Goal: Task Accomplishment & Management: Manage account settings

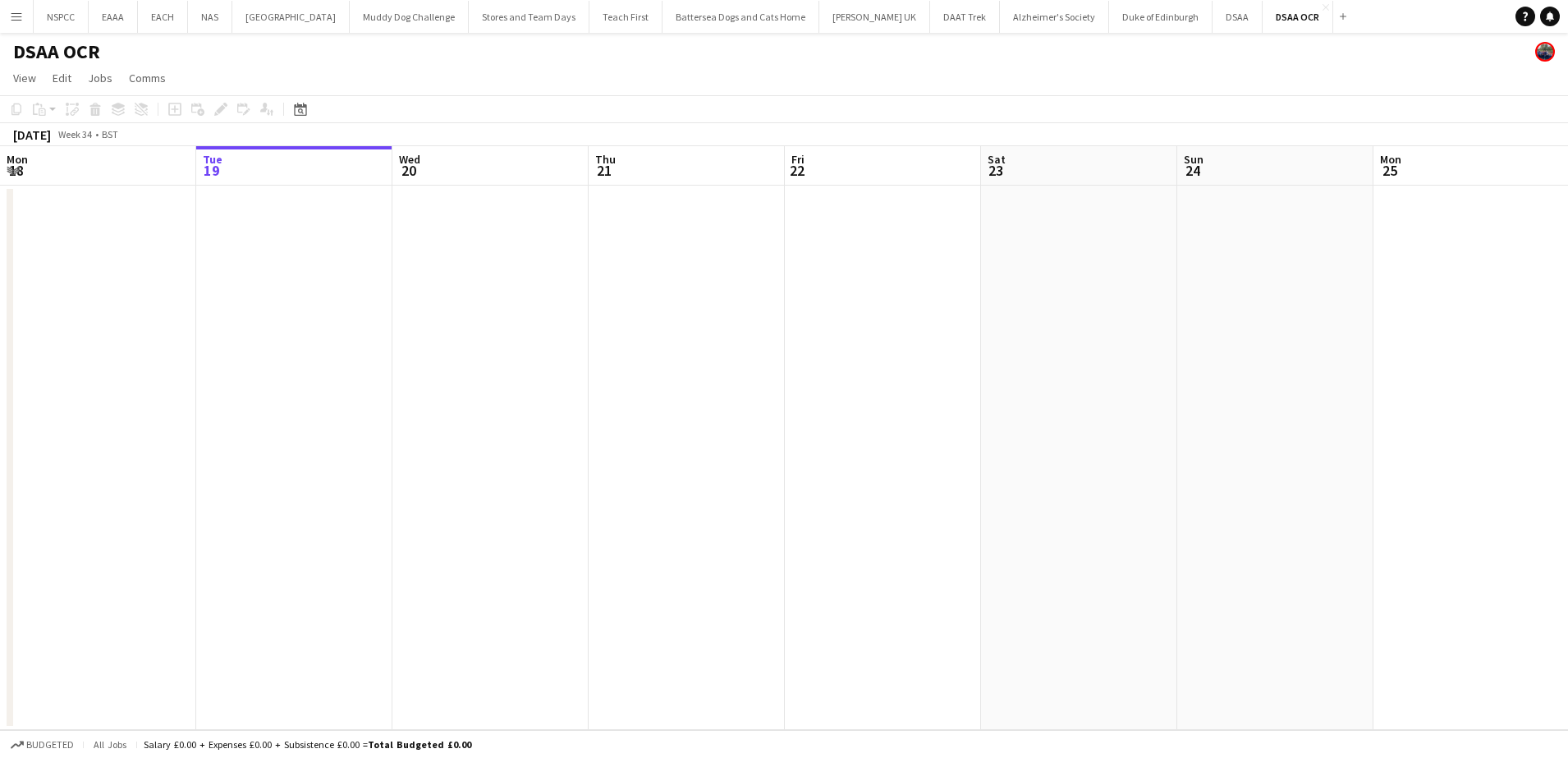
click at [541, 425] on app-date-cell at bounding box center [490, 457] width 196 height 544
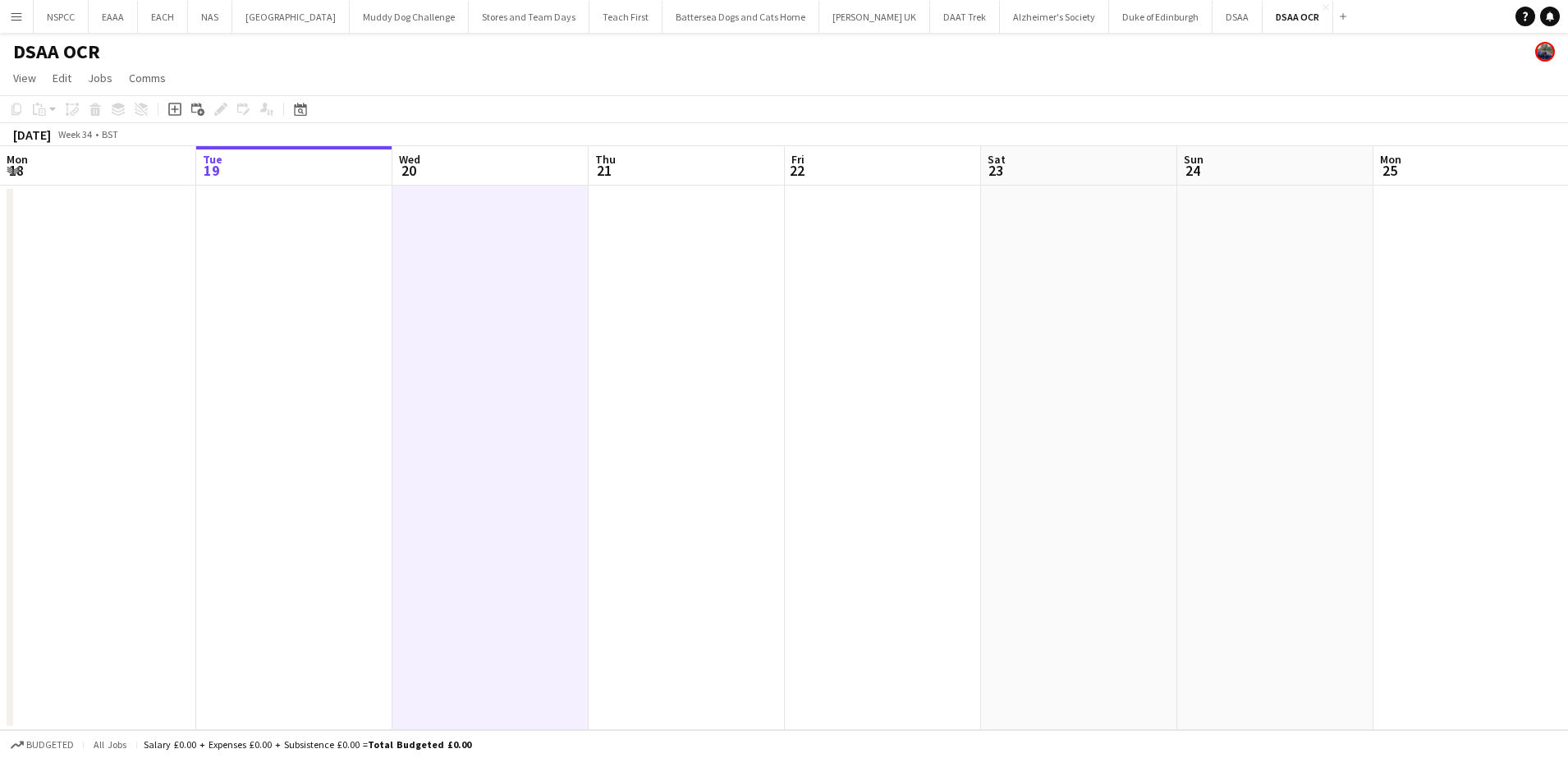
click at [1011, 32] on div "NSPCC Close EAAA Close EACH Close NAS Close [GEOGRAPHIC_DATA] Close Muddy Dog C…" at bounding box center [693, 16] width 1320 height 33
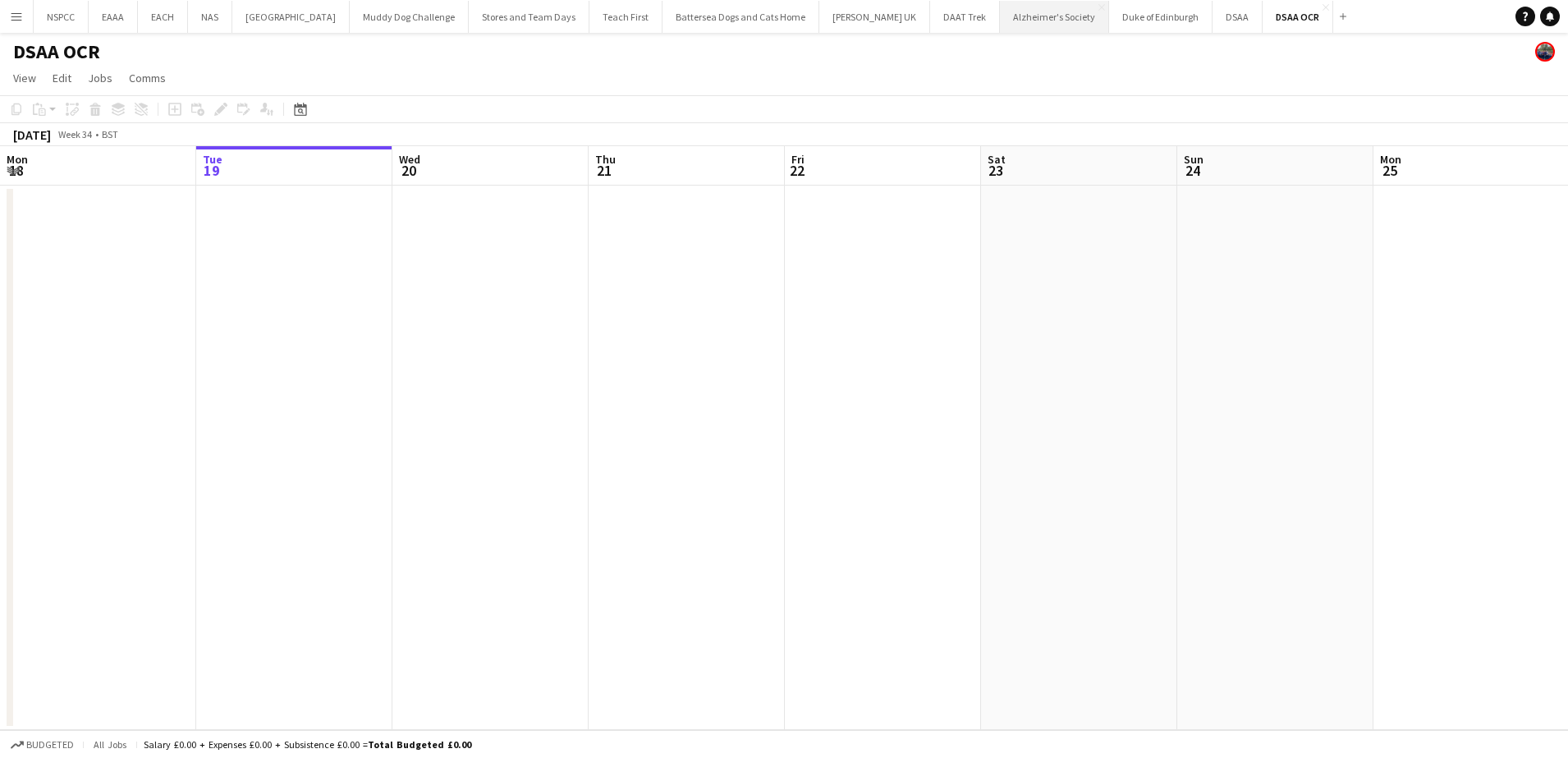
click at [1020, 26] on button "Alzheimer's Society Close" at bounding box center [1054, 17] width 109 height 32
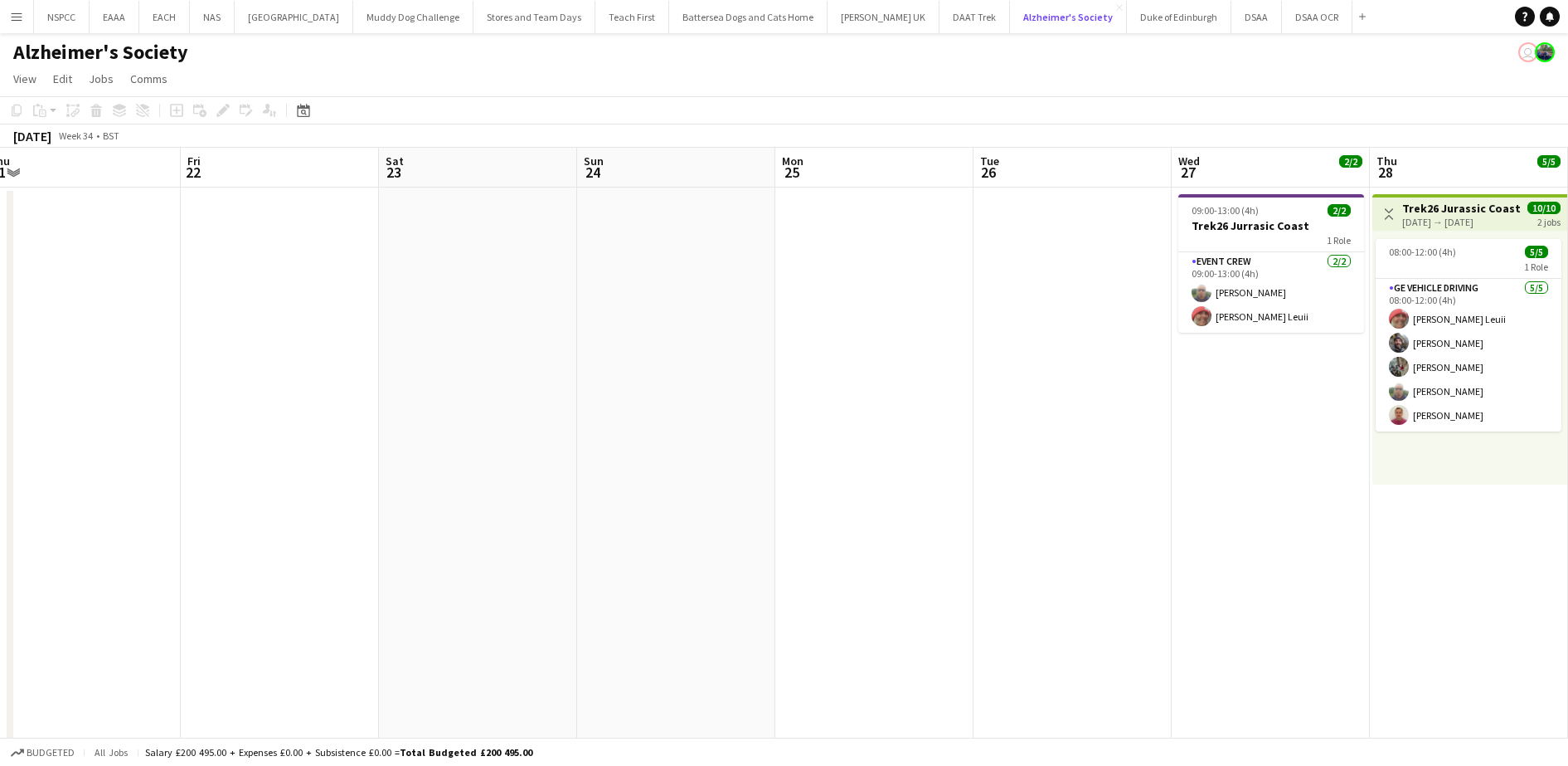
scroll to position [0, 443]
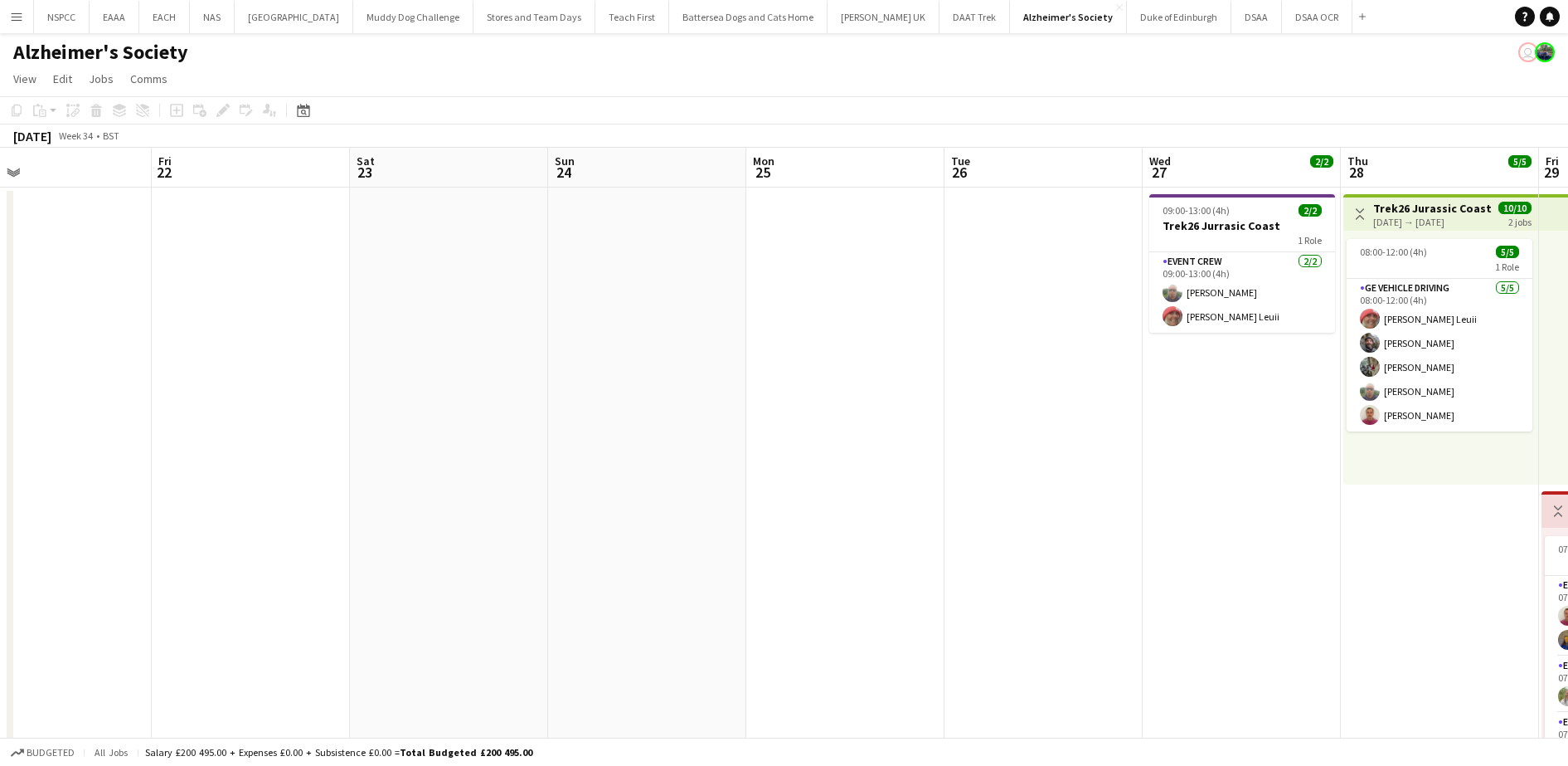
click at [1072, 474] on app-date-cell at bounding box center [1043, 488] width 198 height 601
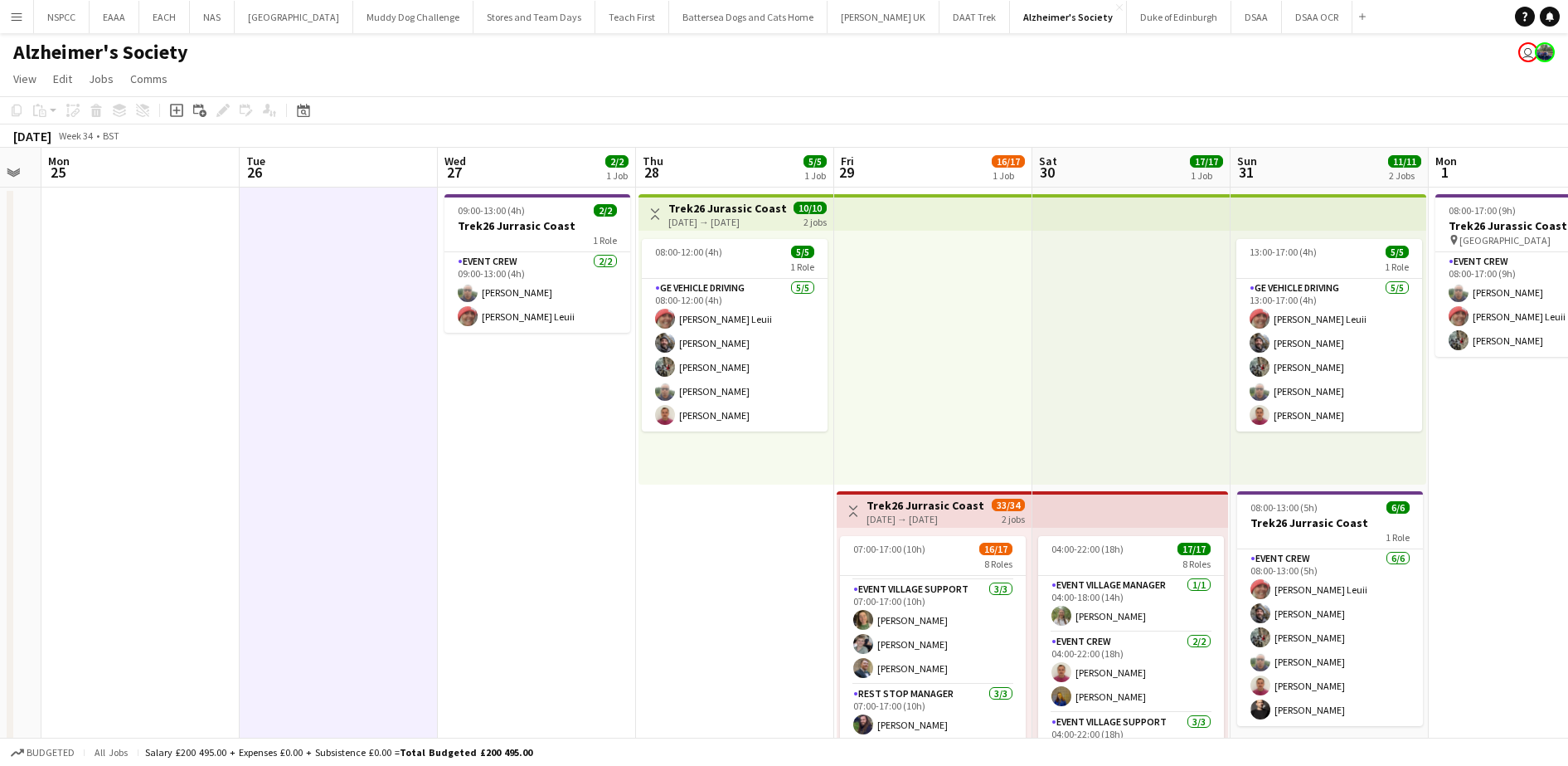
scroll to position [142, 0]
click at [944, 615] on app-card-role "Event Village Support [DATE] 07:00-17:00 (10h) [PERSON_NAME] [PERSON_NAME] [PER…" at bounding box center [933, 623] width 185 height 105
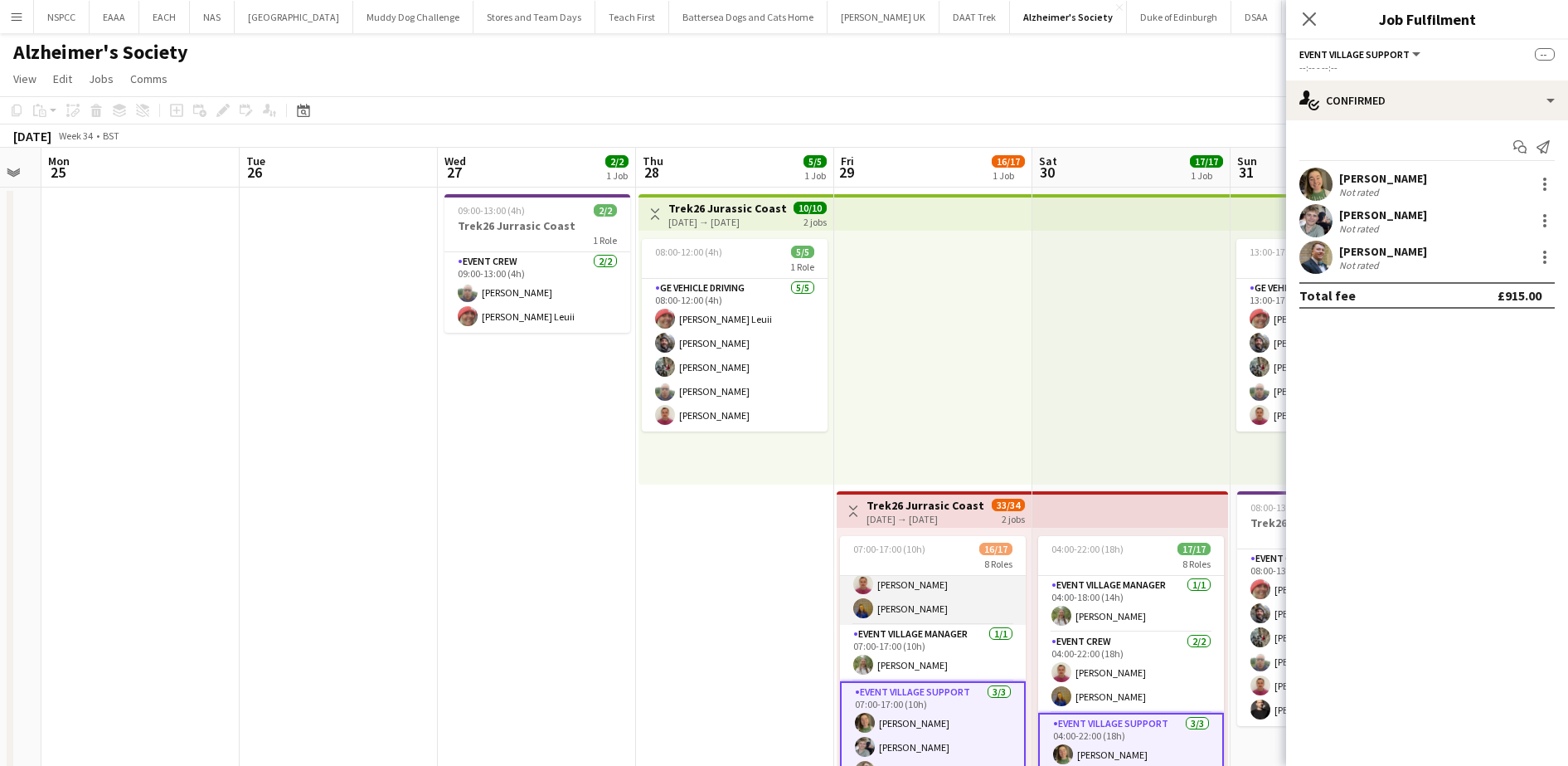
scroll to position [30, 0]
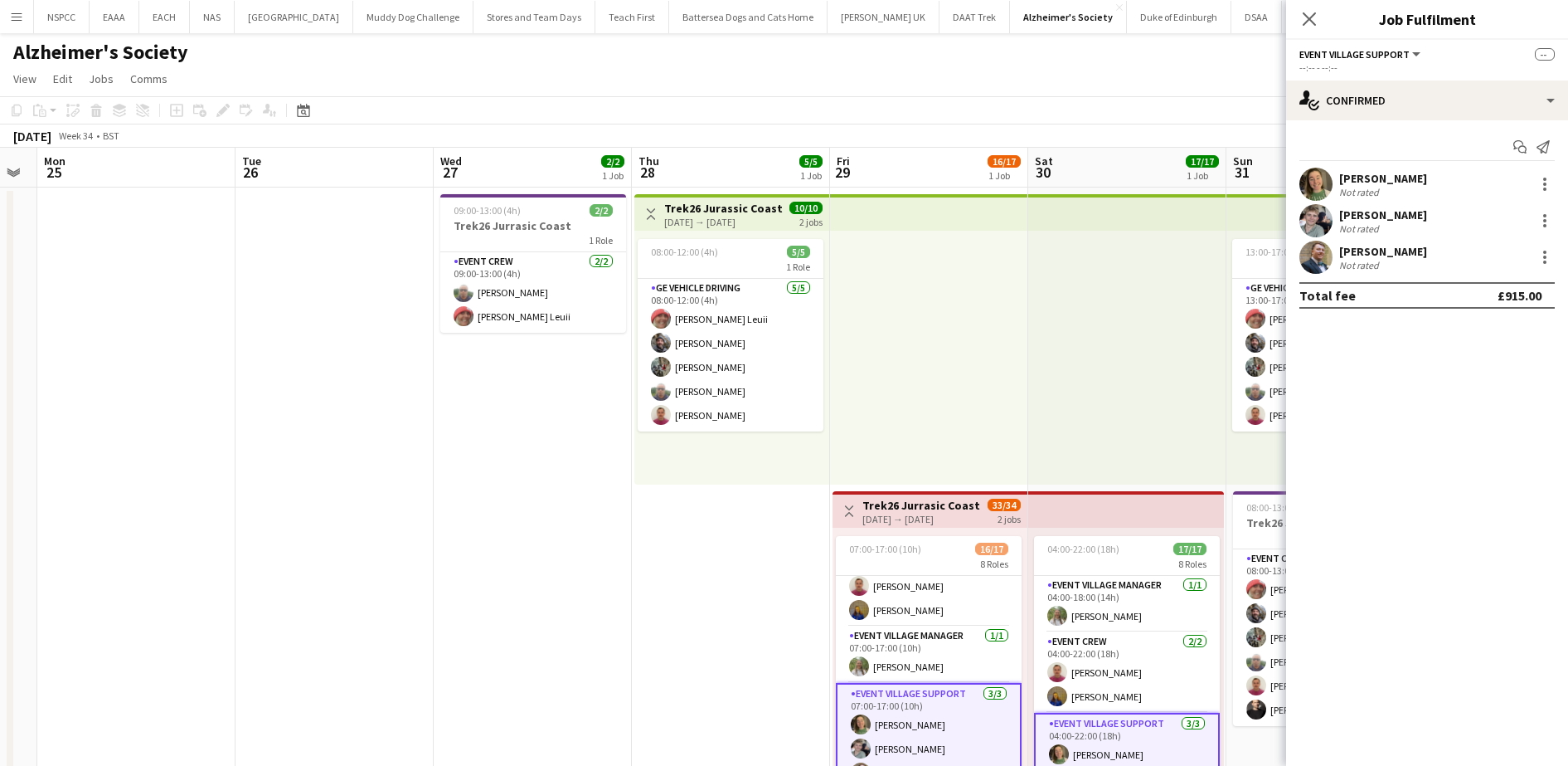
click at [892, 586] on app-calendar-viewport "Fri 22 Sat 23 Sun 24 Mon 25 Tue 26 Wed 27 2/2 1 Job Thu 28 5/5 1 Job Fri 29 16/…" at bounding box center [784, 468] width 1568 height 641
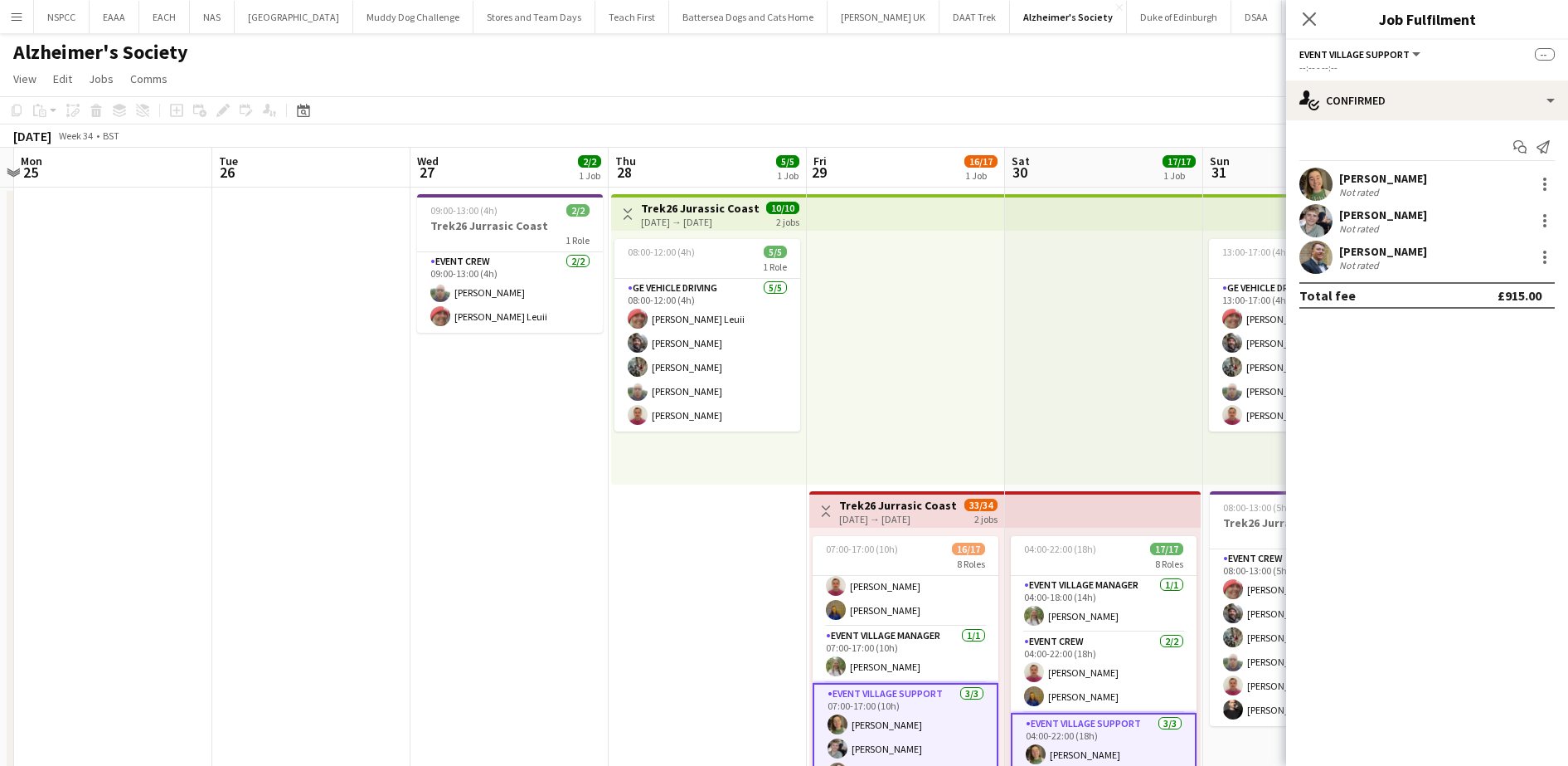
scroll to position [0, 582]
click at [681, 504] on app-date-cell "Toggle View Trek26 Jurassic Coast [DATE] → [DATE] 10/10 2 jobs 08:00-12:00 (4h)…" at bounding box center [706, 488] width 198 height 601
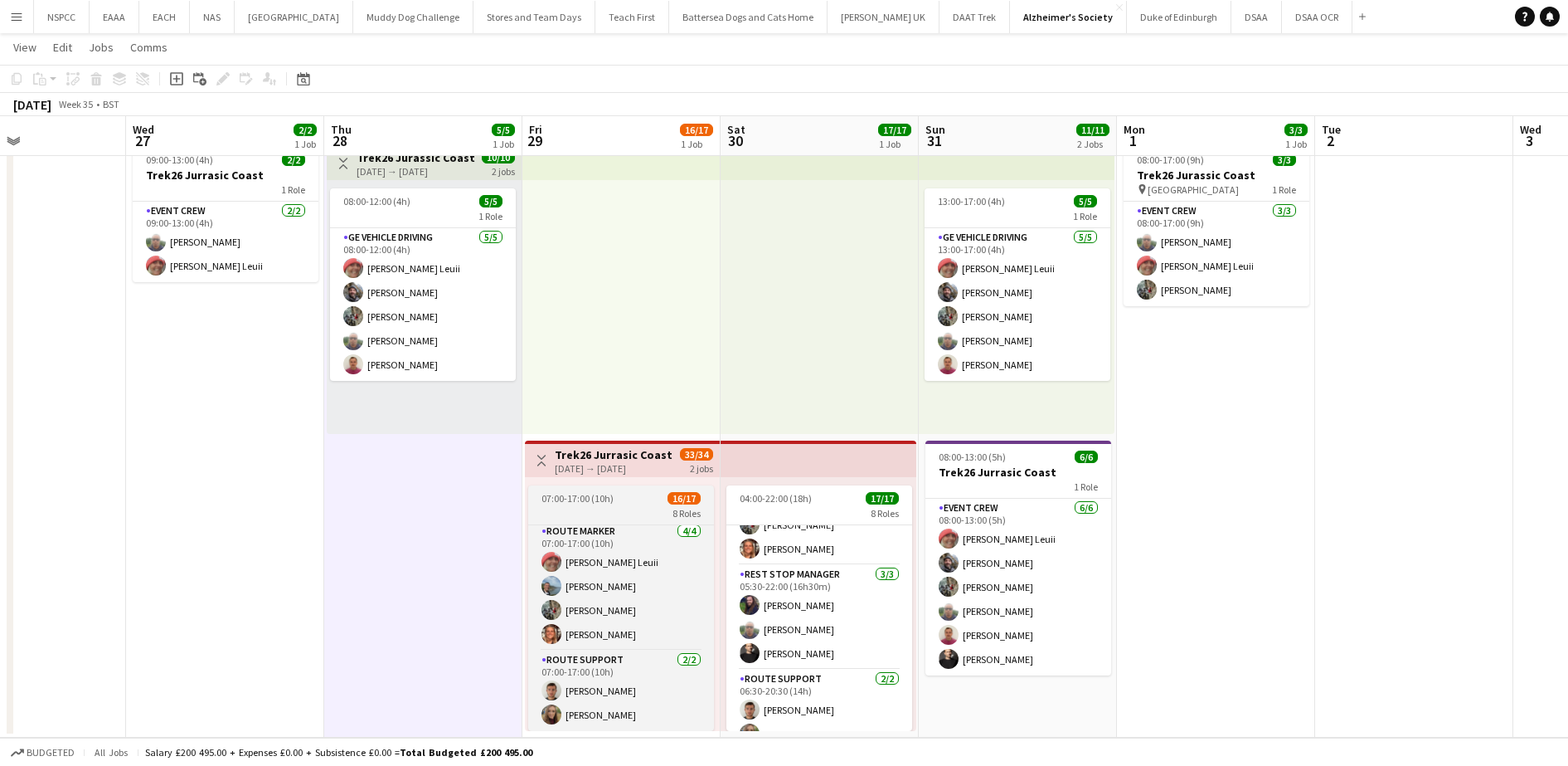
scroll to position [462, 0]
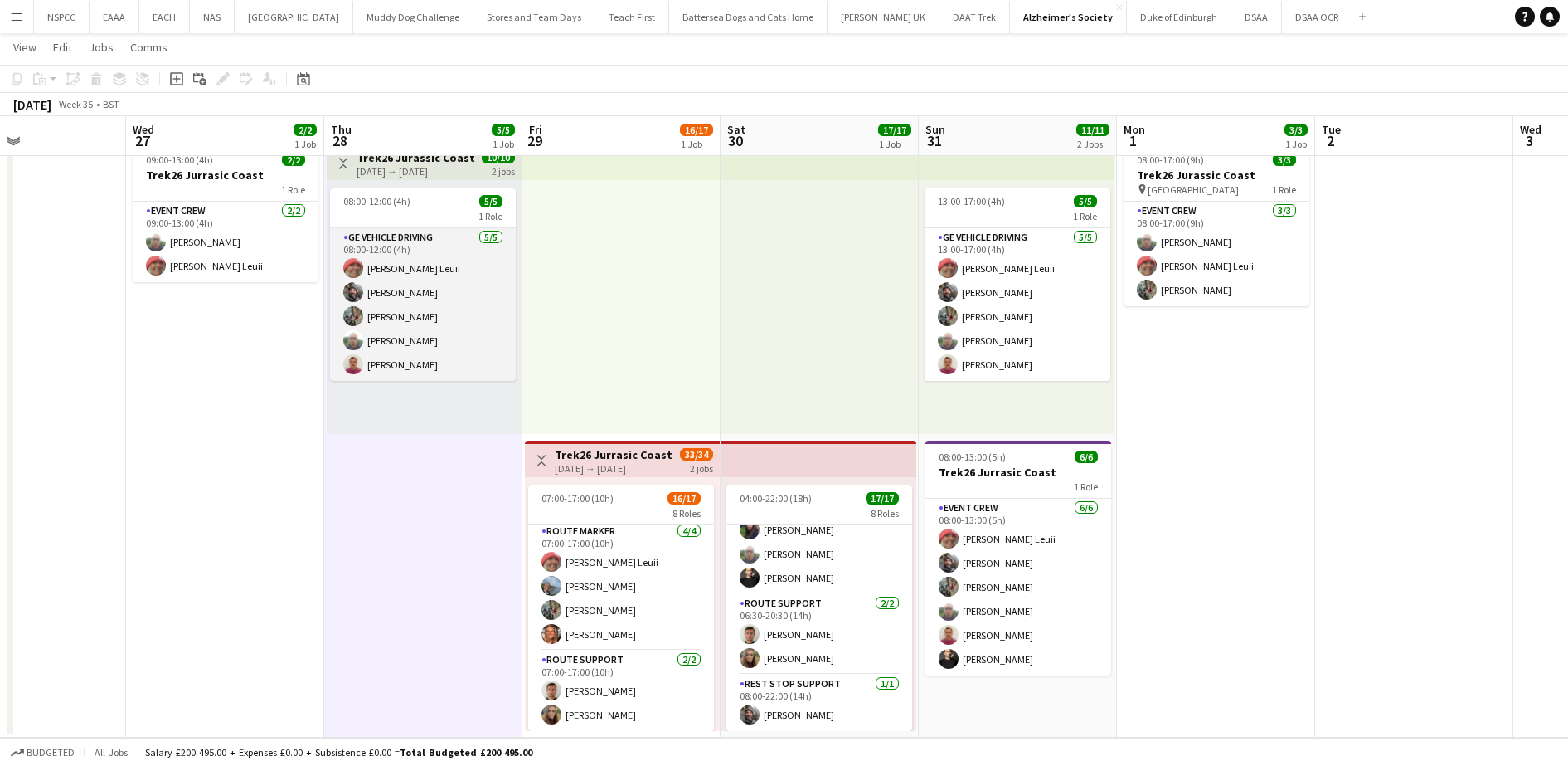
click at [413, 302] on app-card-role "GE Vehicle Driving [DATE] 08:00-12:00 (4h) [PERSON_NAME] Leuii [PERSON_NAME] [P…" at bounding box center [423, 304] width 185 height 152
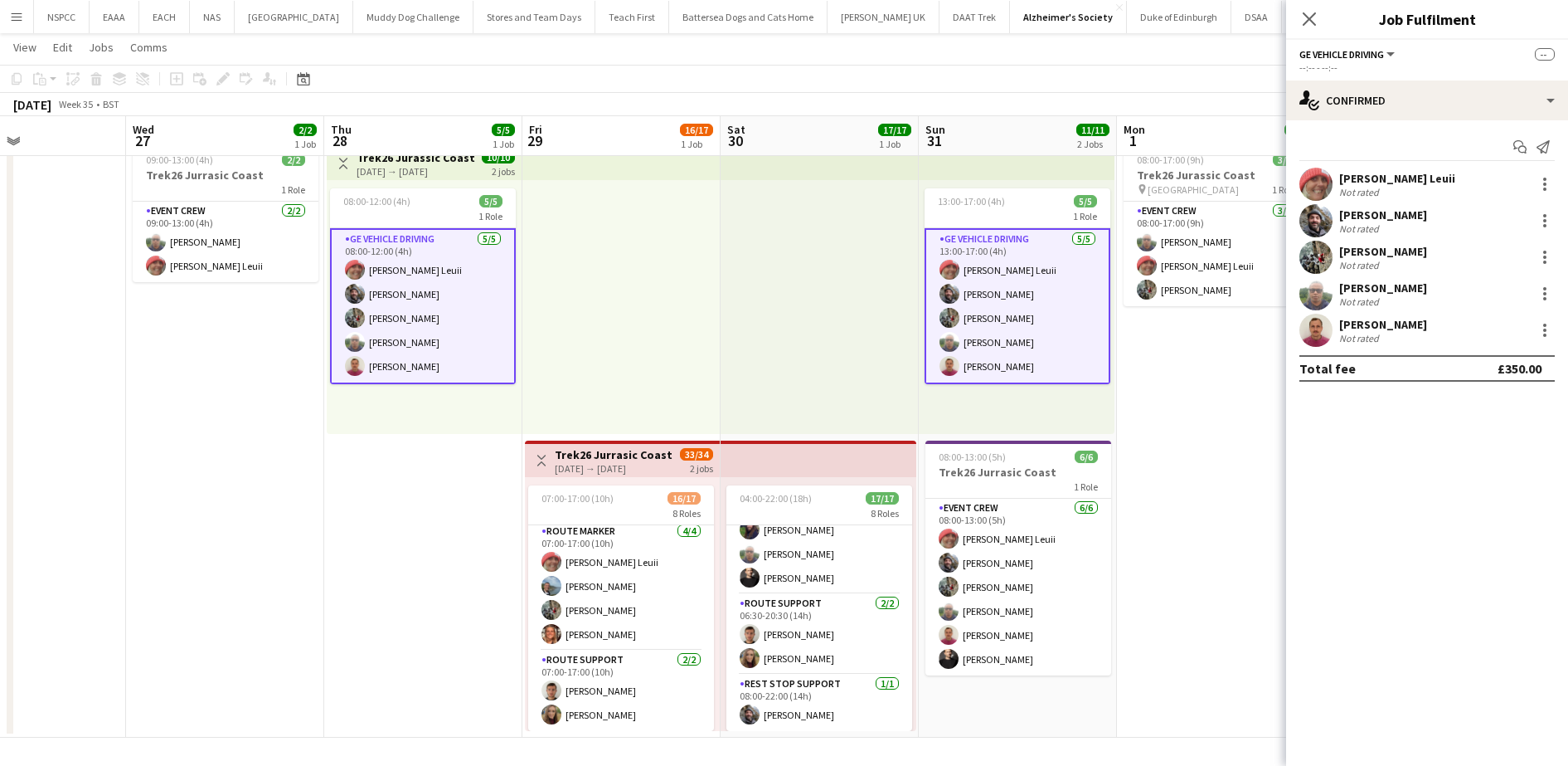
click at [1363, 224] on div "Not rated" at bounding box center [1360, 228] width 43 height 13
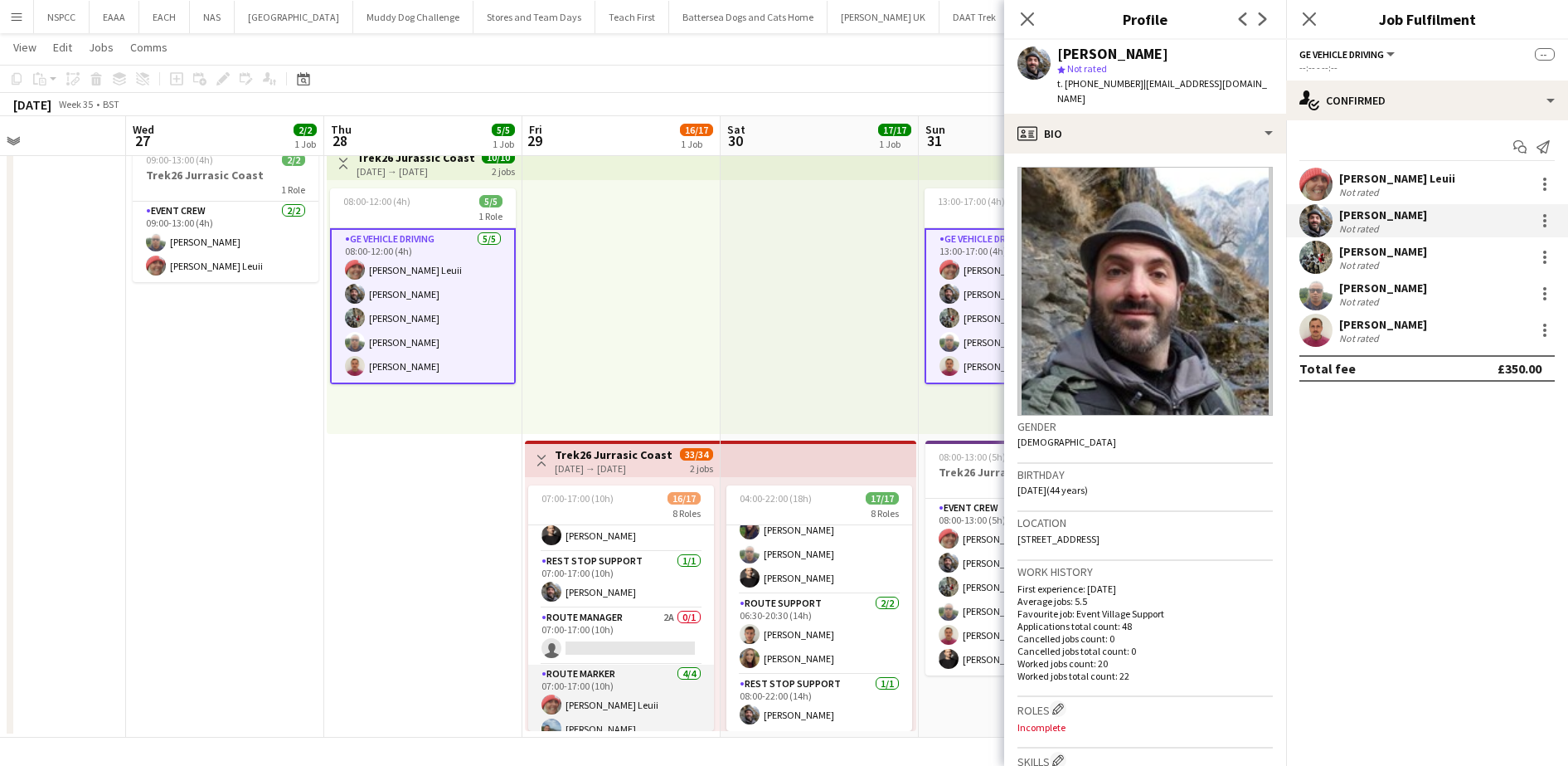
scroll to position [316, 0]
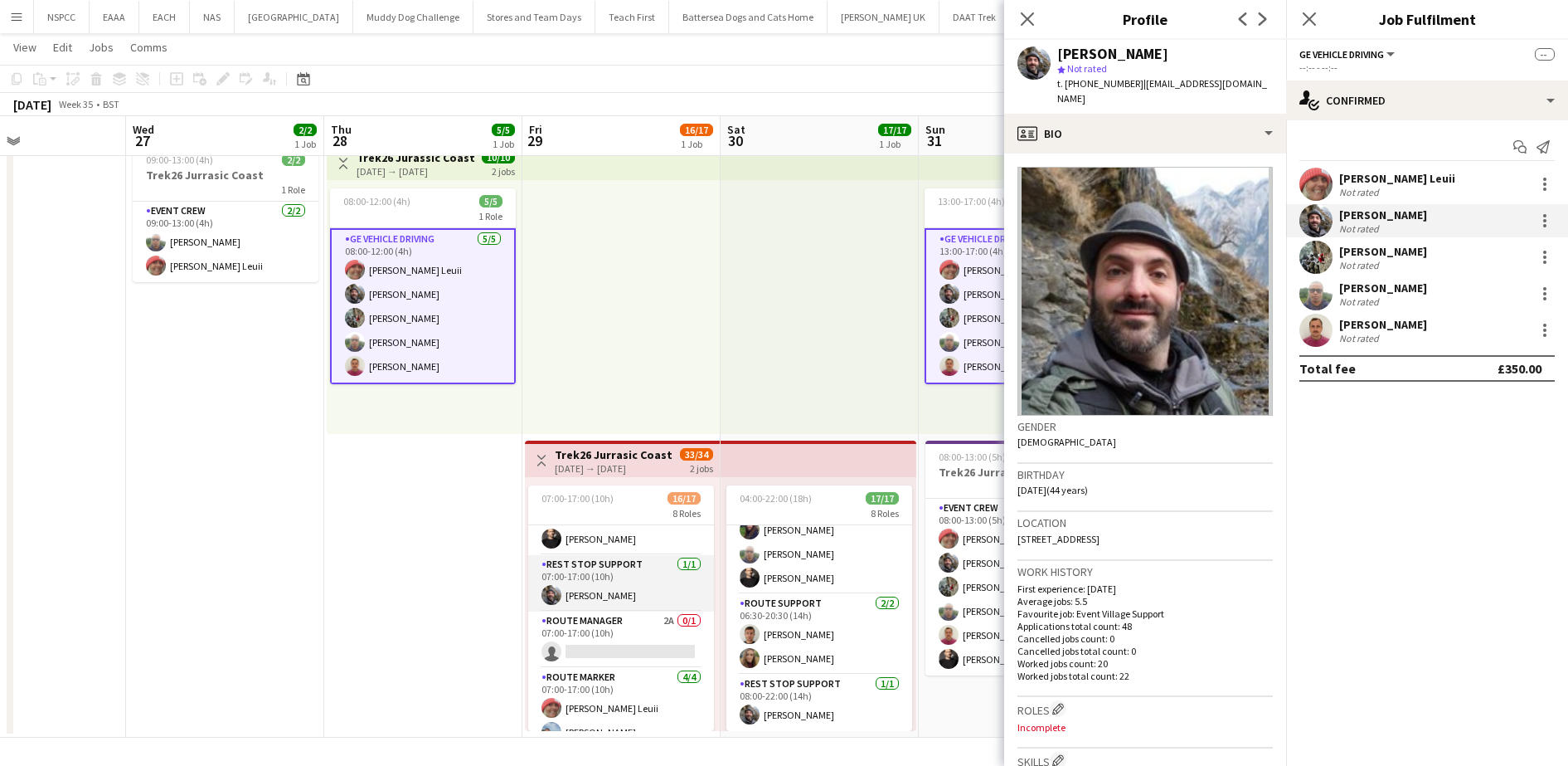
click at [619, 586] on app-card-role "Rest Stop Support [DATE] 07:00-17:00 (10h) [PERSON_NAME]" at bounding box center [621, 583] width 185 height 56
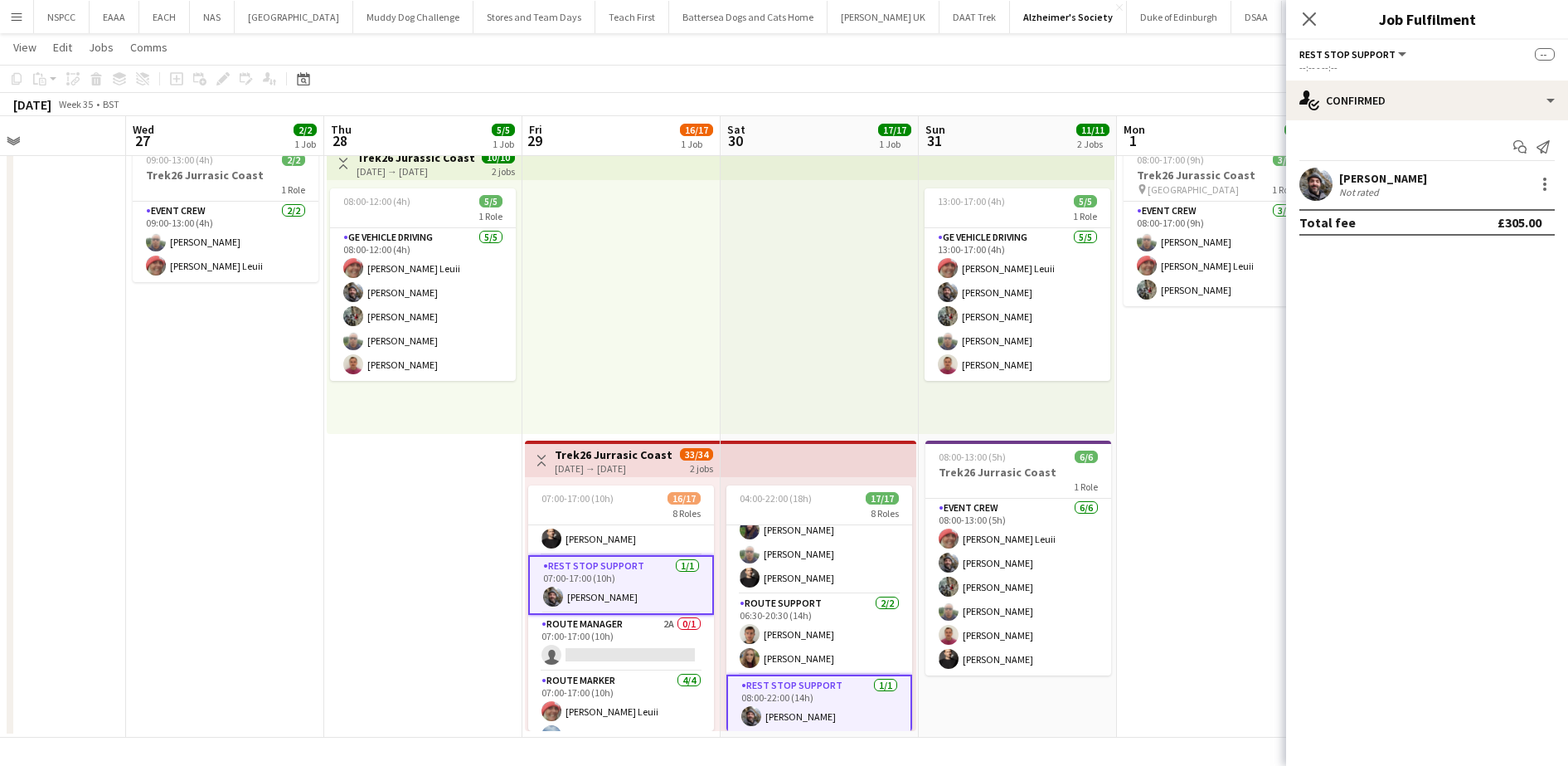
click at [619, 586] on app-card-role "Rest Stop Support [DATE] 07:00-17:00 (10h) [PERSON_NAME]" at bounding box center [621, 585] width 185 height 60
click at [1535, 184] on div at bounding box center [1544, 184] width 20 height 20
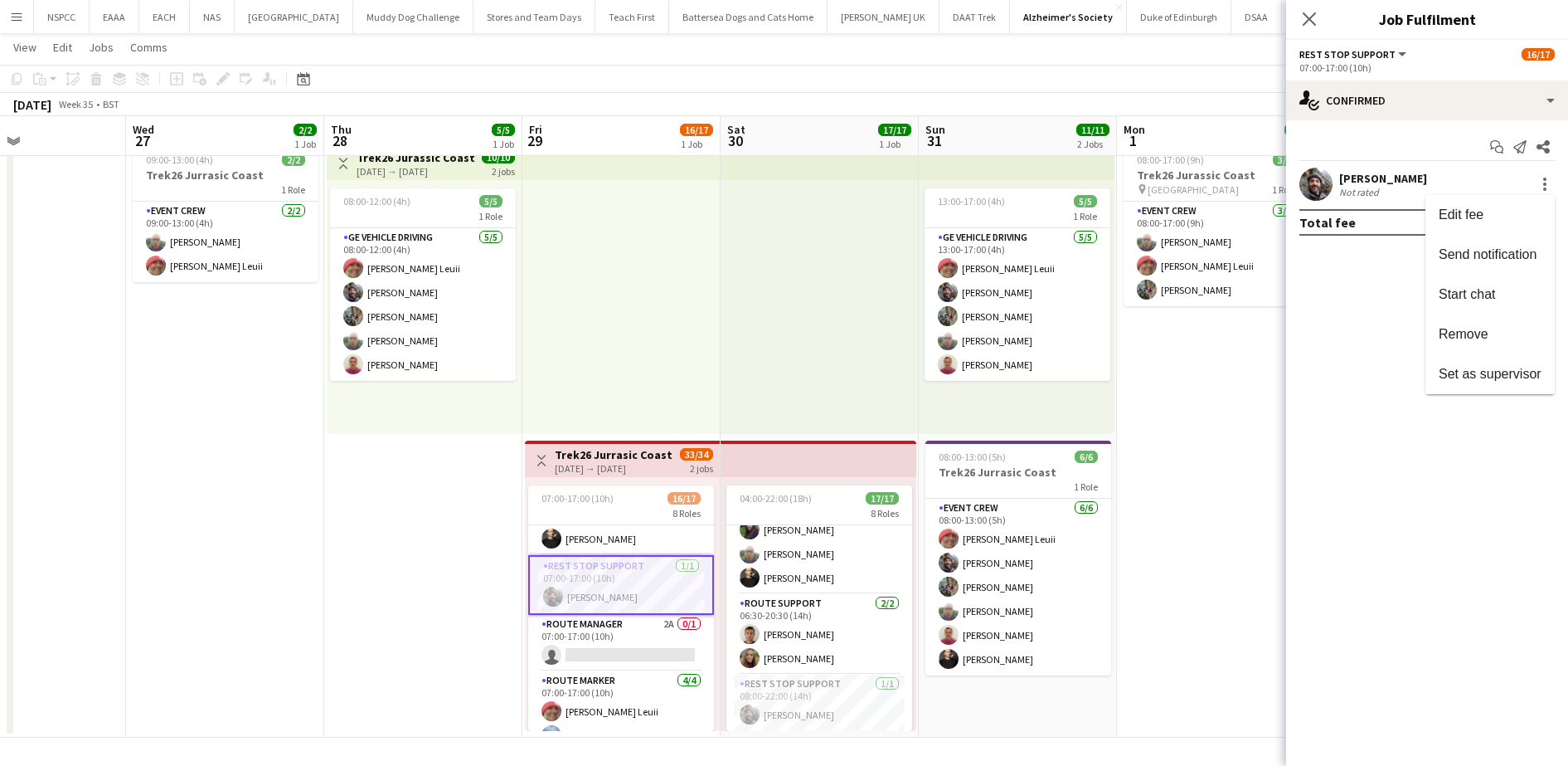
click at [1353, 186] on div at bounding box center [784, 383] width 1568 height 766
click at [1323, 180] on app-user-avatar at bounding box center [1316, 184] width 33 height 33
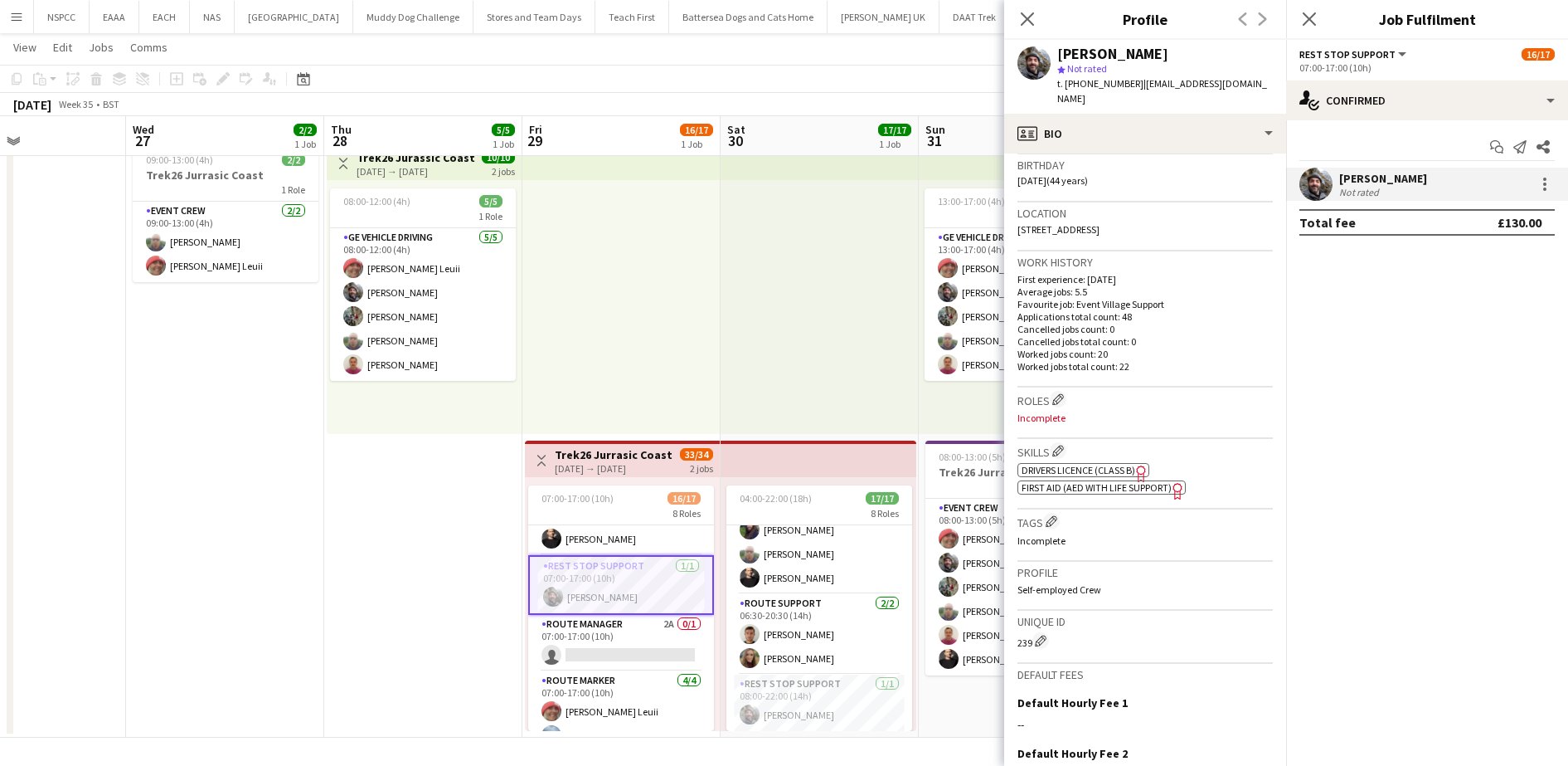
scroll to position [0, 0]
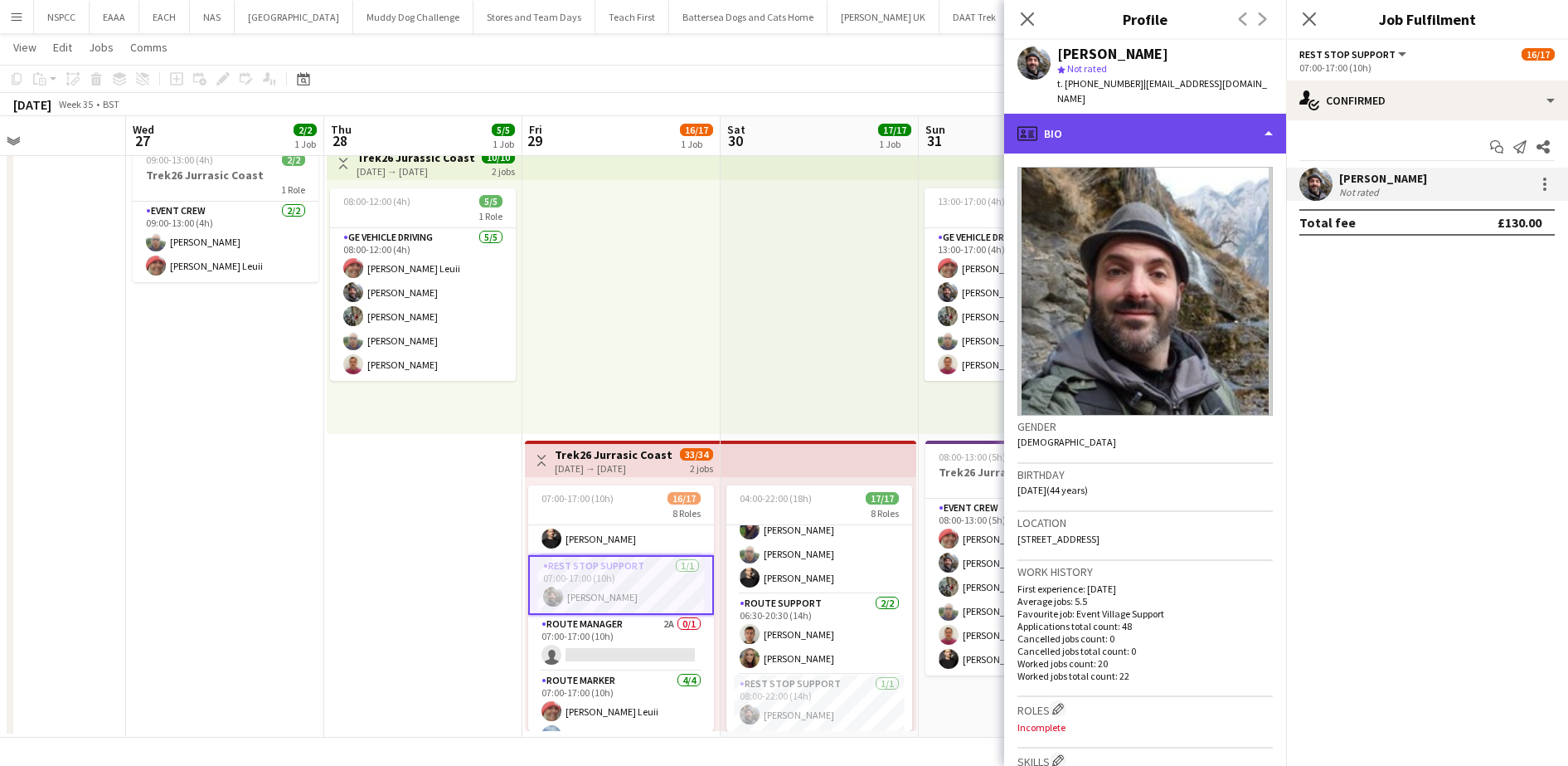
click at [1215, 115] on div "profile Bio" at bounding box center [1145, 134] width 282 height 40
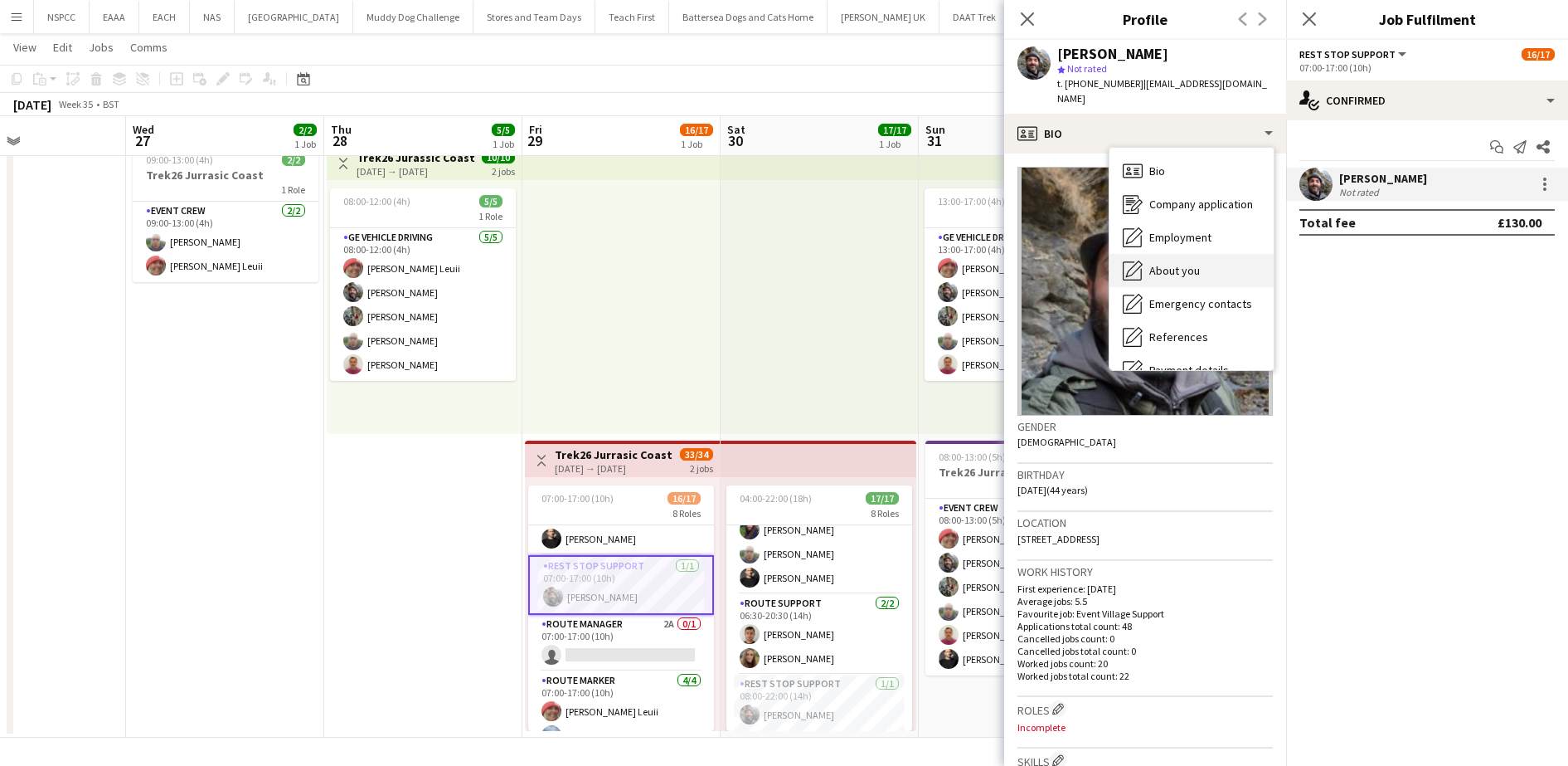
click at [1206, 254] on div "About you About you" at bounding box center [1191, 270] width 164 height 33
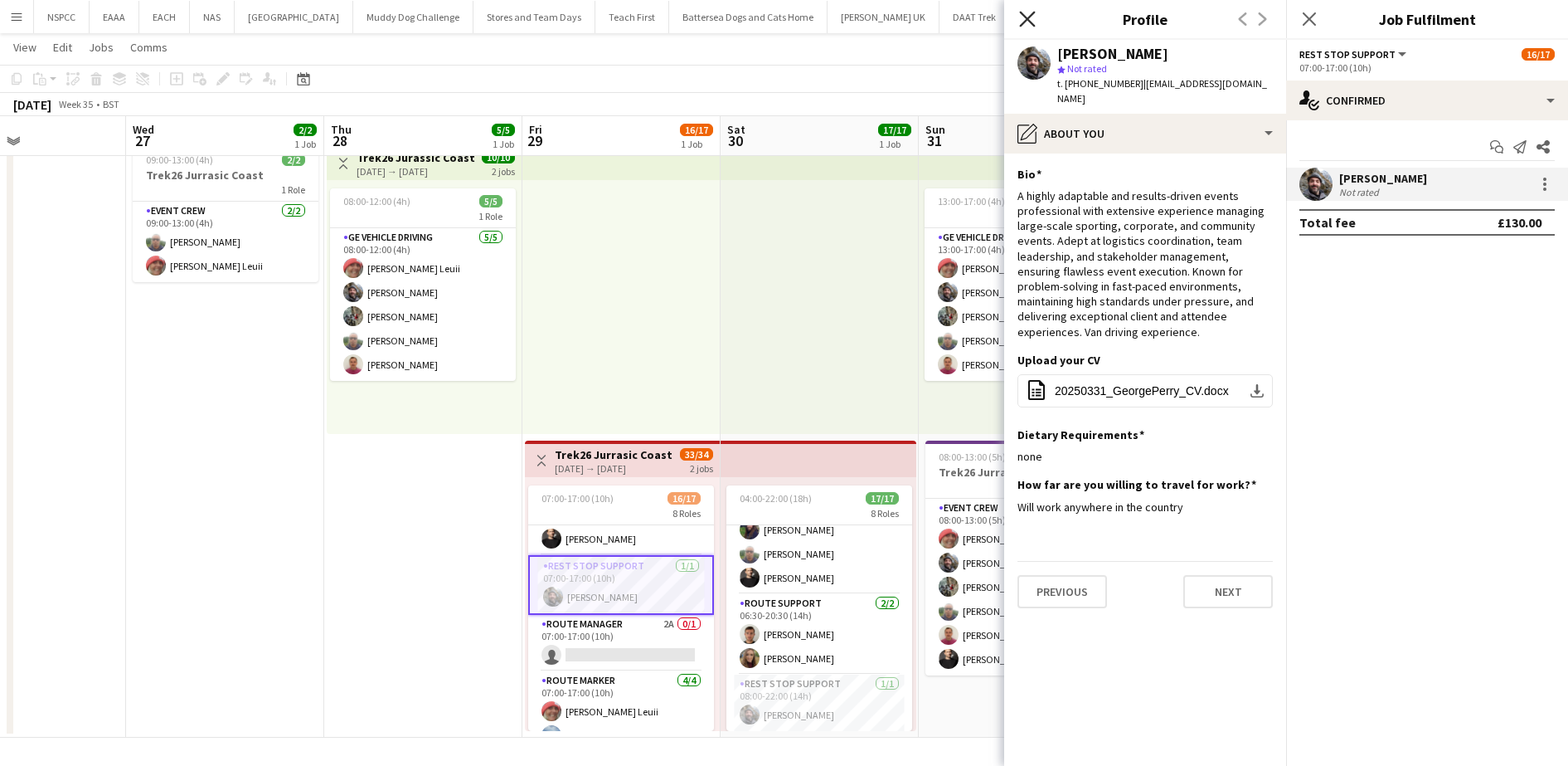
click at [1023, 14] on icon at bounding box center [1027, 19] width 16 height 16
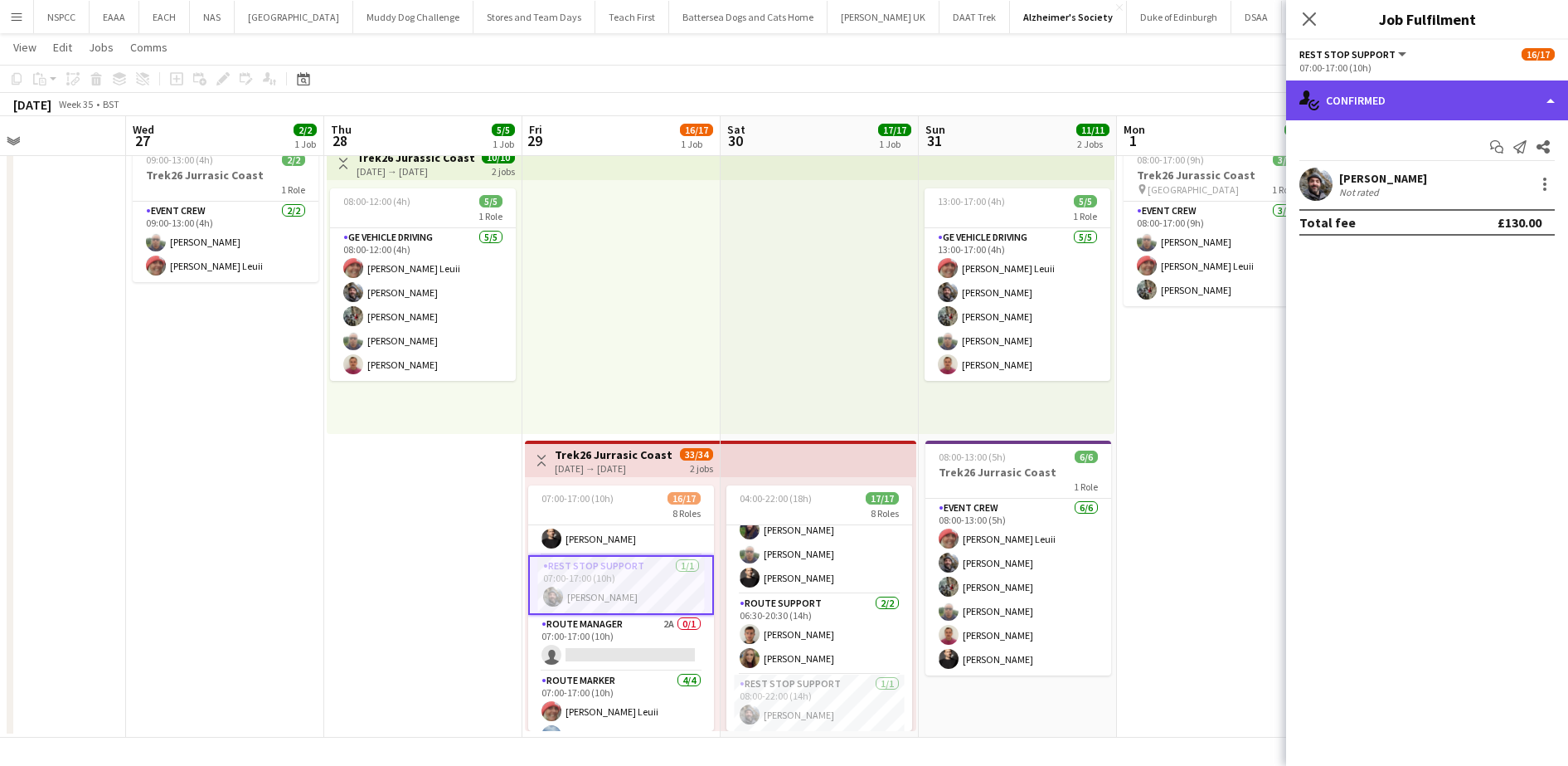
click at [1374, 85] on div "single-neutral-actions-check-2 Confirmed" at bounding box center [1427, 100] width 282 height 40
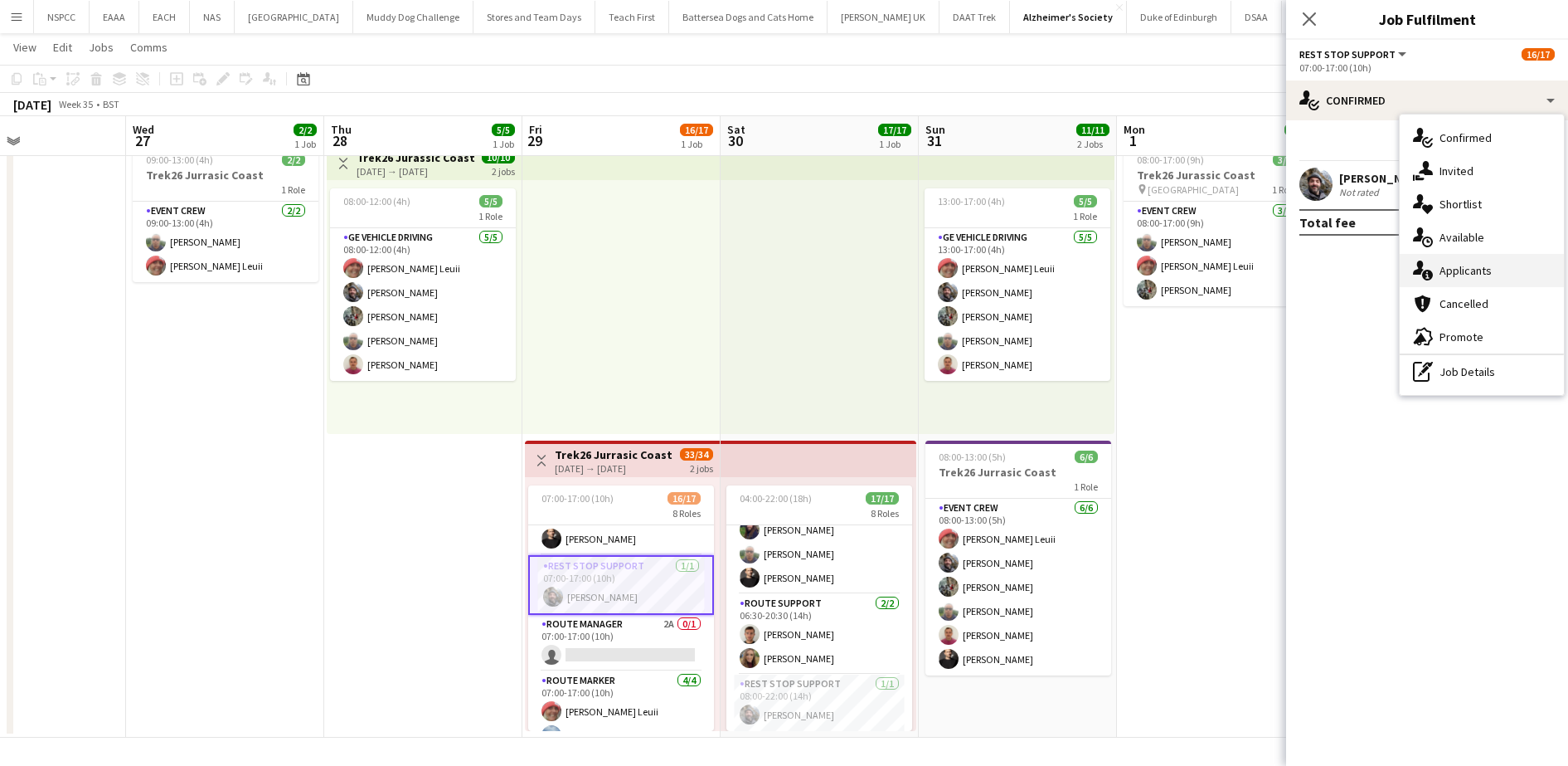
click at [1465, 279] on div "single-neutral-actions-information Applicants" at bounding box center [1482, 270] width 164 height 33
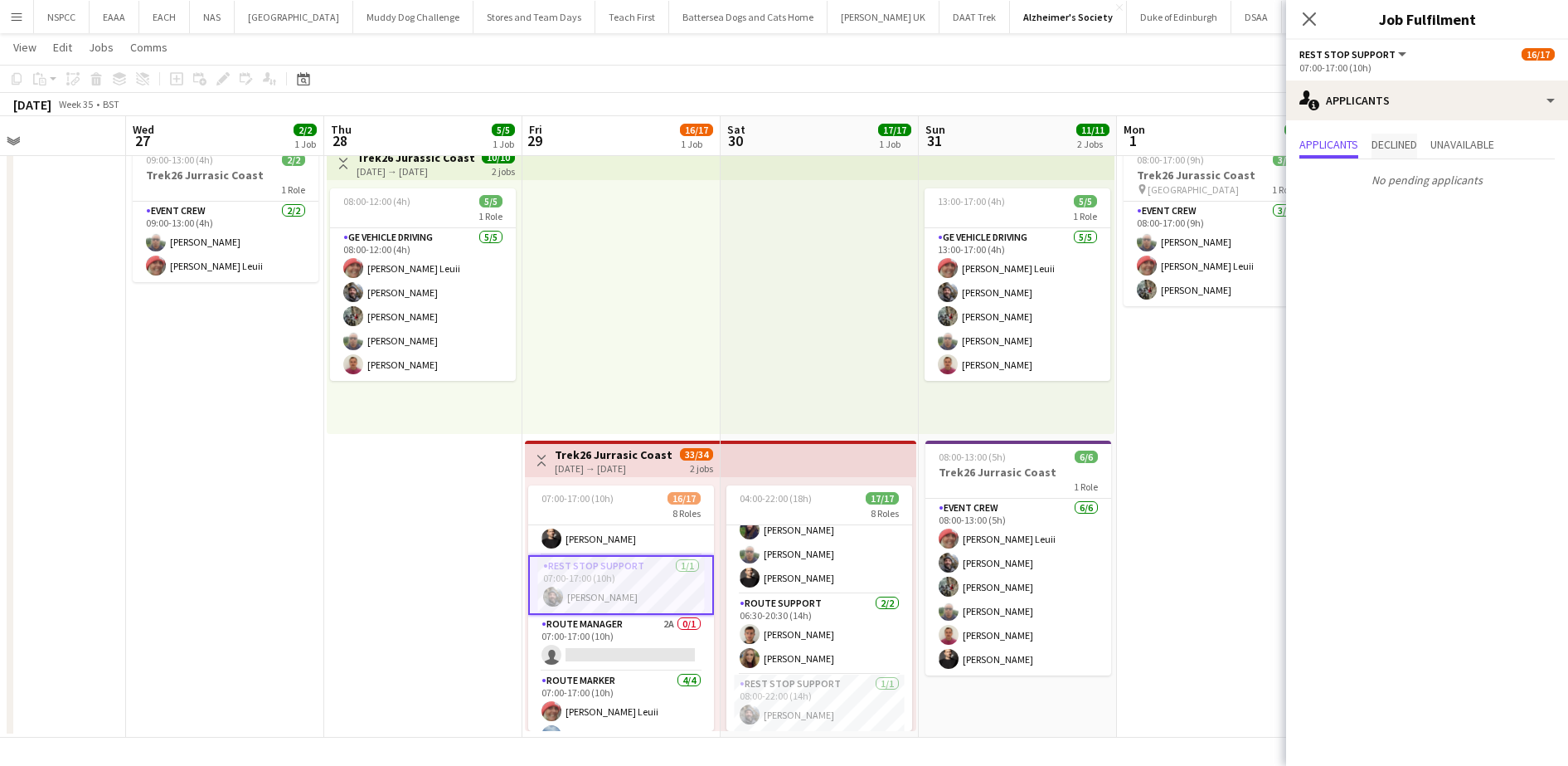
click at [1379, 142] on span "Declined" at bounding box center [1394, 145] width 46 height 12
click at [1468, 147] on span "Unavailable" at bounding box center [1463, 145] width 64 height 12
click at [1323, 134] on span "Applicants" at bounding box center [1329, 146] width 59 height 25
click at [1314, 12] on icon "Close pop-in" at bounding box center [1309, 19] width 16 height 16
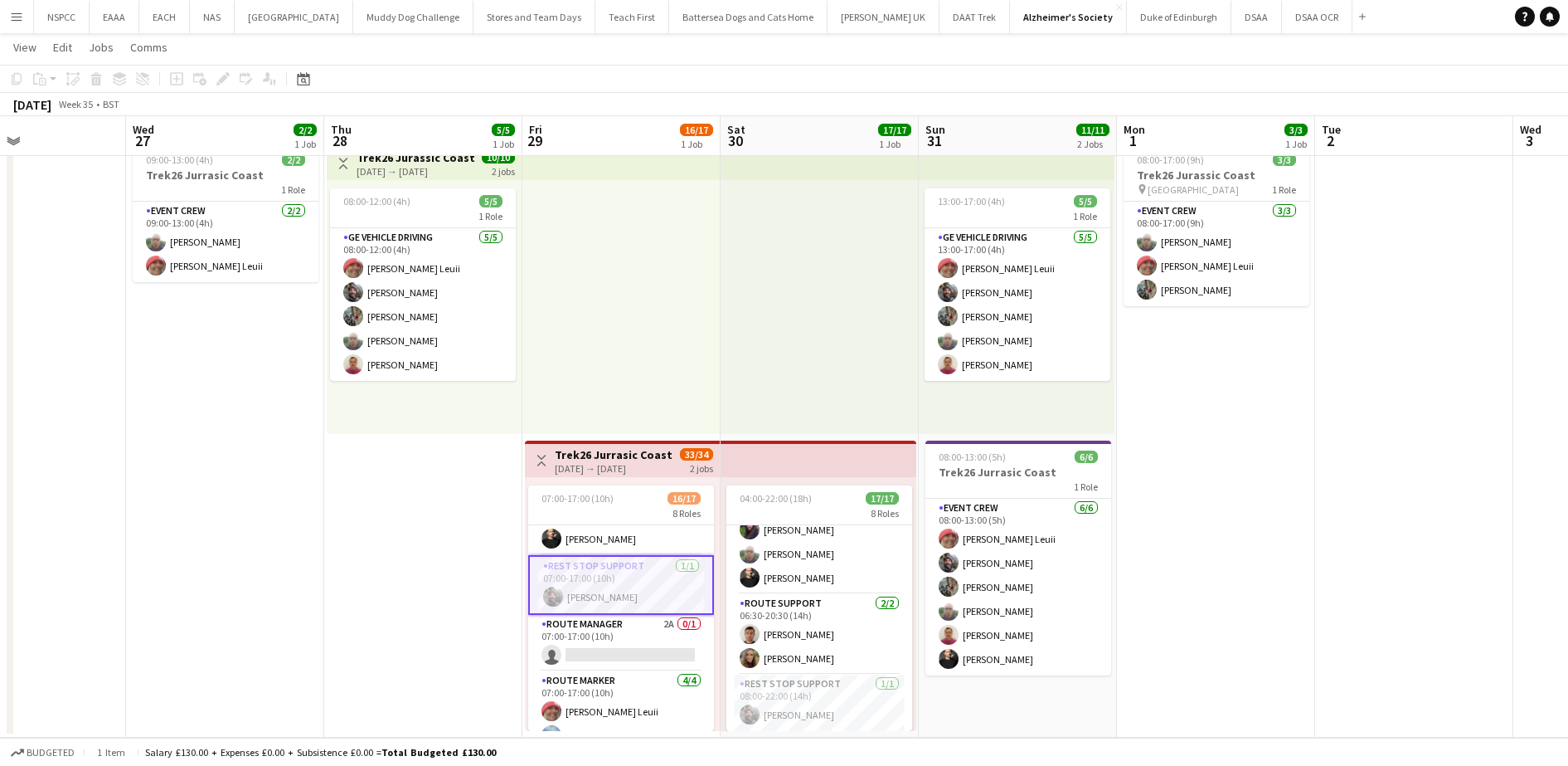
click at [566, 603] on app-card-role "Rest Stop Support [DATE] 07:00-17:00 (10h) [PERSON_NAME]" at bounding box center [621, 585] width 185 height 60
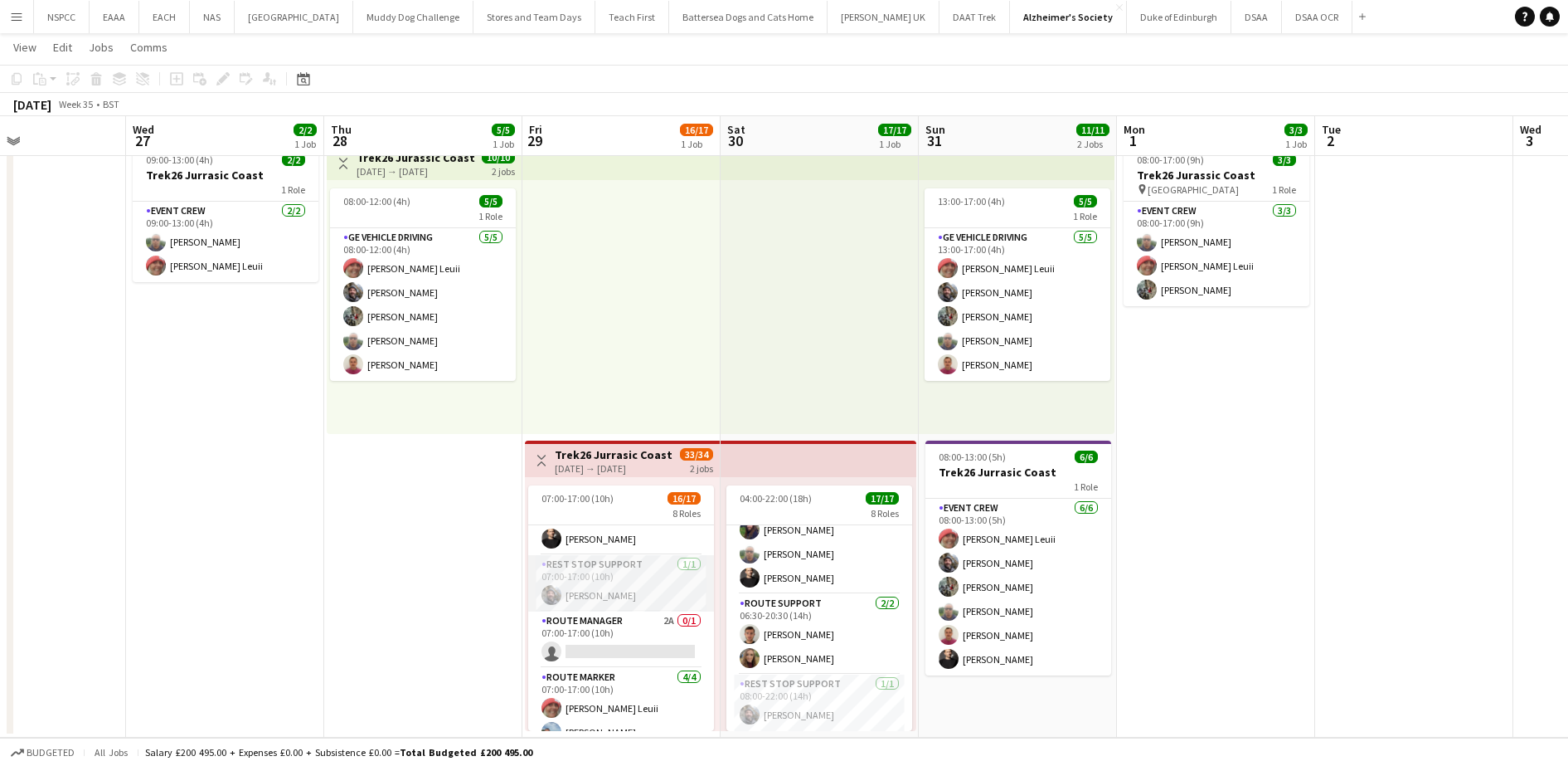
click at [641, 586] on app-card-role "Rest Stop Support [DATE] 07:00-17:00 (10h) [PERSON_NAME]" at bounding box center [621, 583] width 185 height 56
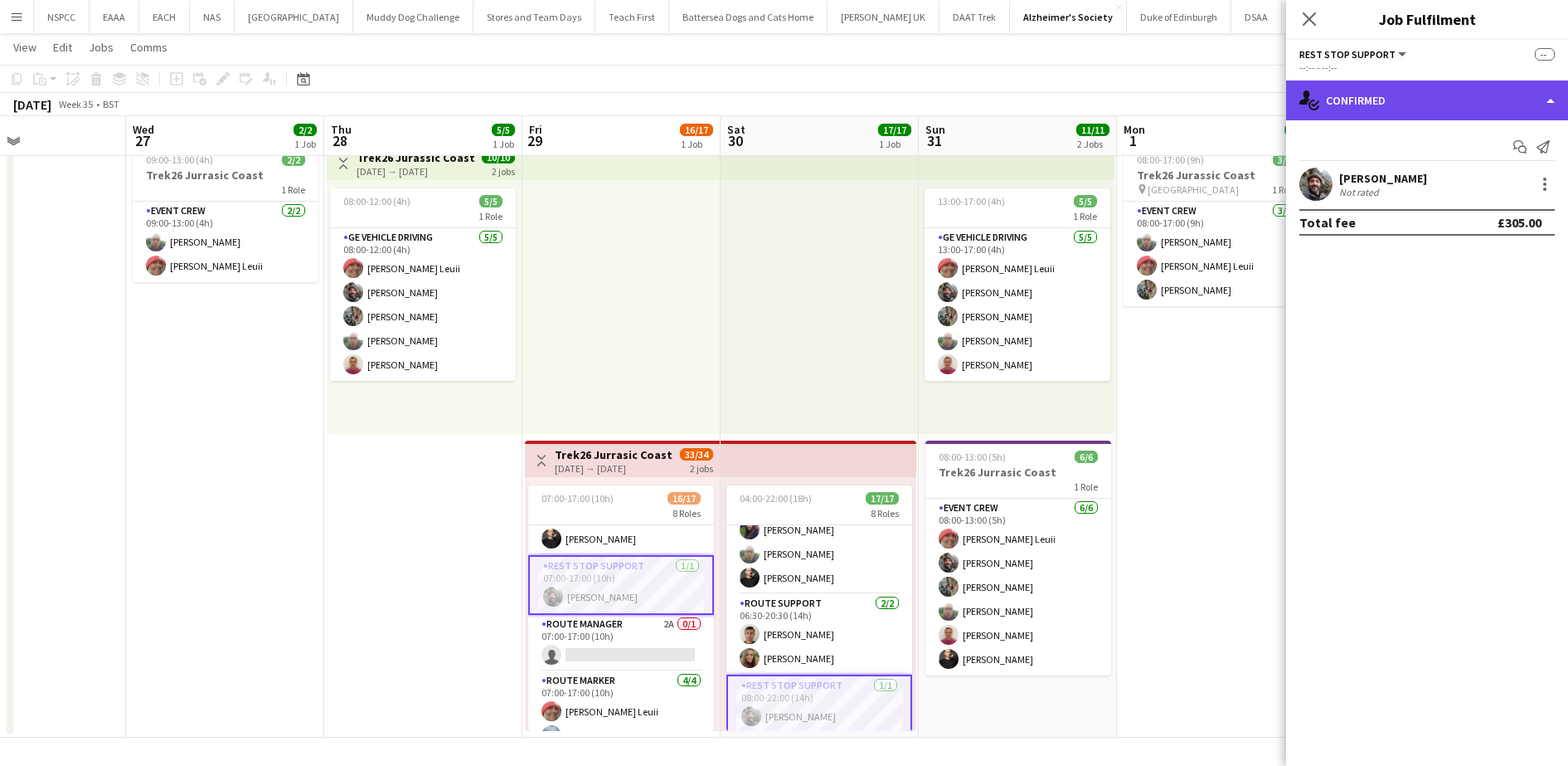
click at [1440, 100] on div "single-neutral-actions-check-2 Confirmed" at bounding box center [1427, 100] width 282 height 40
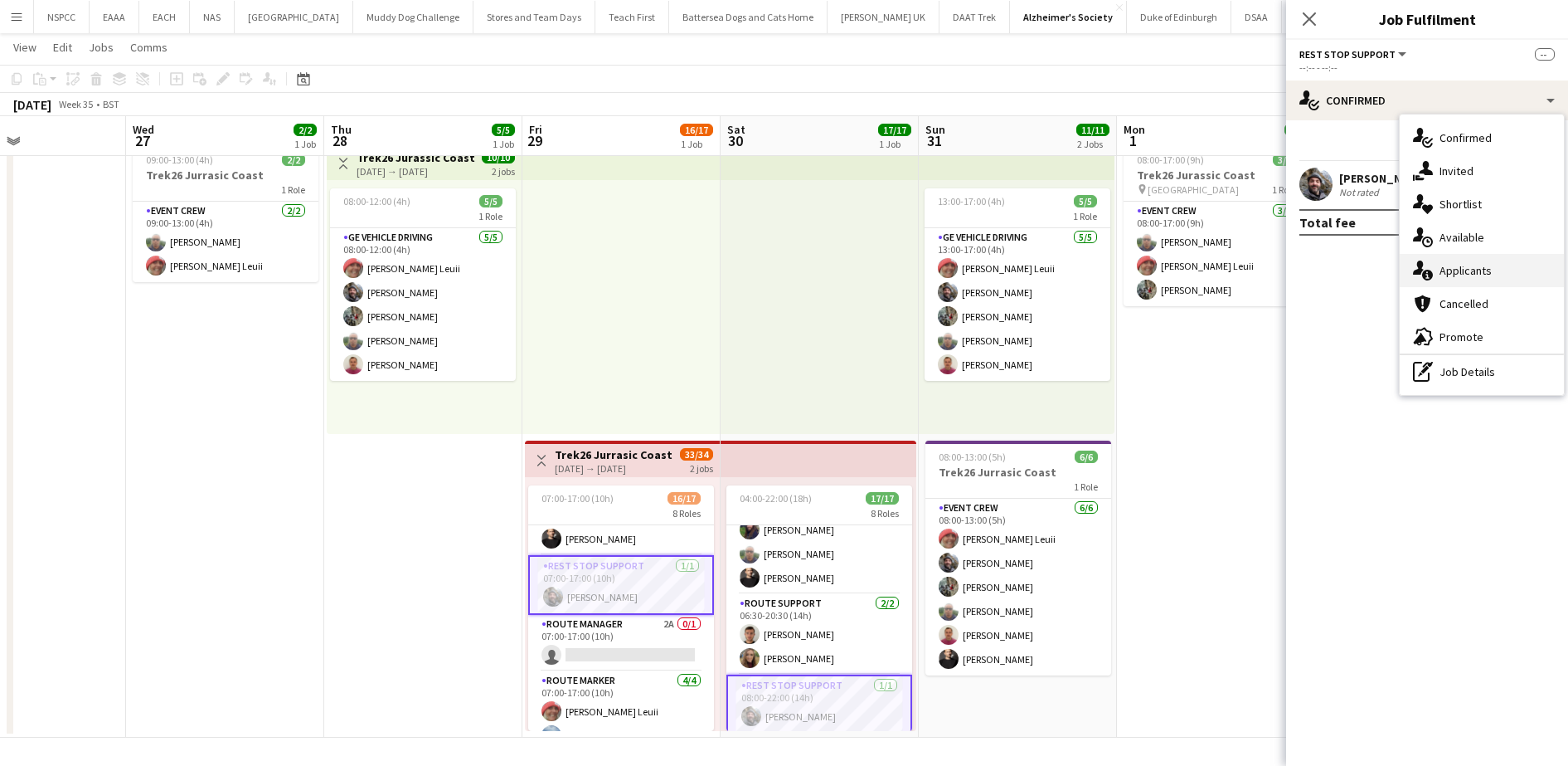
click at [1468, 268] on div "single-neutral-actions-information Applicants" at bounding box center [1482, 270] width 164 height 33
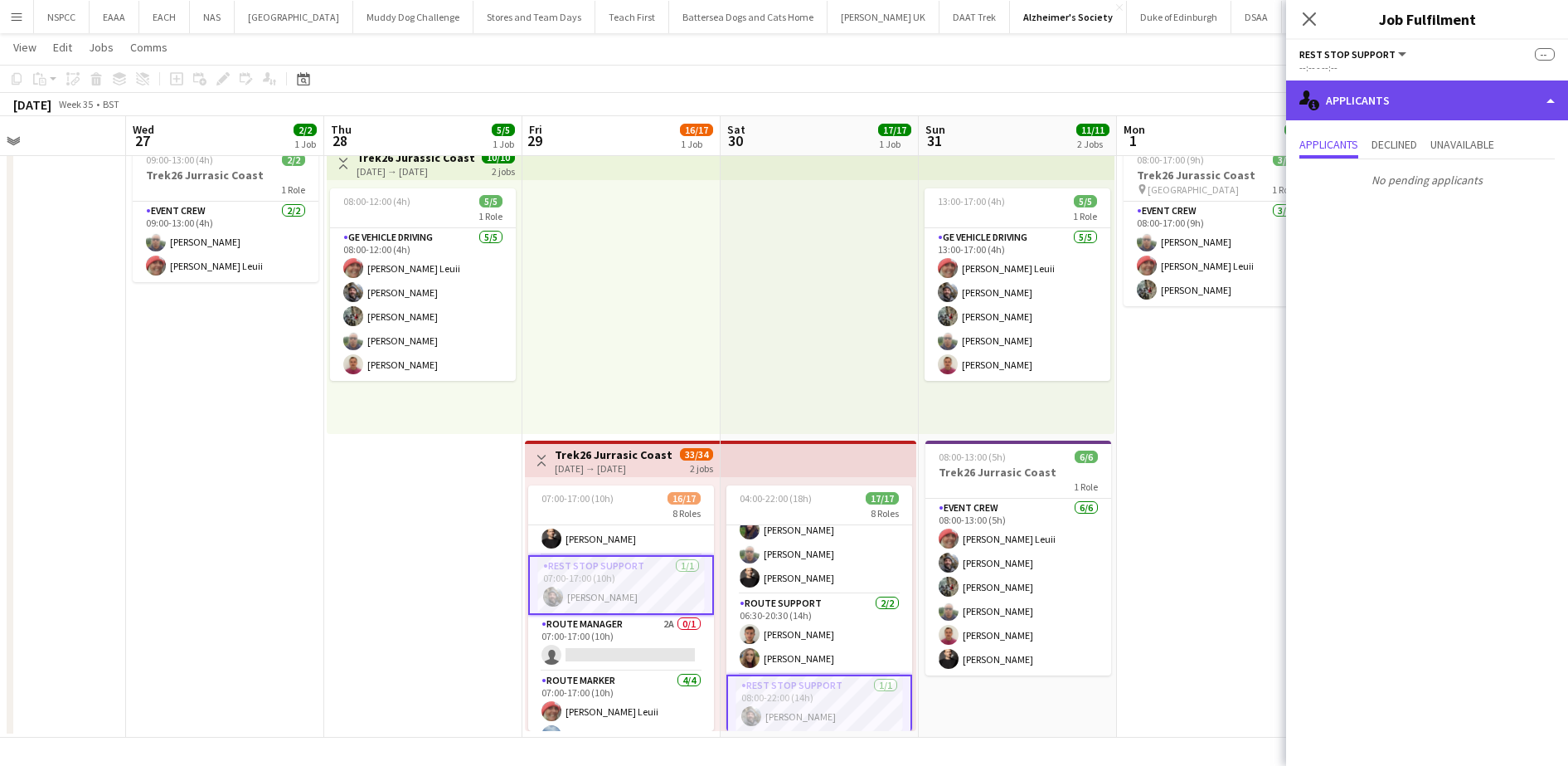
click at [1345, 100] on div "single-neutral-actions-information Applicants" at bounding box center [1427, 100] width 282 height 40
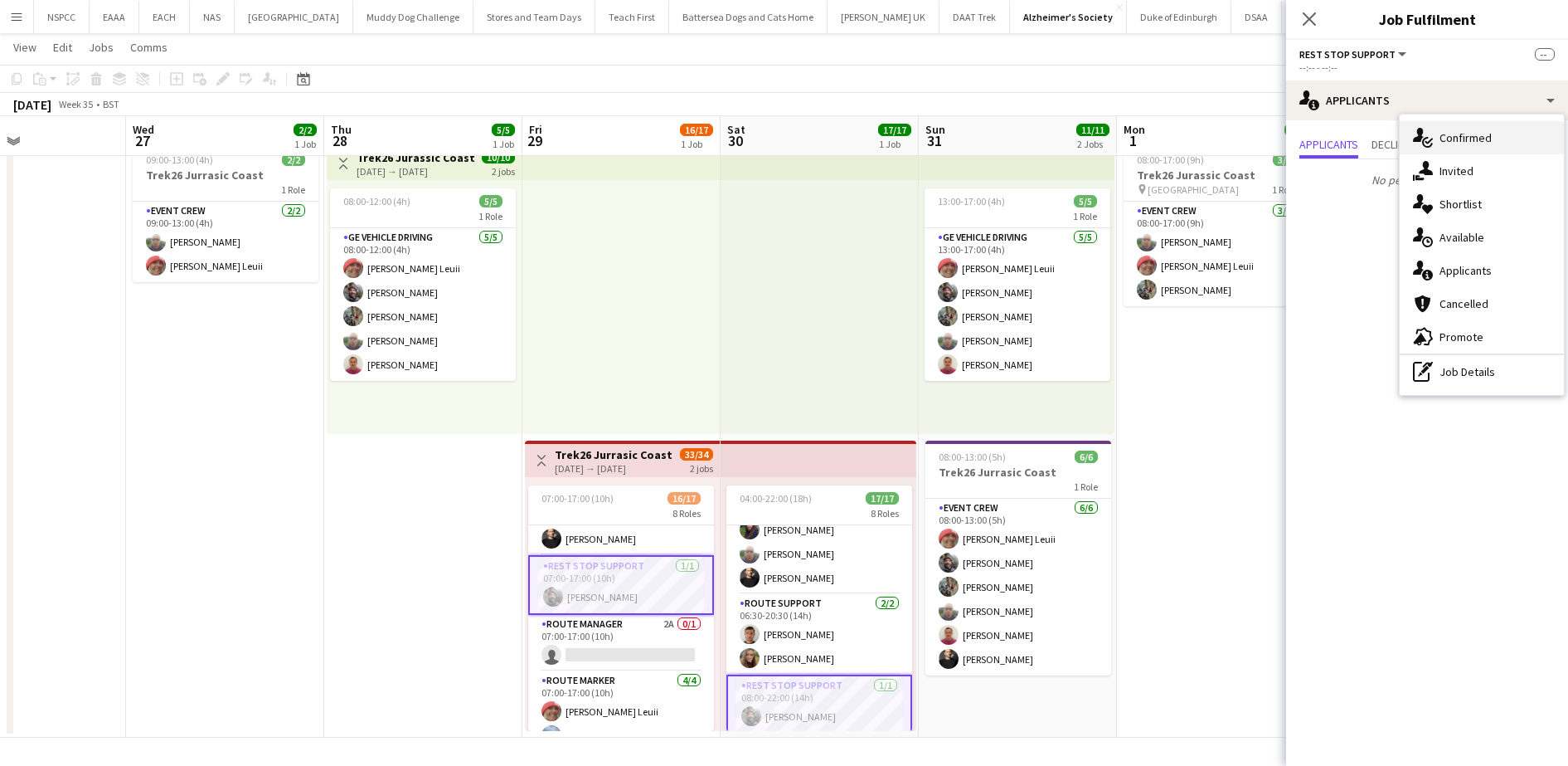
click at [1434, 129] on div "single-neutral-actions-check-2 Confirmed" at bounding box center [1482, 137] width 164 height 33
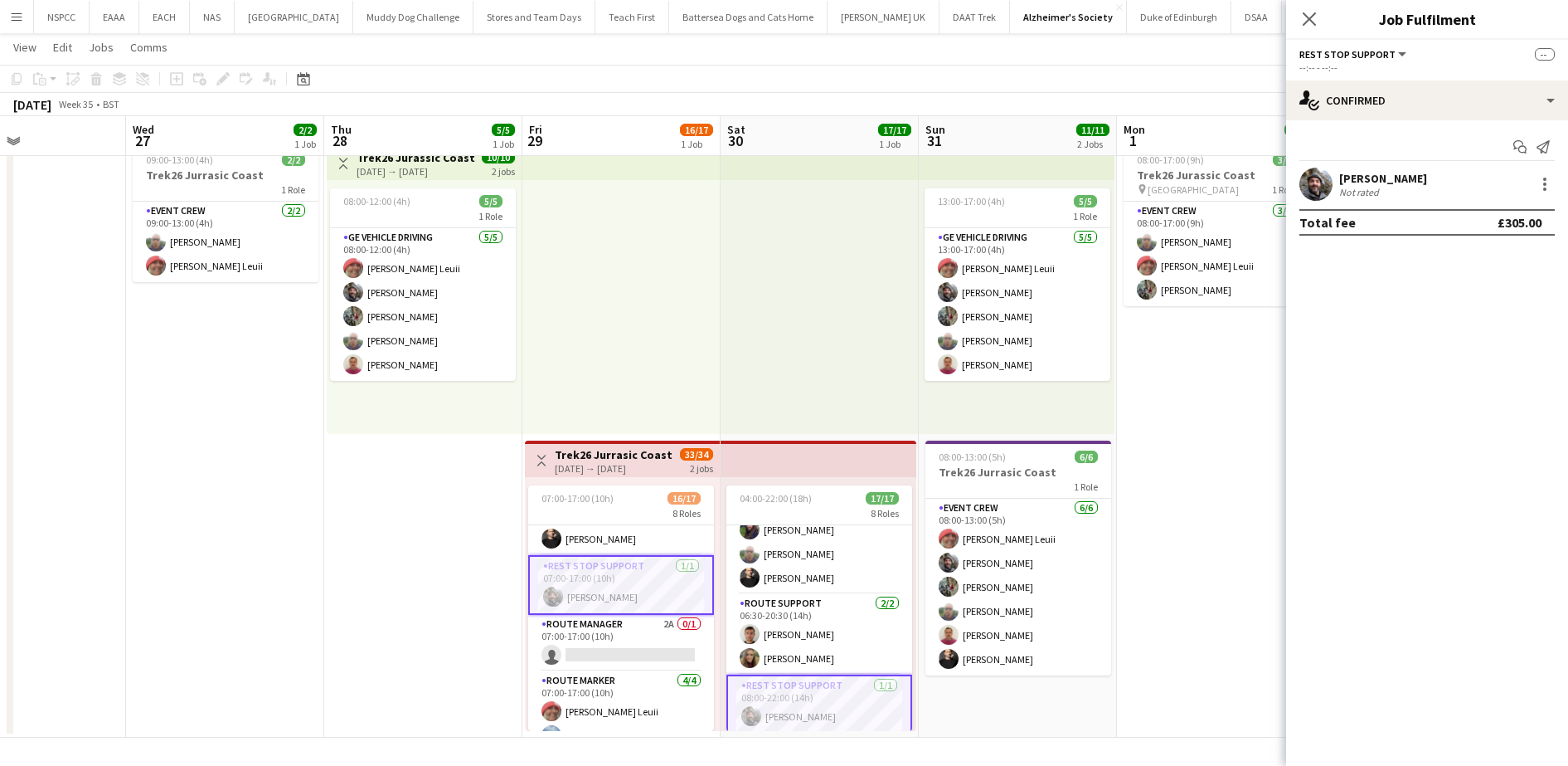
click at [1381, 178] on div "[PERSON_NAME]" at bounding box center [1383, 179] width 88 height 15
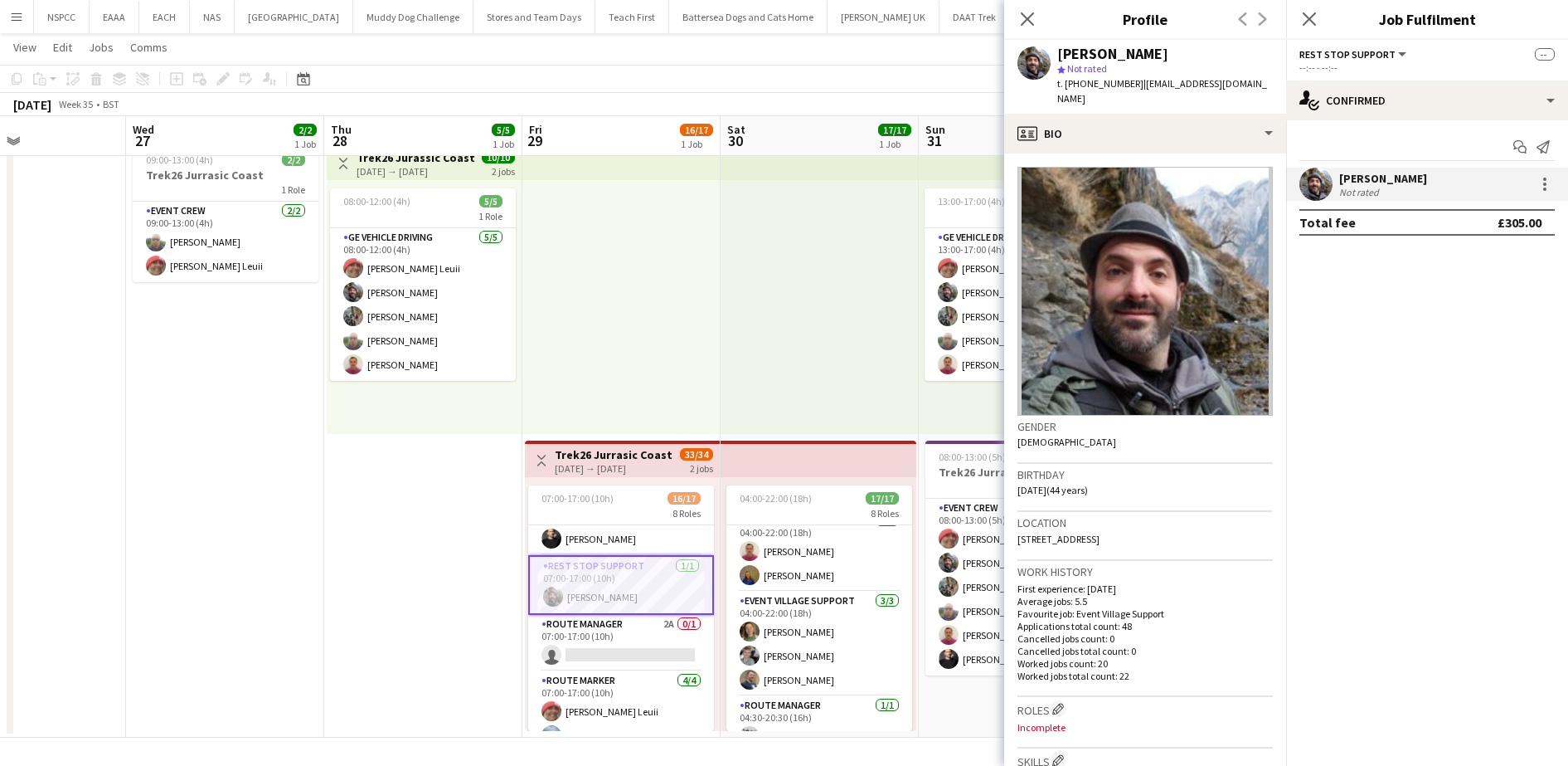
scroll to position [68, 0]
click at [1556, 183] on div "[PERSON_NAME] Not rated" at bounding box center [1427, 184] width 282 height 33
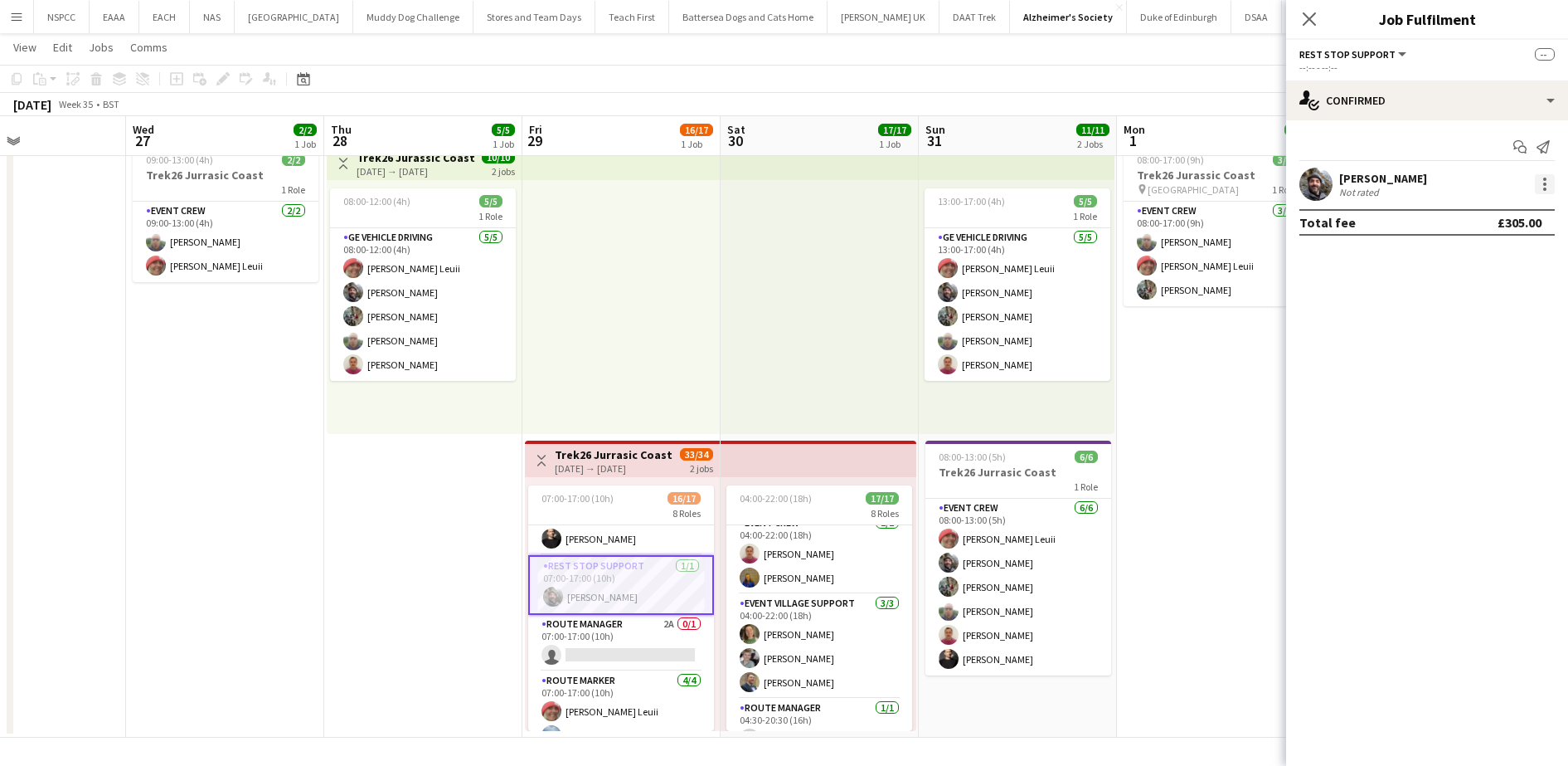
click at [1545, 187] on div at bounding box center [1545, 189] width 3 height 3
click at [1474, 328] on span "Remove" at bounding box center [1463, 334] width 49 height 14
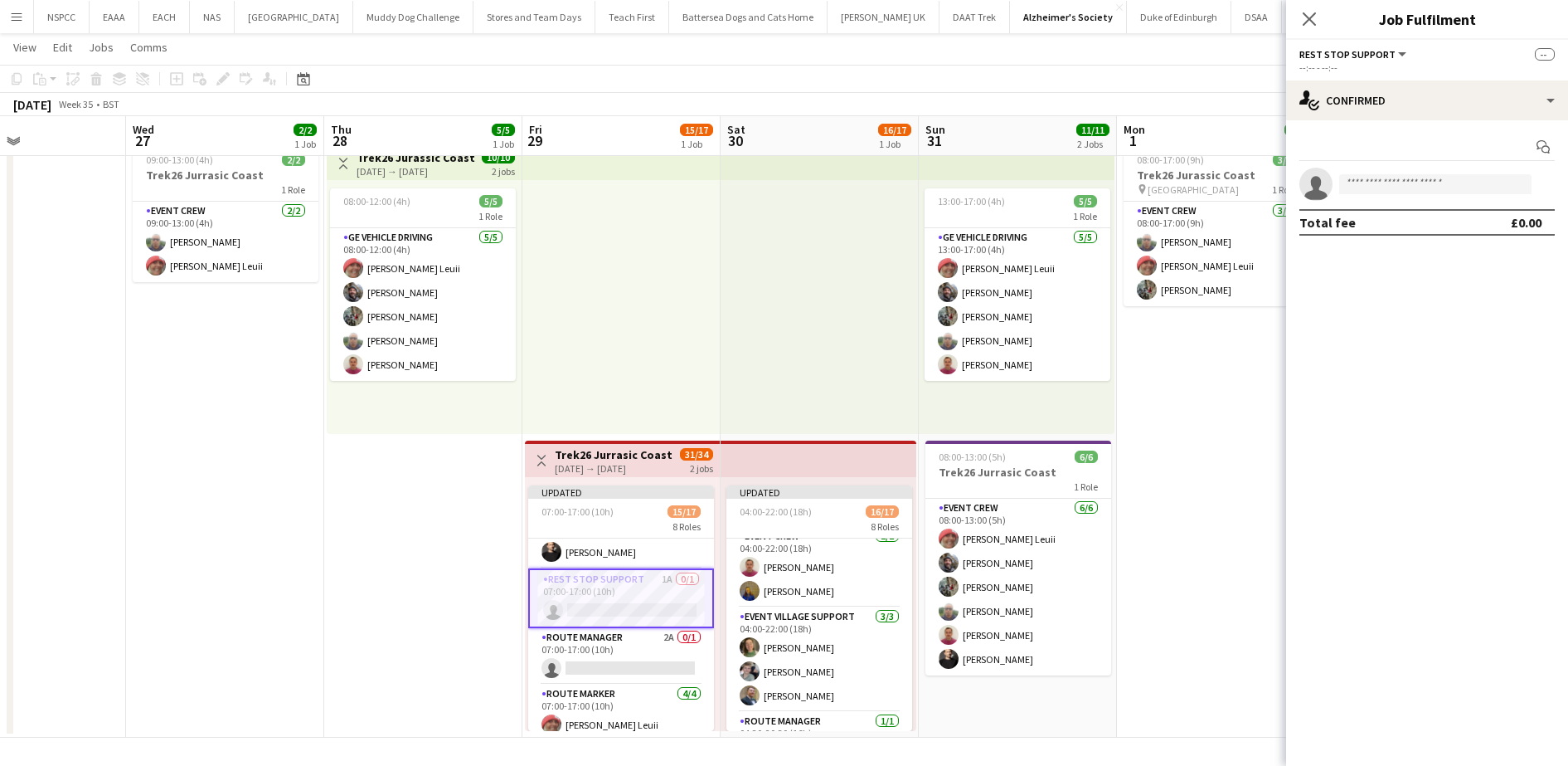
click at [1250, 349] on app-date-cell "08:00-17:00 (9h) 3/3 Trek26 Jurassic Coast pin Eagle Business Park 1 Role Event…" at bounding box center [1216, 437] width 198 height 601
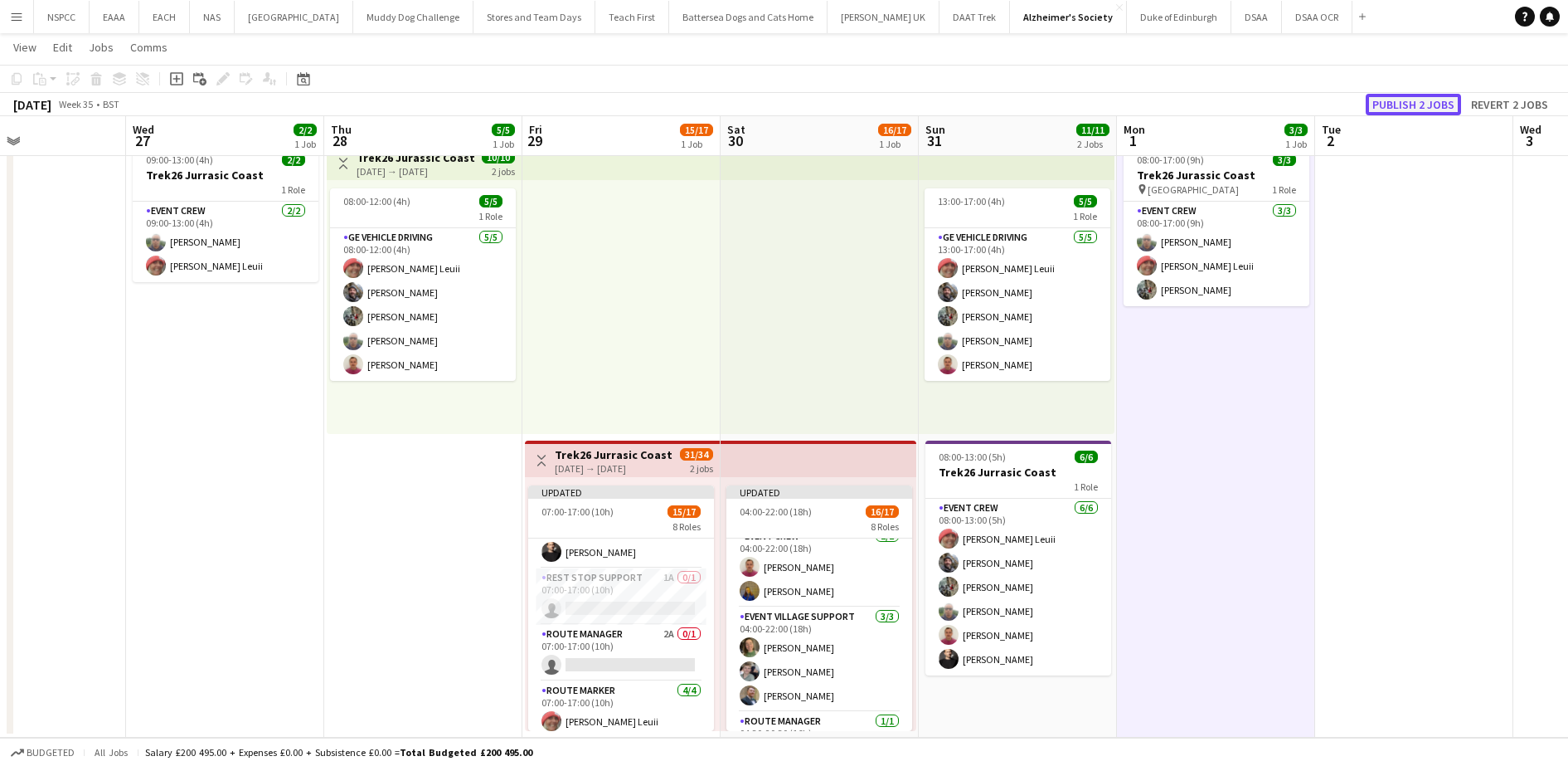
click at [1419, 94] on button "Publish 2 jobs" at bounding box center [1414, 104] width 95 height 21
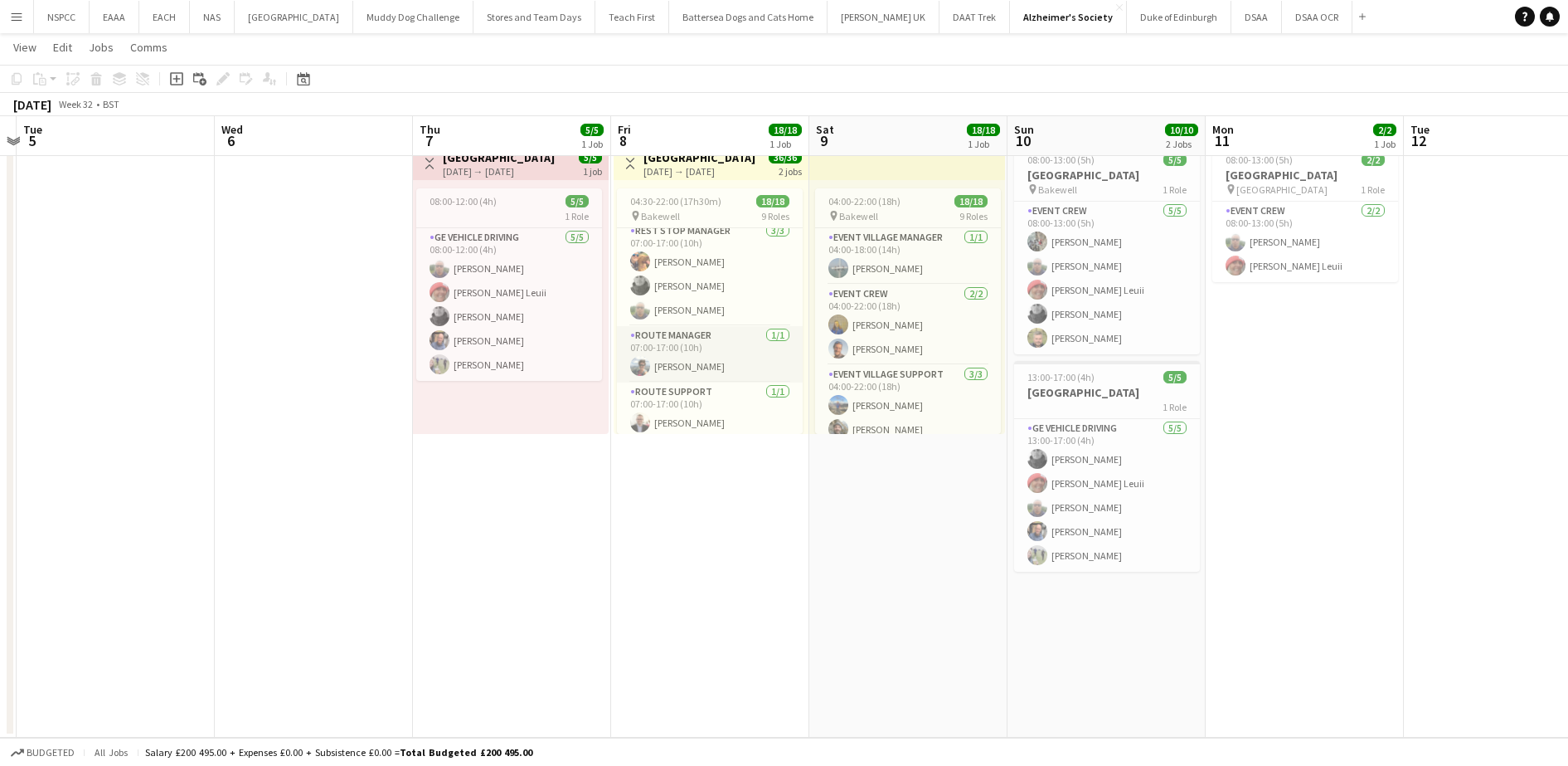
scroll to position [518, 0]
click at [698, 357] on app-card-role "Route Support [DATE] 07:00-17:00 (10h) [PERSON_NAME]" at bounding box center [710, 349] width 185 height 56
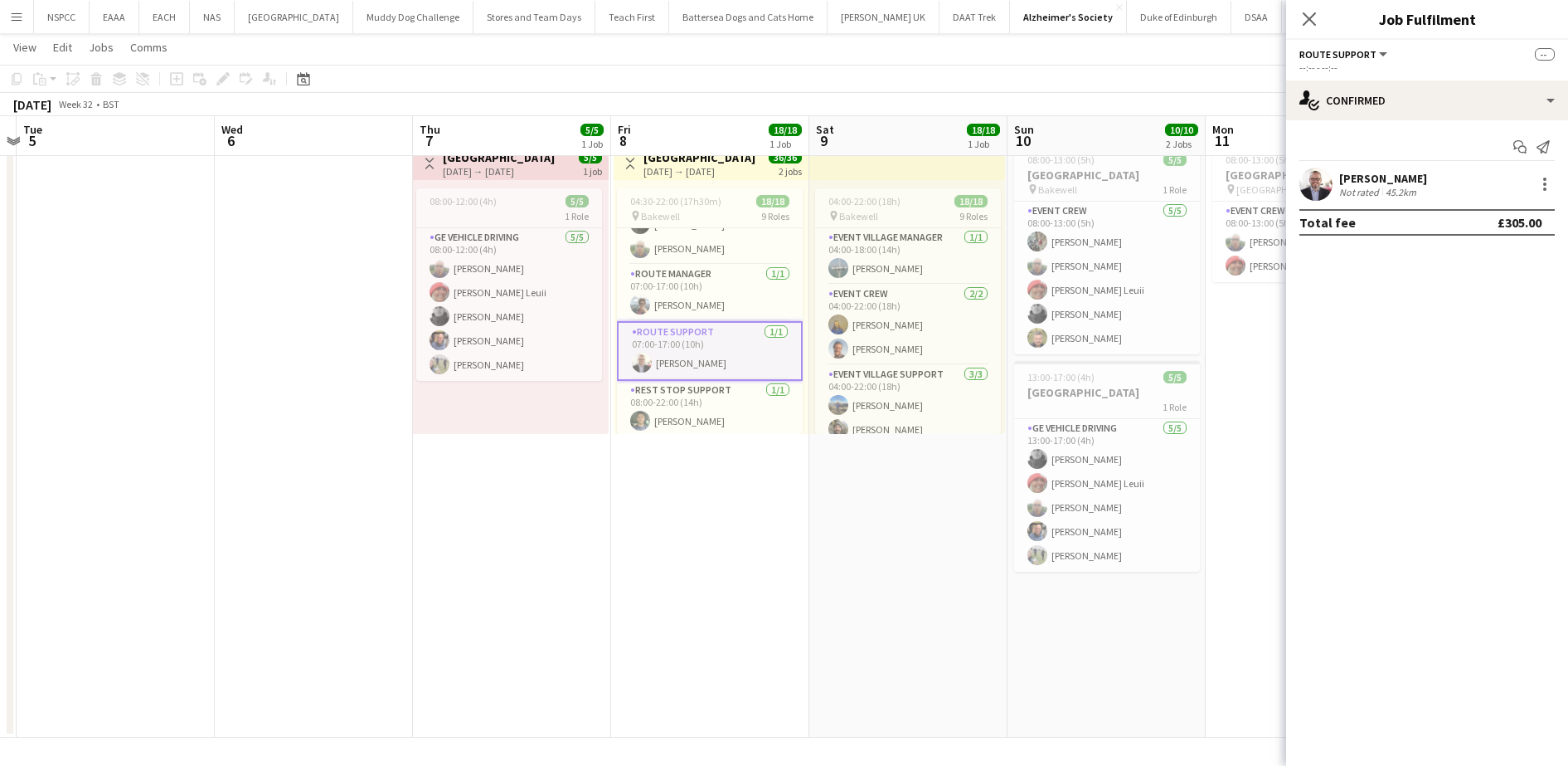
click at [1346, 175] on div "[PERSON_NAME]" at bounding box center [1383, 179] width 88 height 15
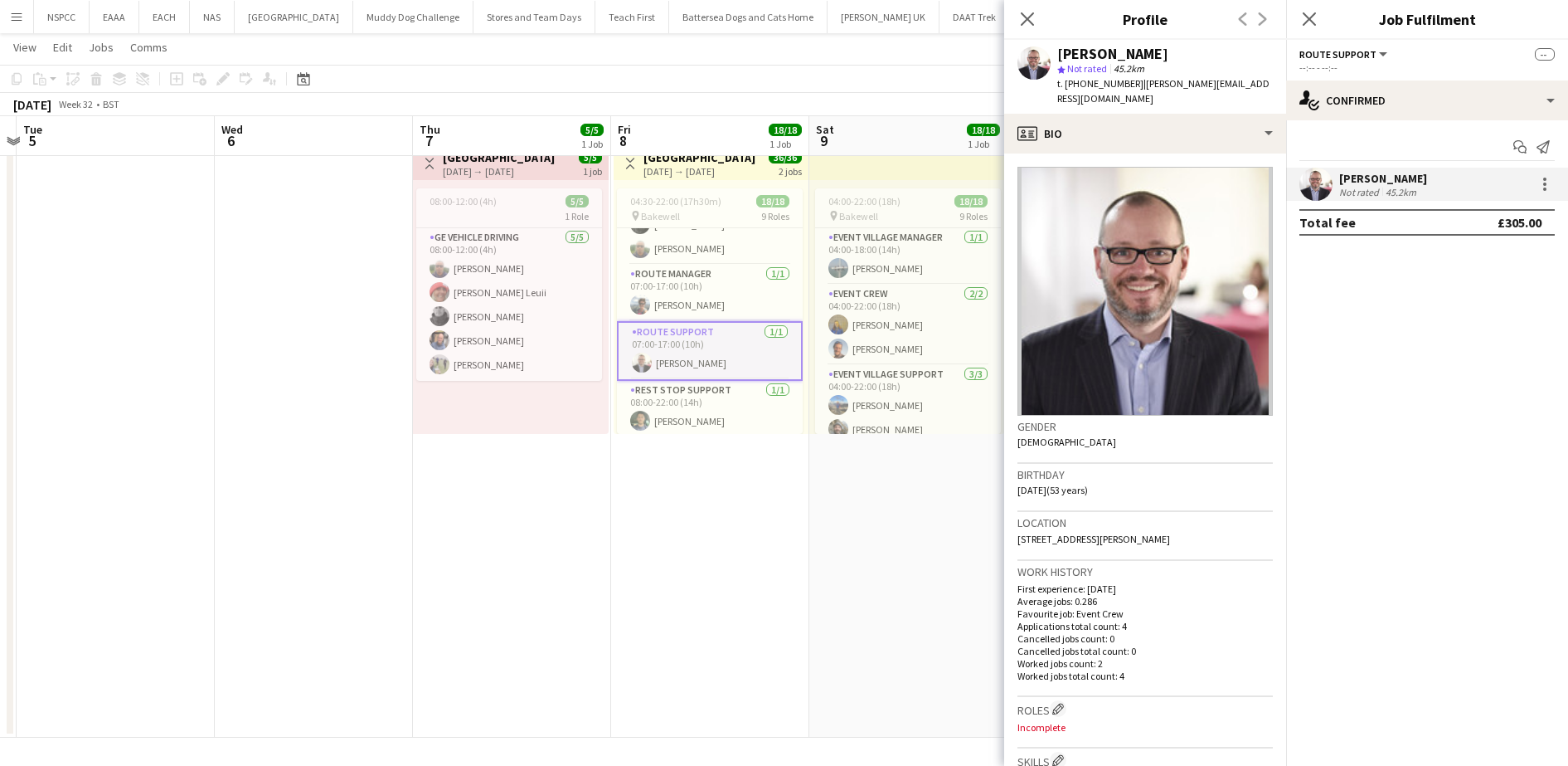
click at [609, 601] on app-date-cell "Toggle View [GEOGRAPHIC_DATA] [DATE] → [DATE] 5/5 1 job 08:00-12:00 (4h) 5/5 1 …" at bounding box center [511, 437] width 198 height 601
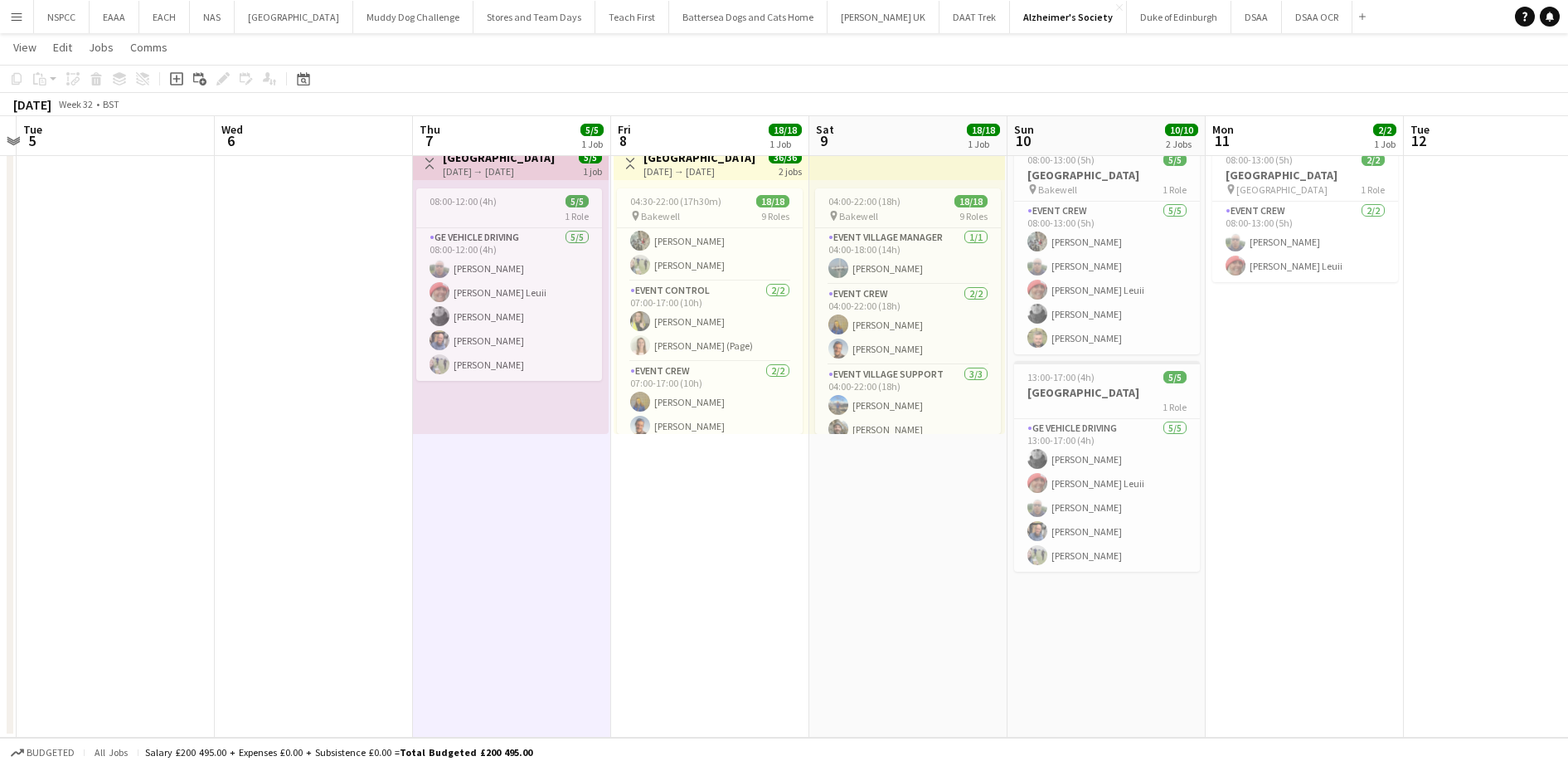
scroll to position [0, 0]
click at [16, 12] on app-icon "Menu" at bounding box center [17, 17] width 14 height 14
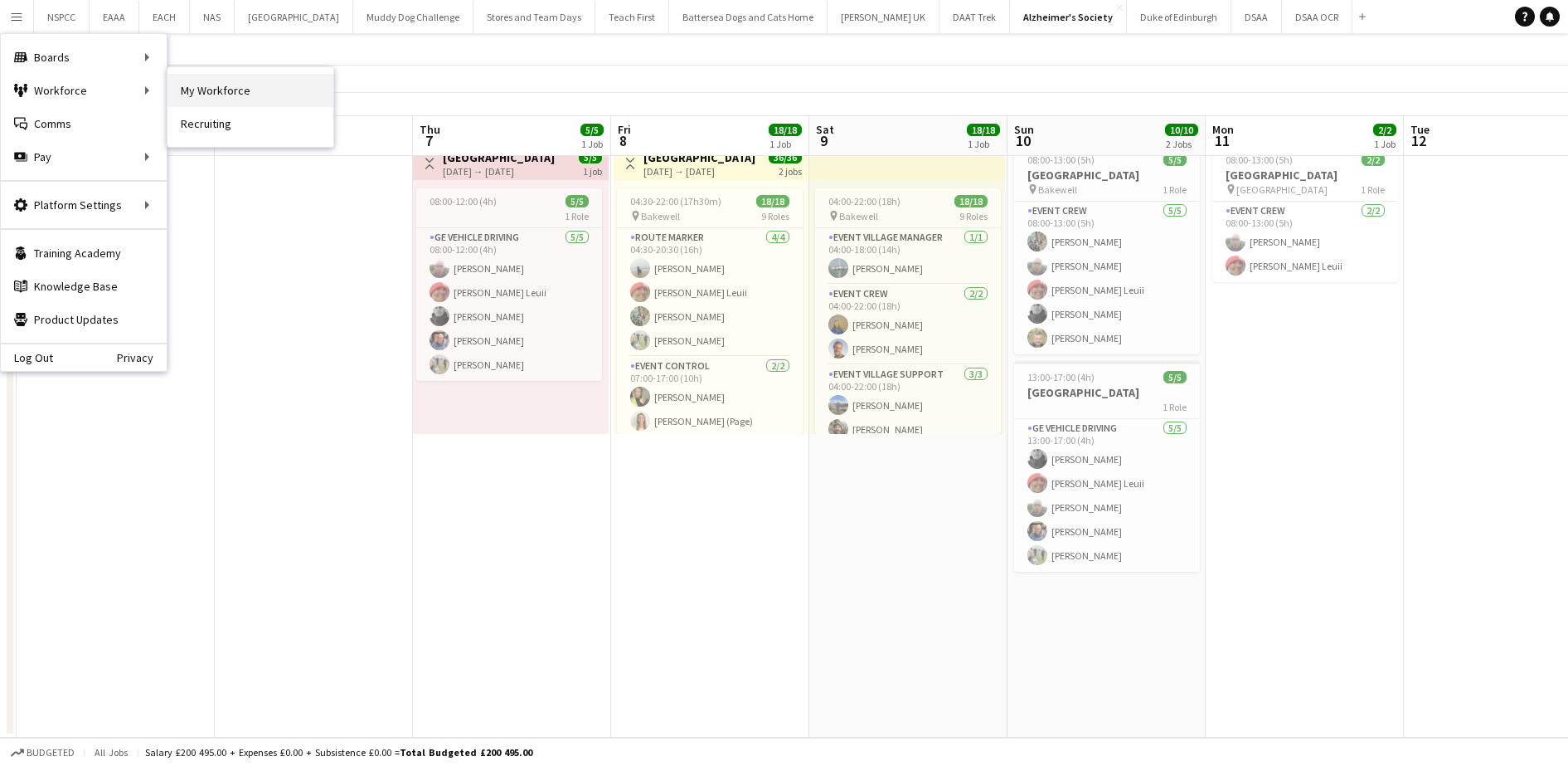
click at [188, 93] on link "My Workforce" at bounding box center [250, 90] width 166 height 33
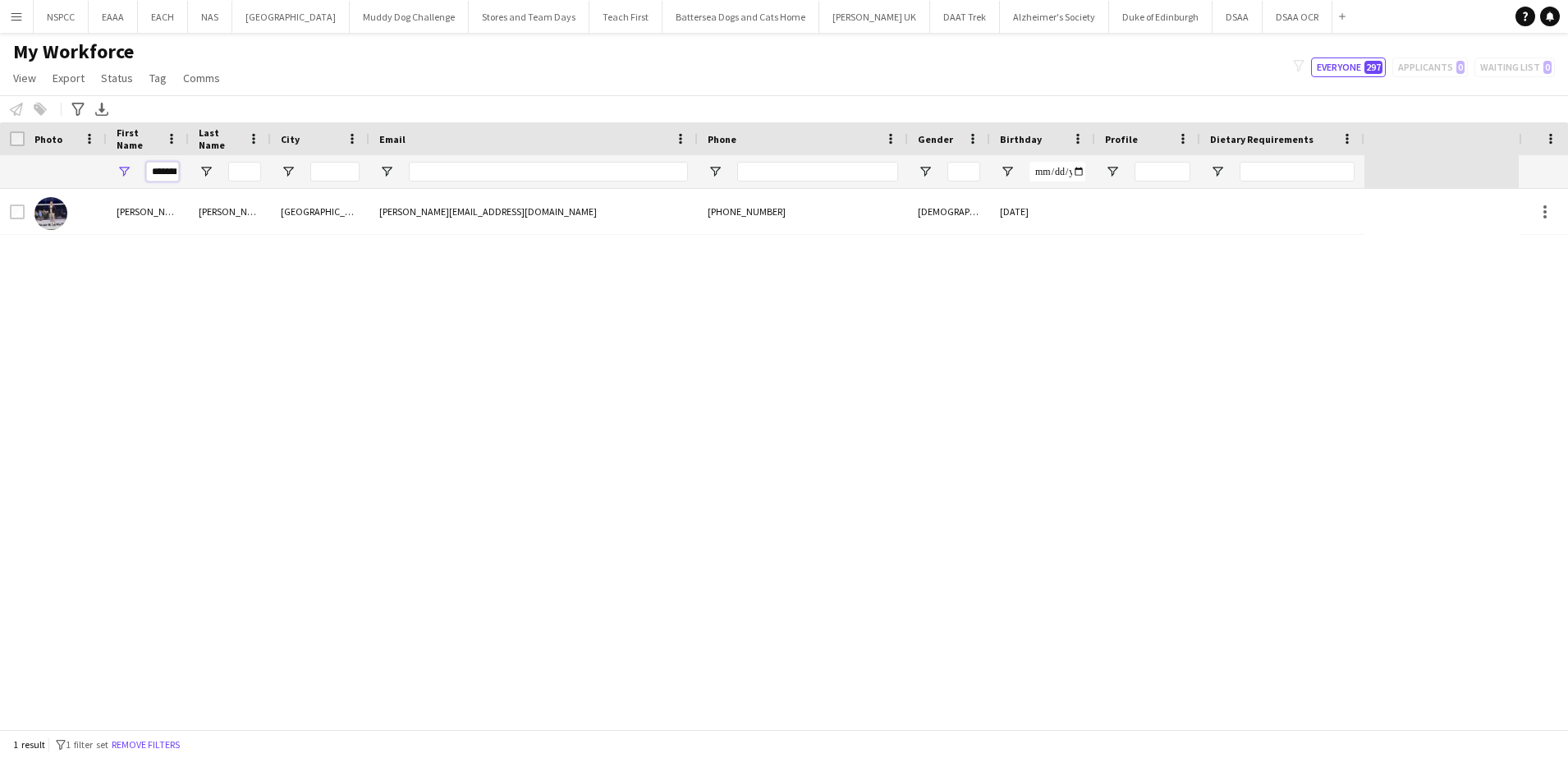
click at [163, 173] on input "*******" at bounding box center [163, 171] width 33 height 19
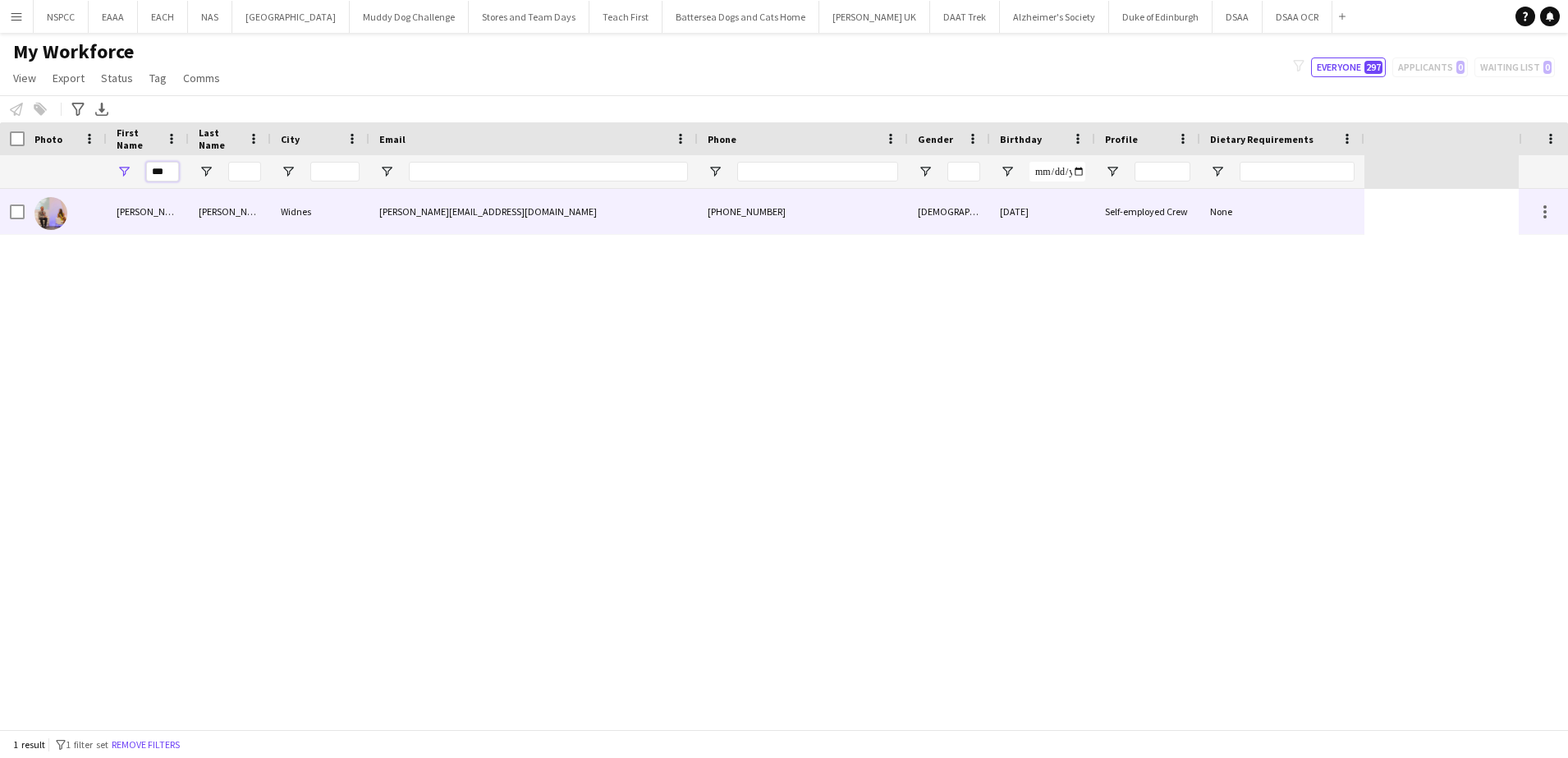
type input "***"
click at [745, 227] on div "[PHONE_NUMBER]" at bounding box center [803, 211] width 211 height 45
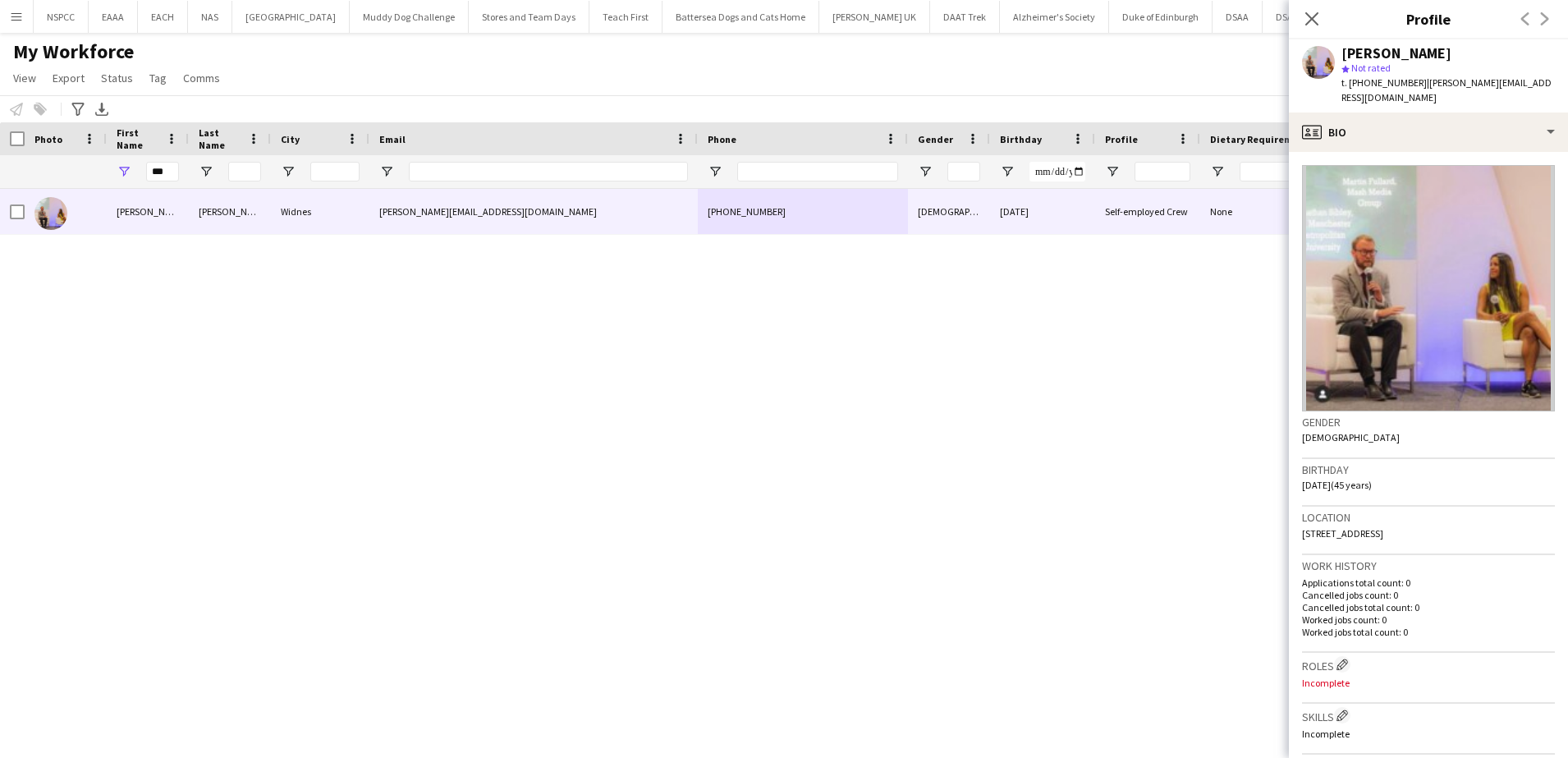
click at [1392, 83] on span "t. [PHONE_NUMBER]" at bounding box center [1384, 83] width 85 height 13
click at [863, 580] on div "[PERSON_NAME] Widnes [PERSON_NAME][EMAIL_ADDRESS][DOMAIN_NAME] [PHONE_NUMBER] […" at bounding box center [759, 458] width 1518 height 540
click at [160, 174] on input "***" at bounding box center [163, 171] width 33 height 19
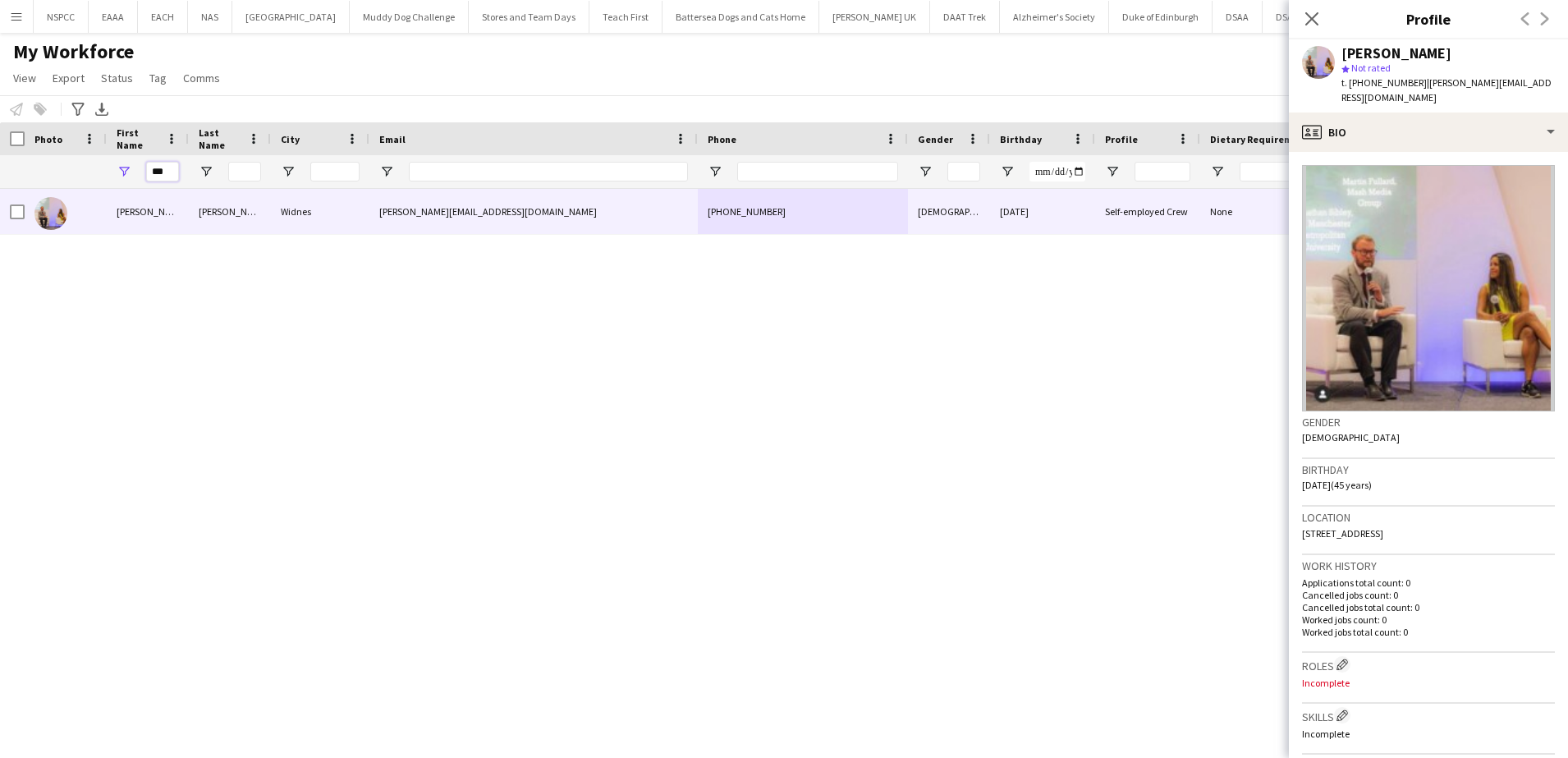
click at [160, 174] on input "***" at bounding box center [163, 171] width 33 height 19
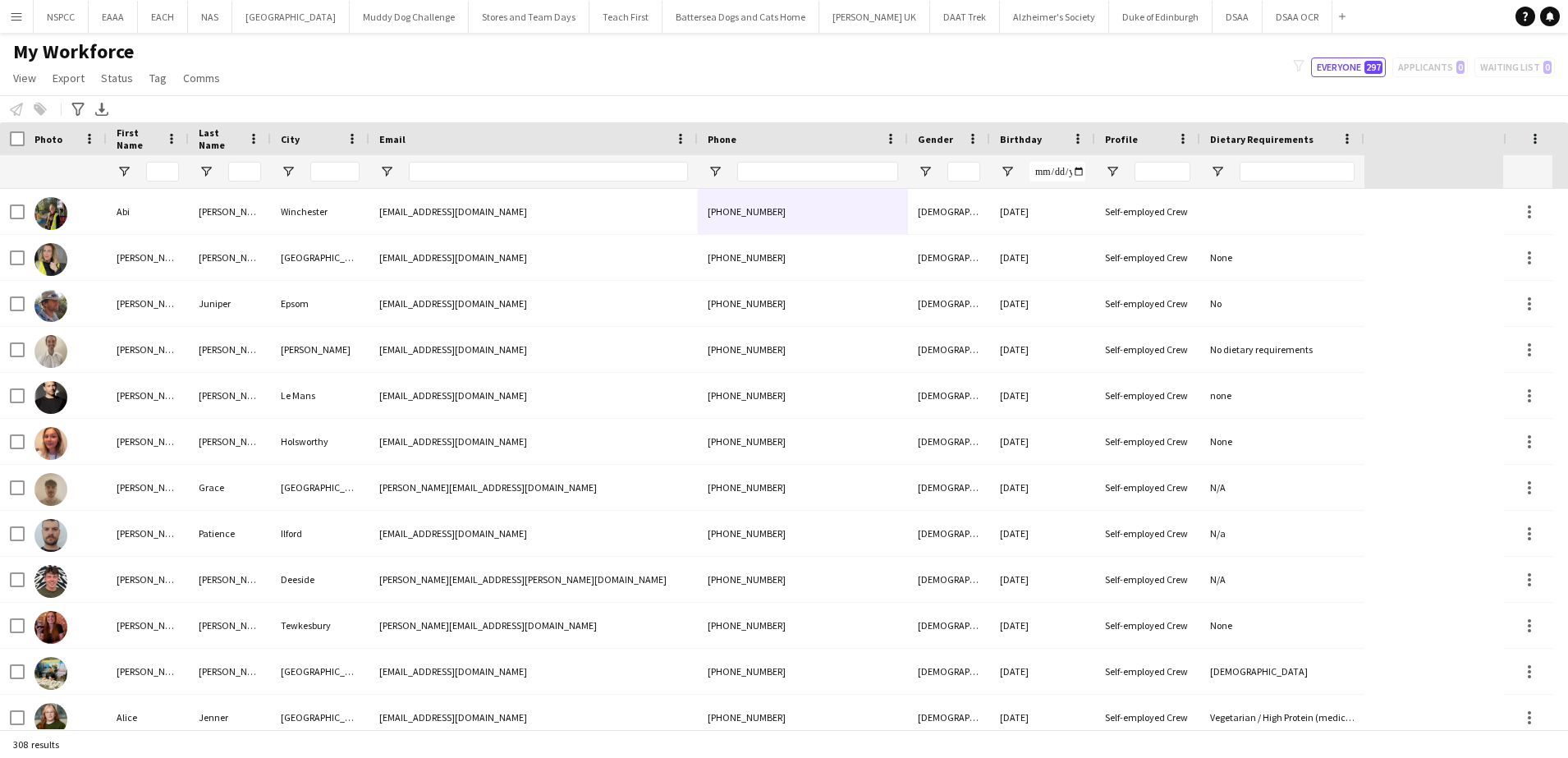
click at [490, 64] on div "My Workforce View Views Default view New view Update view Delete view Edit name…" at bounding box center [784, 67] width 1568 height 56
click at [1213, 27] on button "DSAA Close" at bounding box center [1237, 17] width 50 height 32
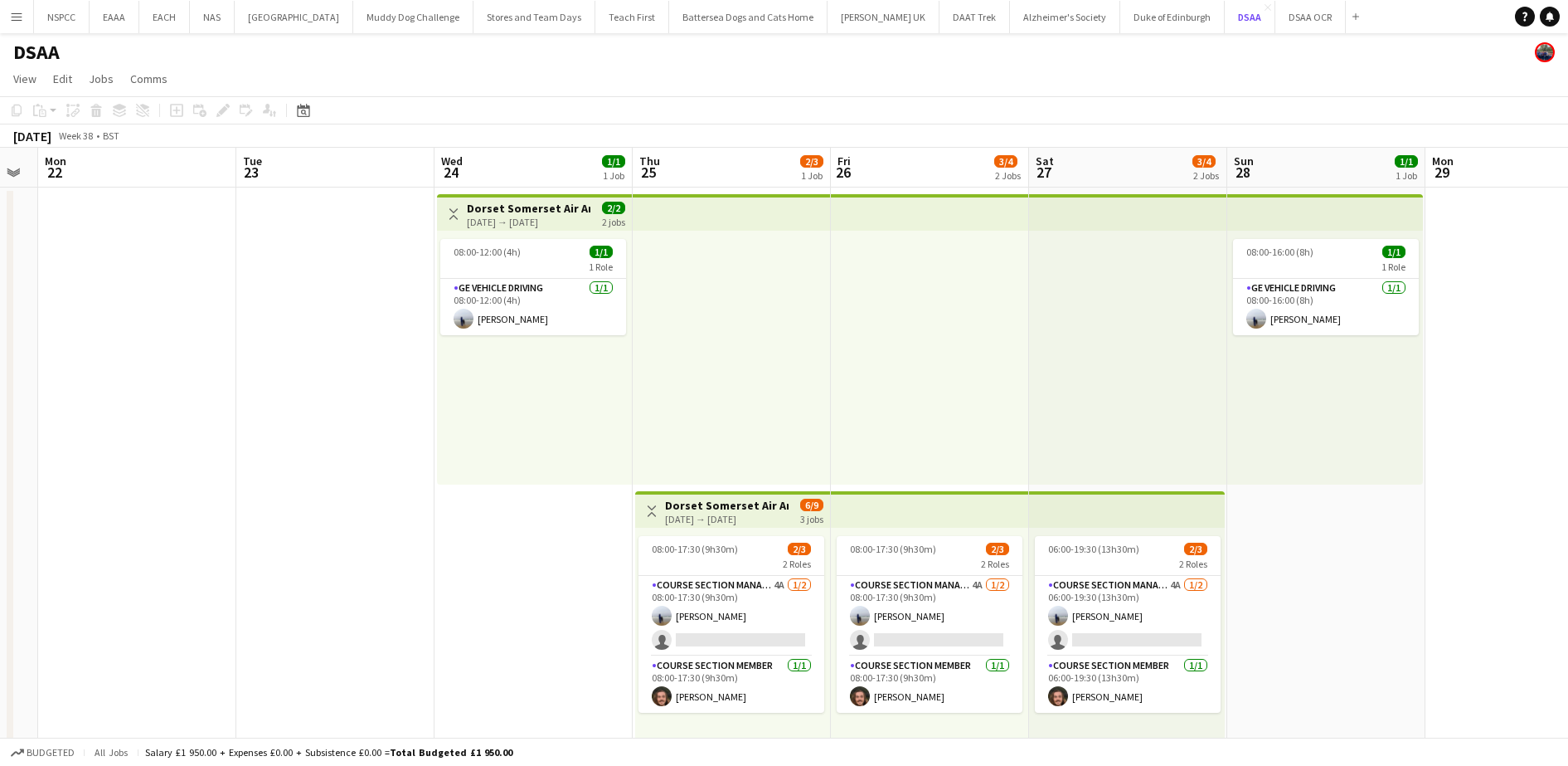
scroll to position [0, 558]
click at [923, 599] on app-card-role "Course Section Manager 4A [DATE] 08:00-17:30 (9h30m) [PERSON_NAME] single-neutr…" at bounding box center [928, 616] width 185 height 81
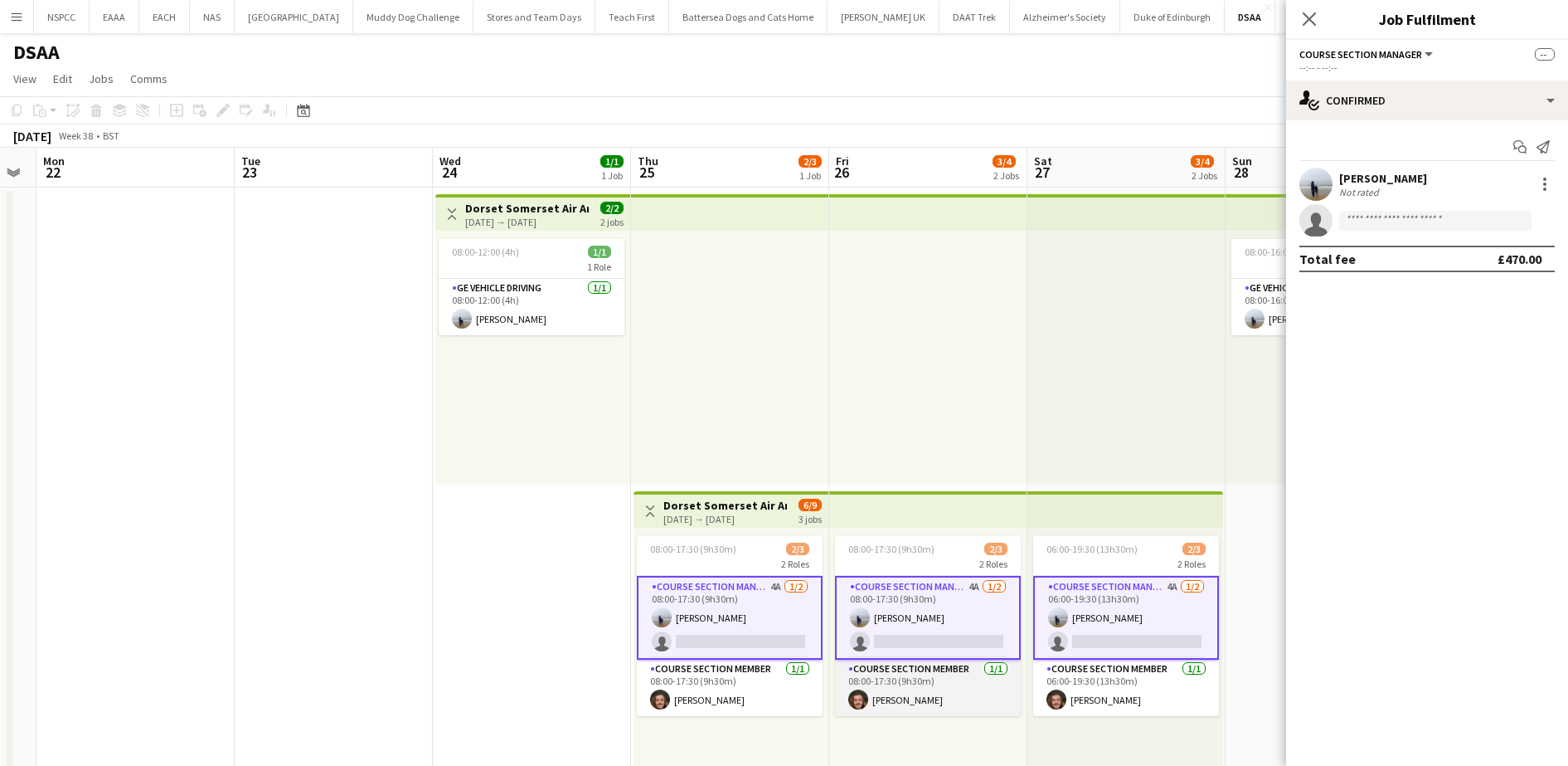
click at [921, 695] on app-card-role "Course Section Member [DATE] 08:00-17:30 (9h30m) [PERSON_NAME]" at bounding box center [928, 688] width 185 height 56
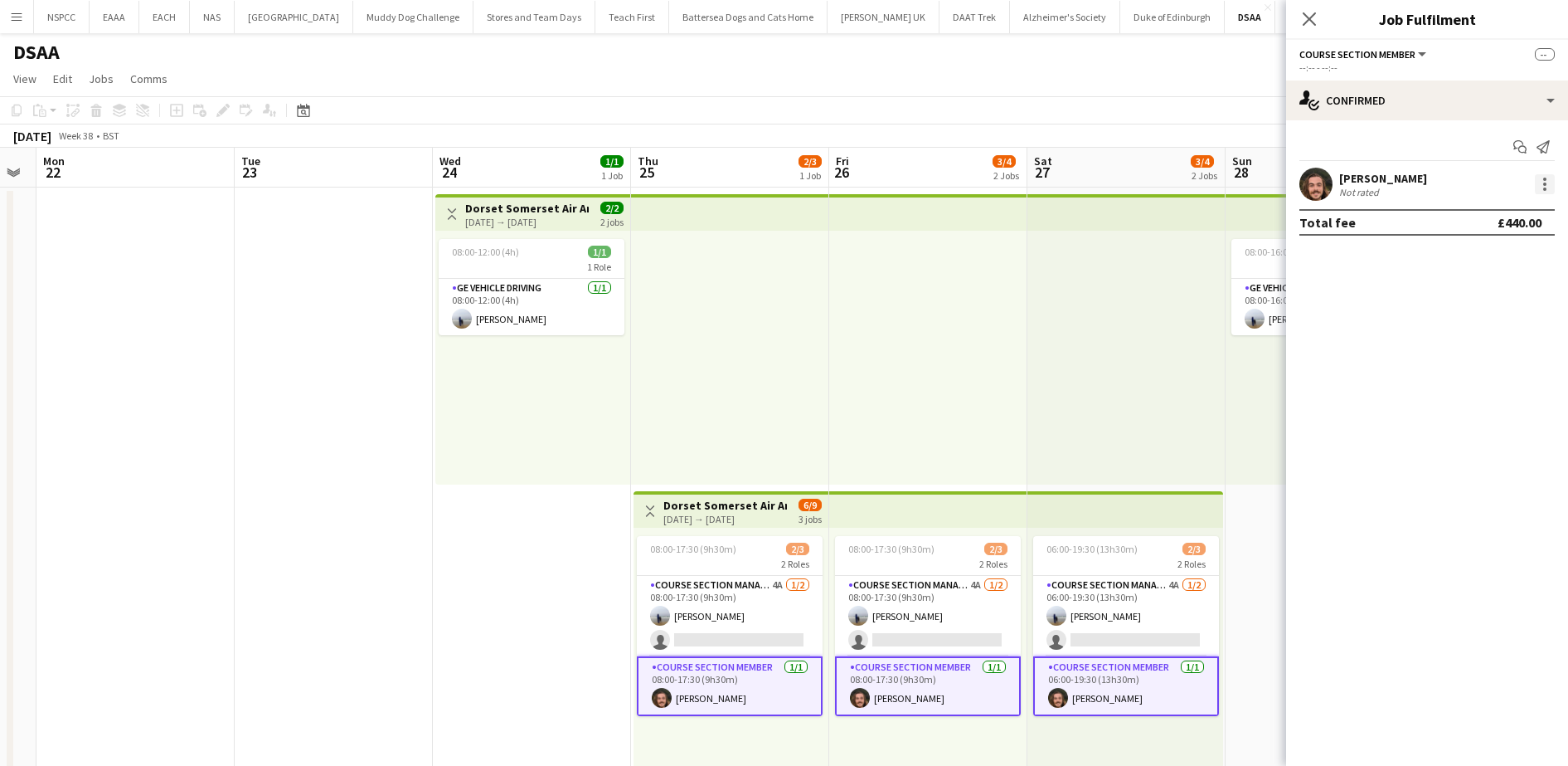
click at [1540, 188] on div at bounding box center [1544, 184] width 20 height 20
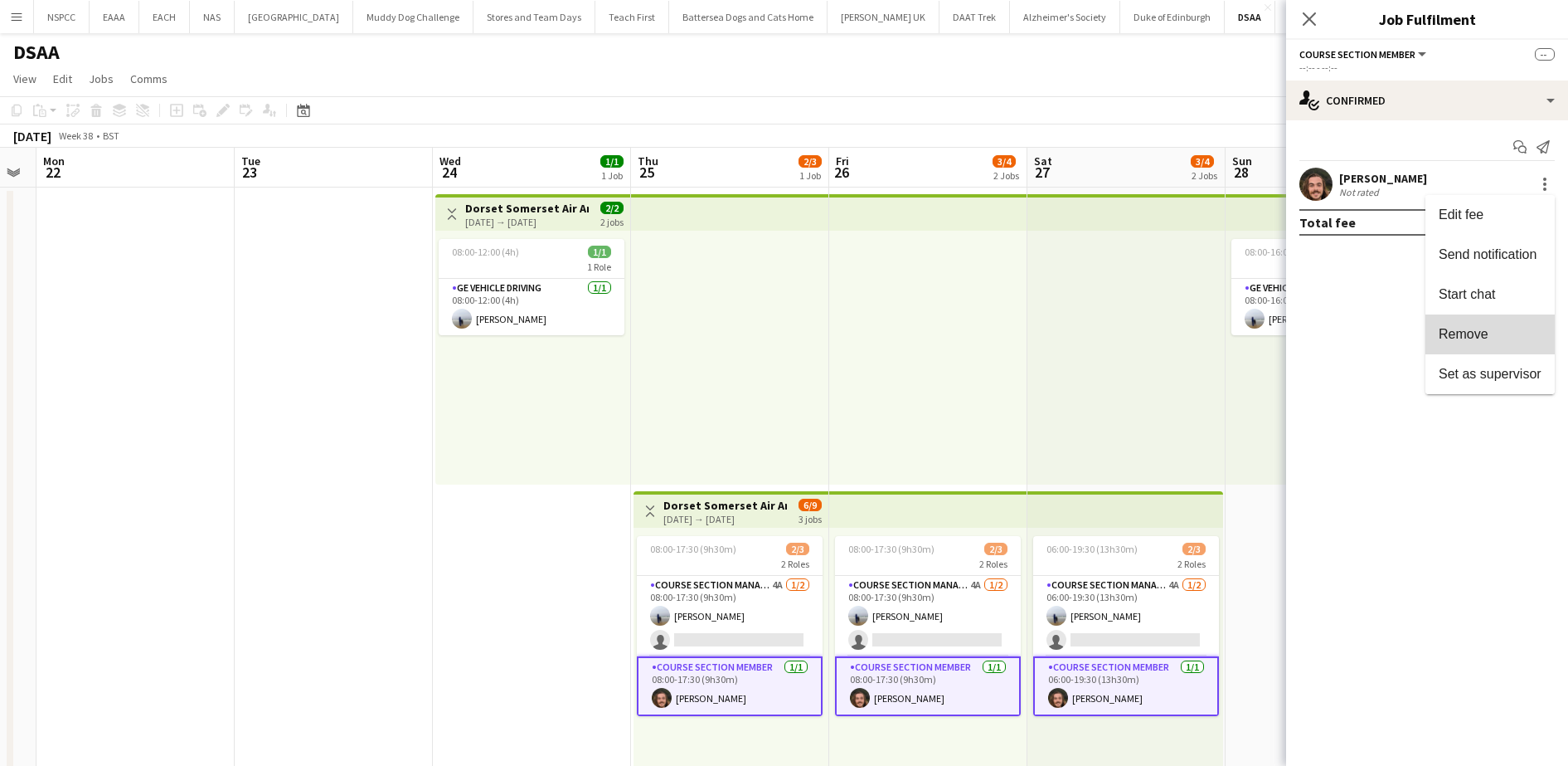
click at [1492, 339] on span "Remove" at bounding box center [1490, 334] width 103 height 15
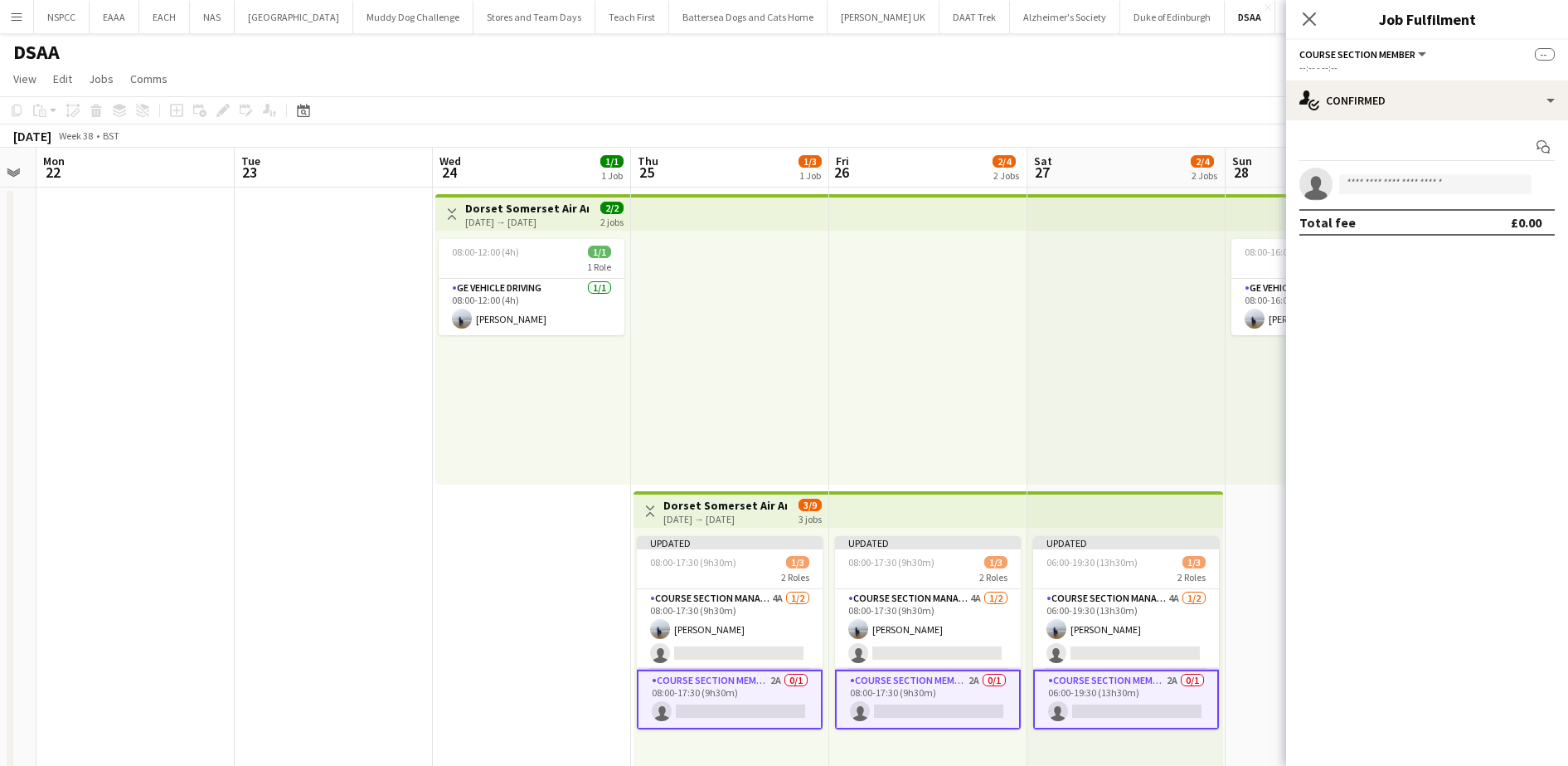
click at [1177, 428] on div at bounding box center [1126, 357] width 198 height 254
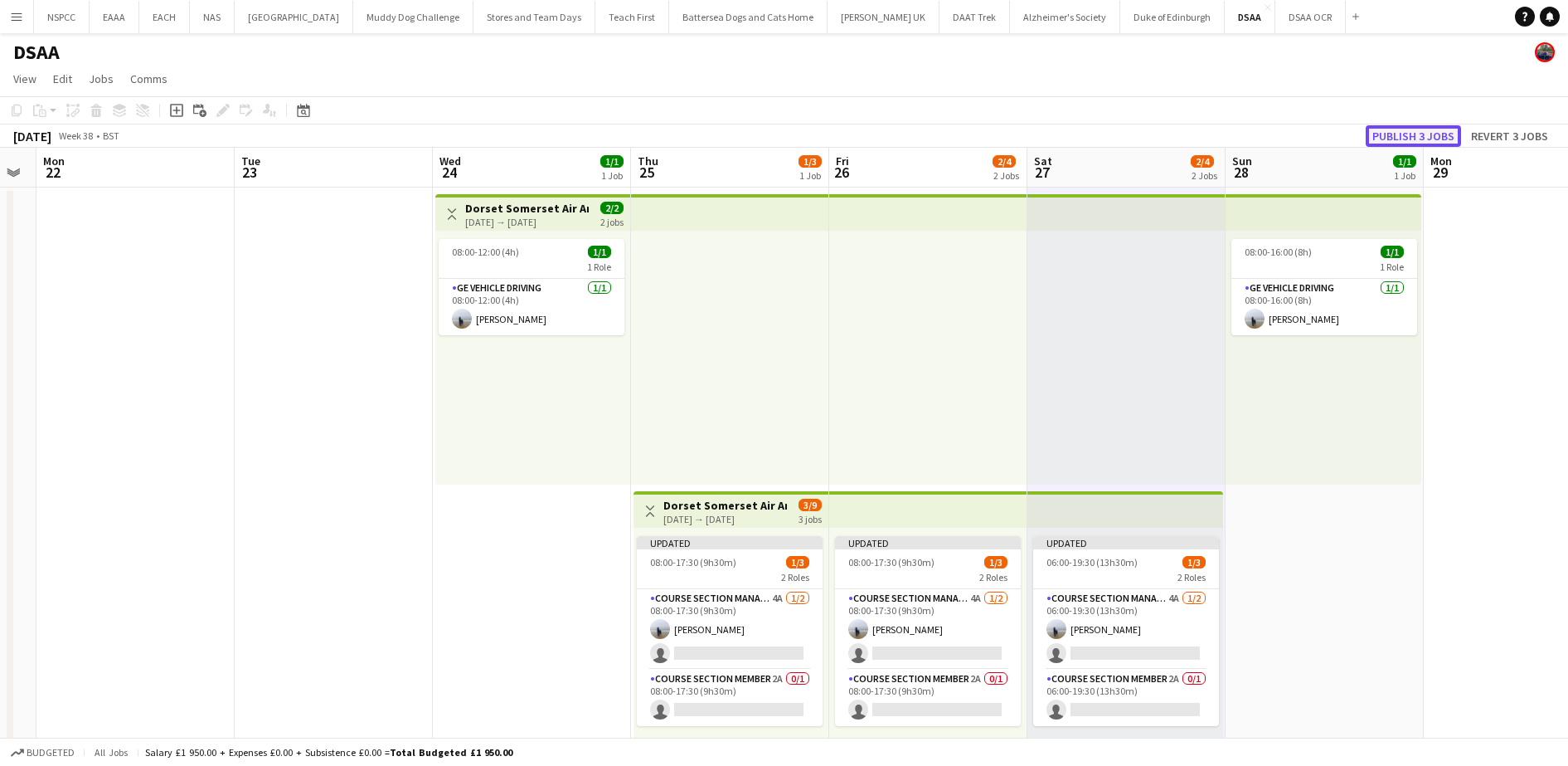
click at [1400, 140] on button "Publish 3 jobs" at bounding box center [1414, 135] width 95 height 21
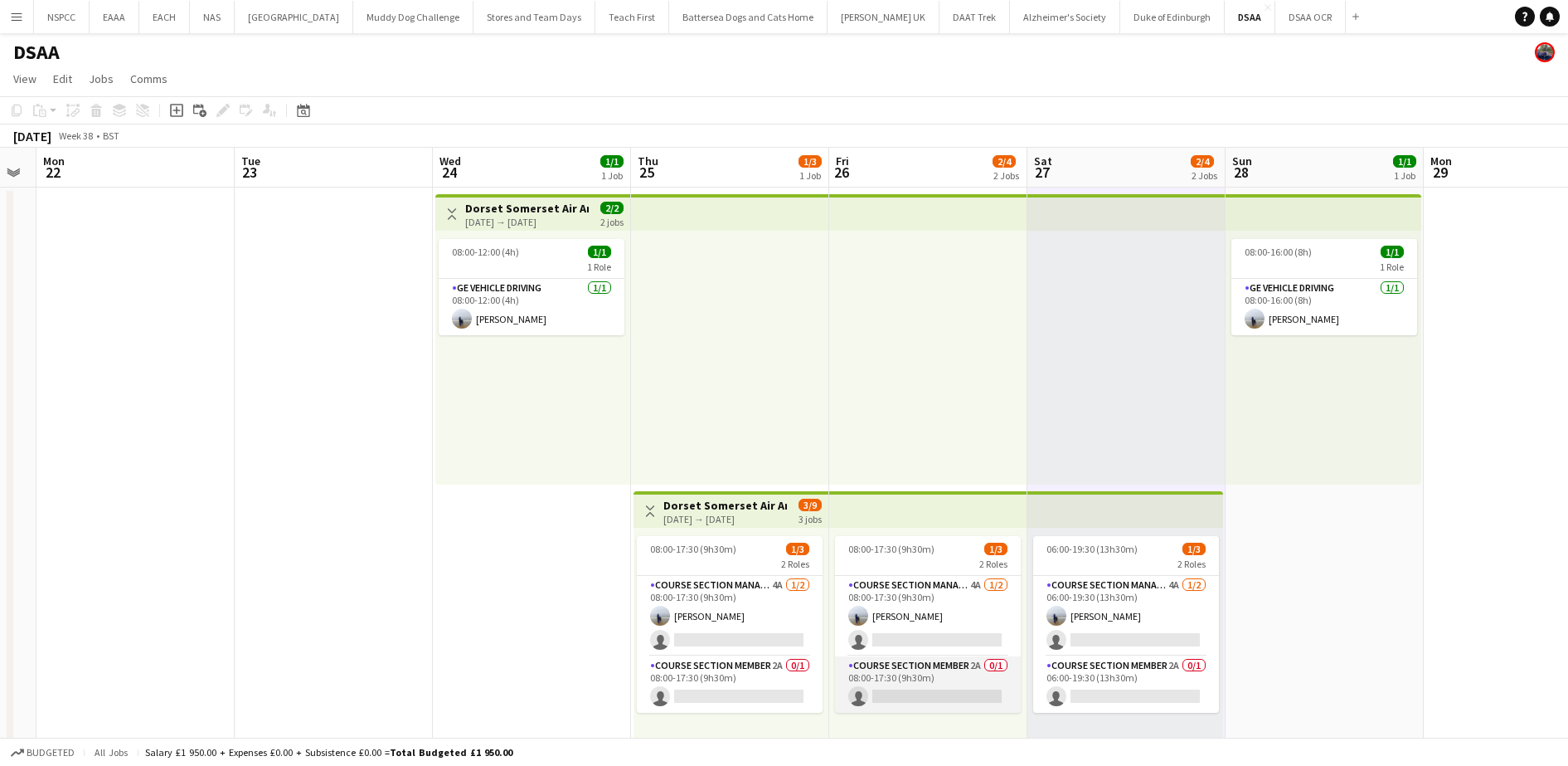
click at [918, 681] on app-card-role "Course Section Member 2A 0/1 08:00-17:30 (9h30m) single-neutral-actions" at bounding box center [928, 684] width 185 height 56
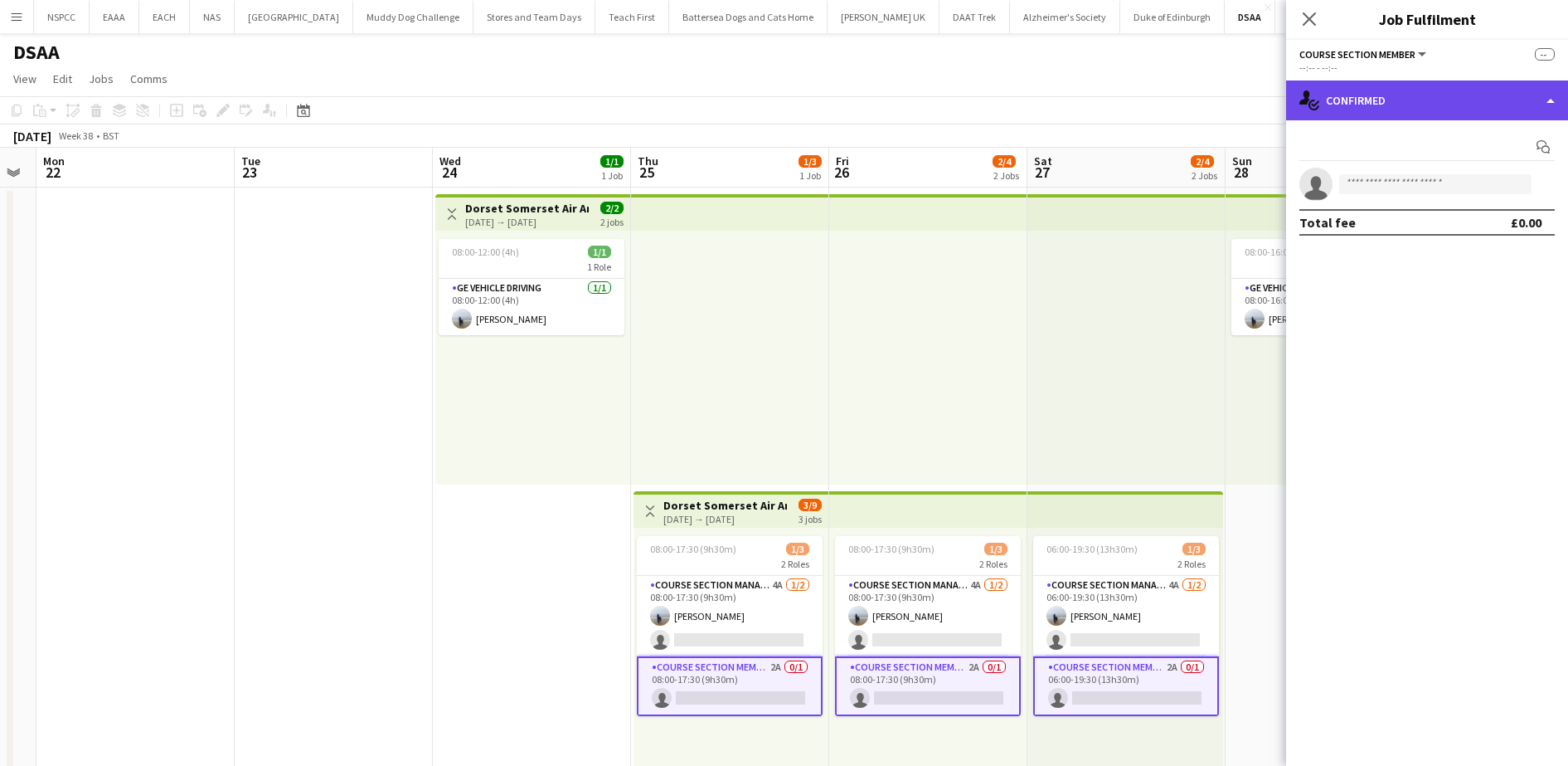
click at [1403, 96] on div "single-neutral-actions-check-2 Confirmed" at bounding box center [1427, 100] width 282 height 40
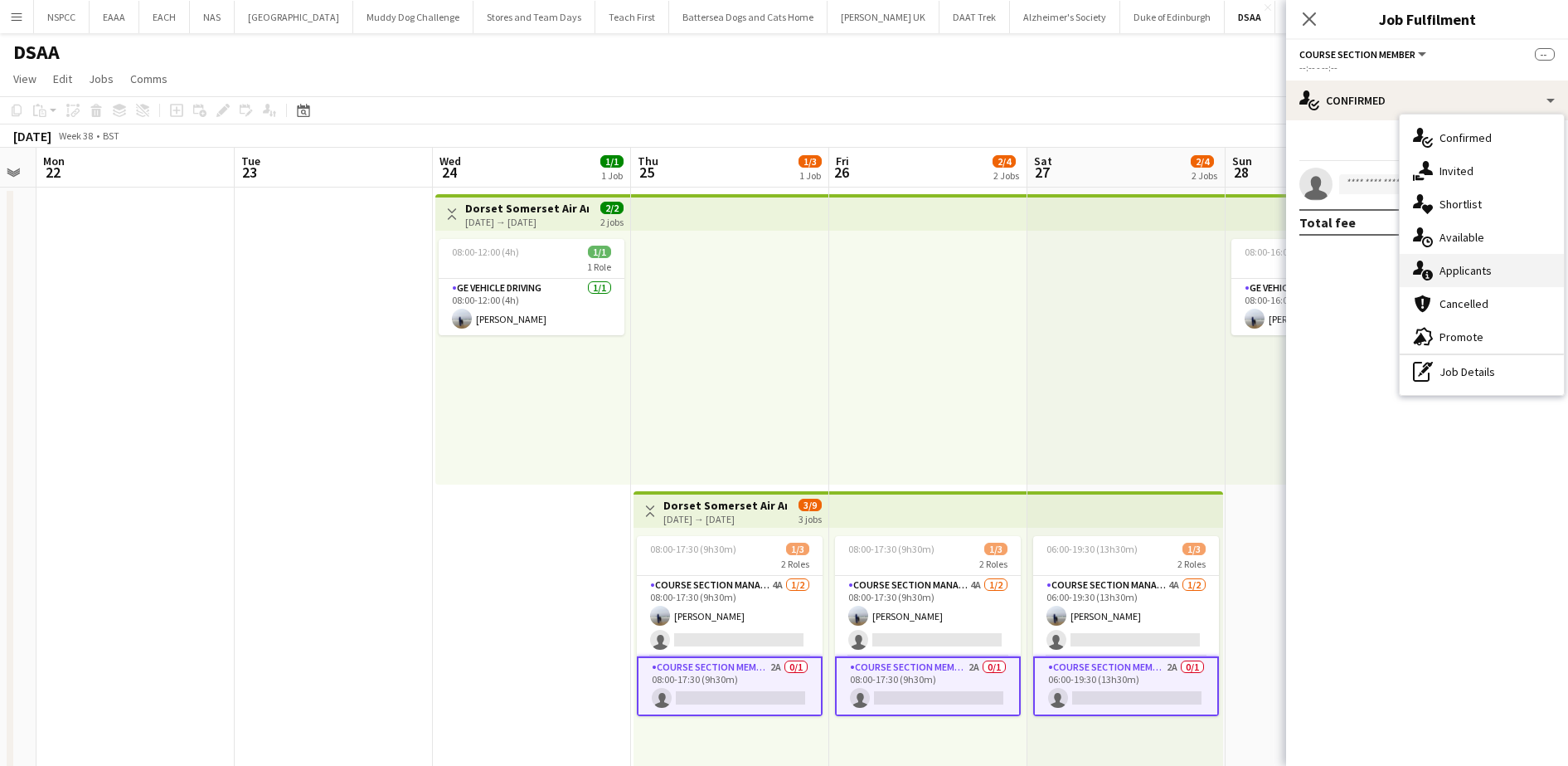
click at [1442, 264] on div "single-neutral-actions-information Applicants" at bounding box center [1482, 270] width 164 height 33
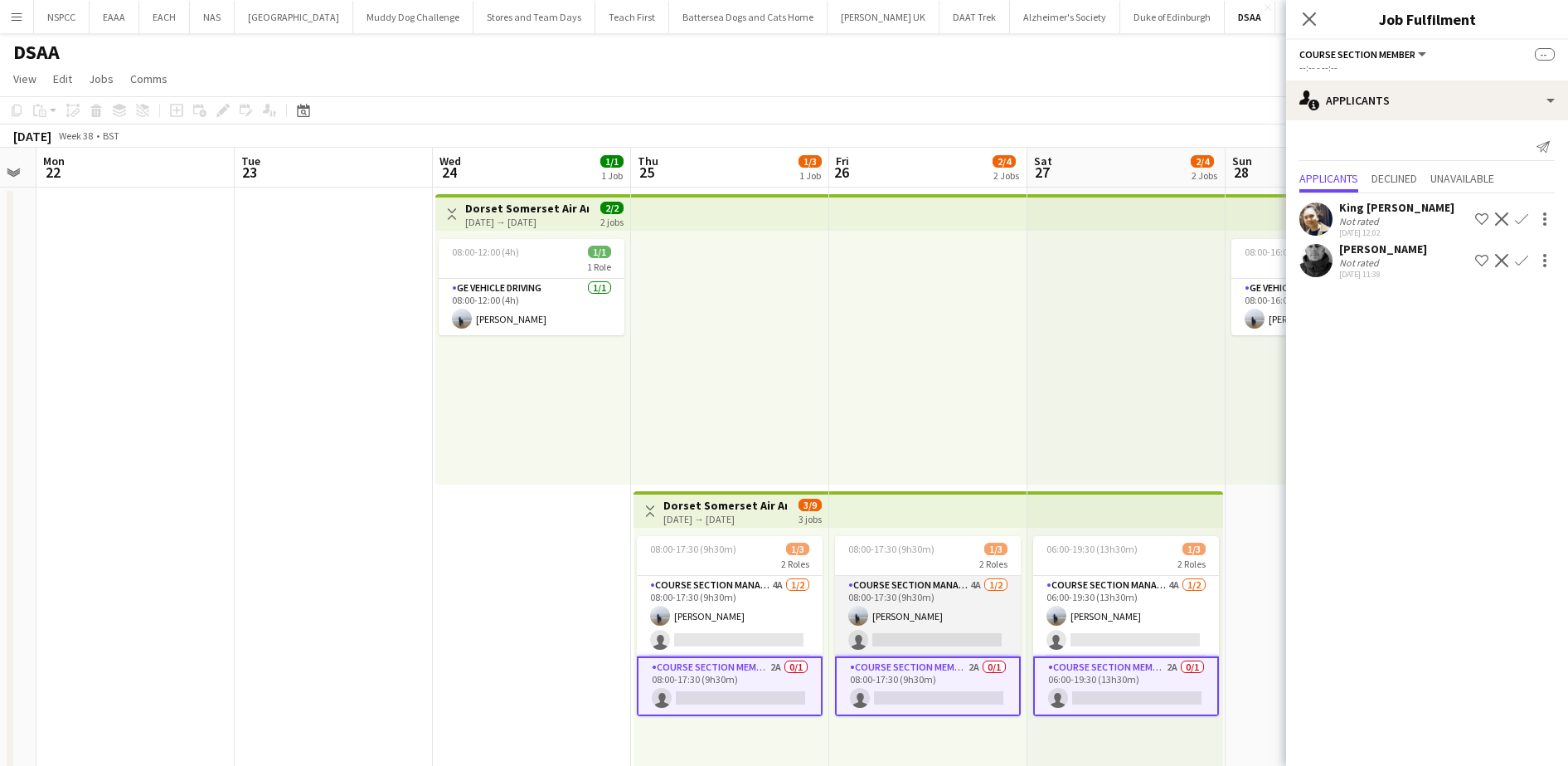
click at [927, 586] on app-card-role "Course Section Manager 4A [DATE] 08:00-17:30 (9h30m) [PERSON_NAME] single-neutr…" at bounding box center [928, 616] width 185 height 81
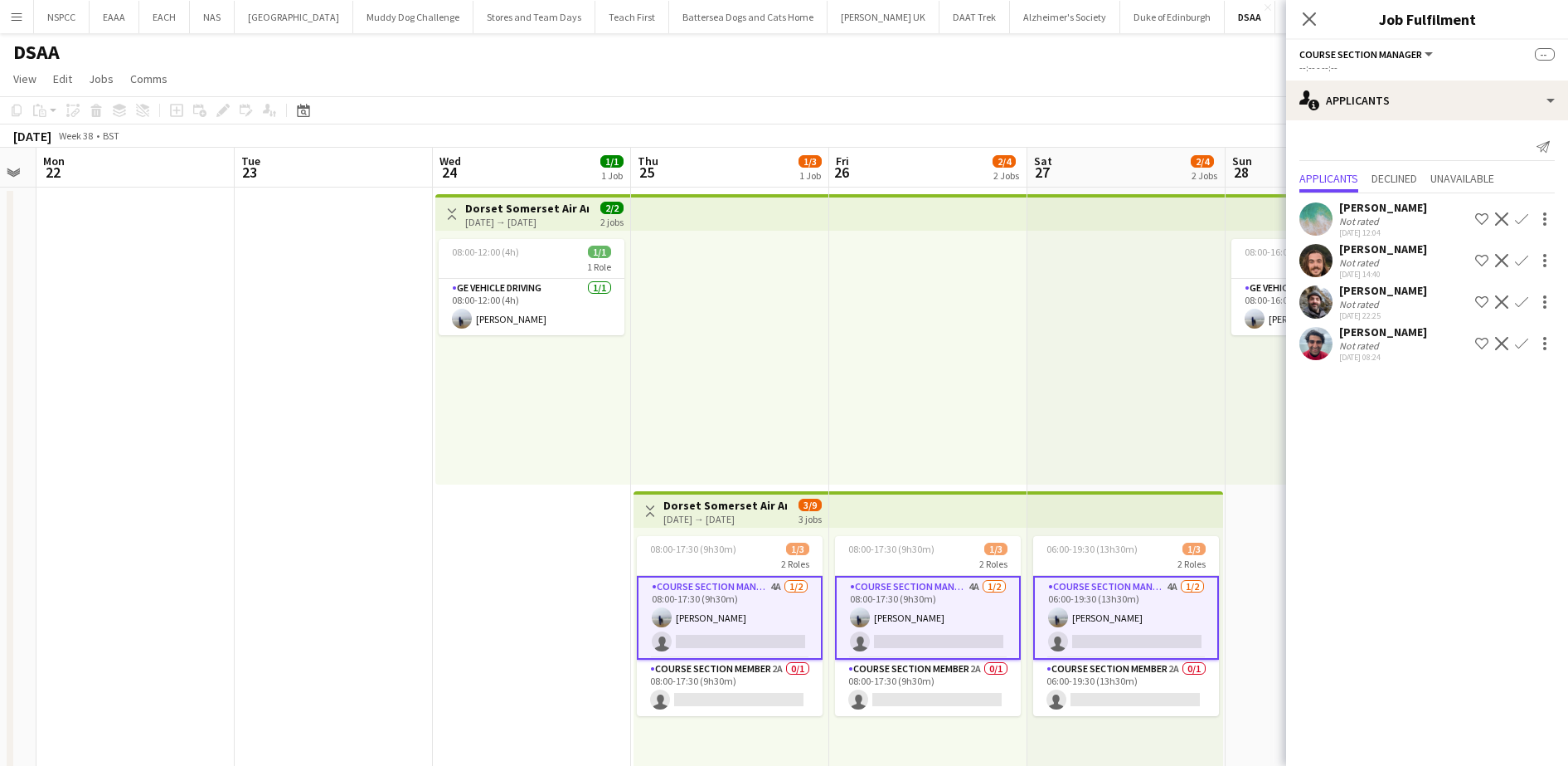
click at [1061, 352] on div at bounding box center [1126, 357] width 198 height 254
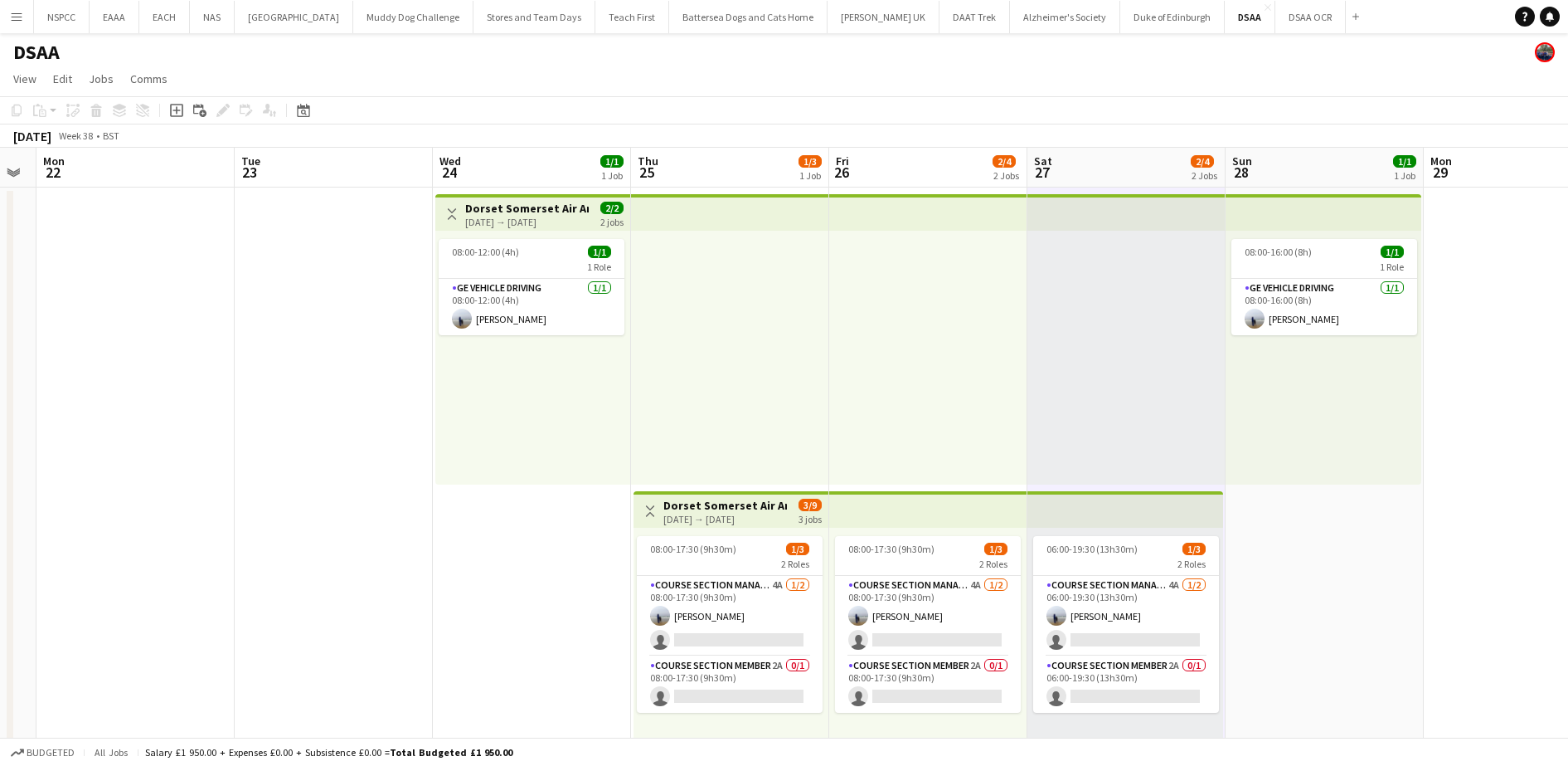
click at [938, 343] on div at bounding box center [928, 357] width 198 height 254
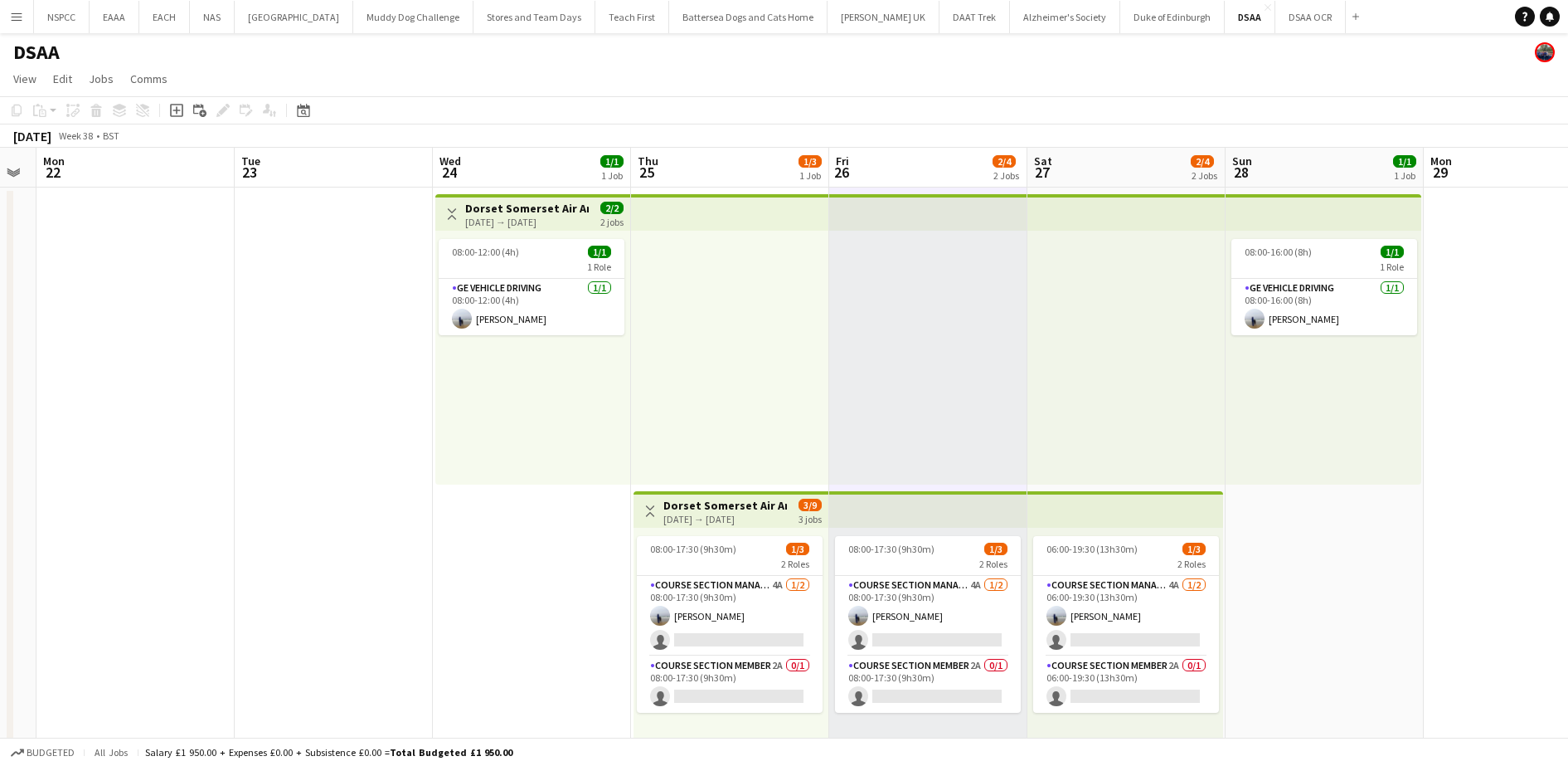
click at [506, 495] on app-date-cell "Toggle View Dorset Somerset Air Ambulance [DATE] → [DATE] 2/2 2 jobs 08:00-12:0…" at bounding box center [532, 636] width 198 height 898
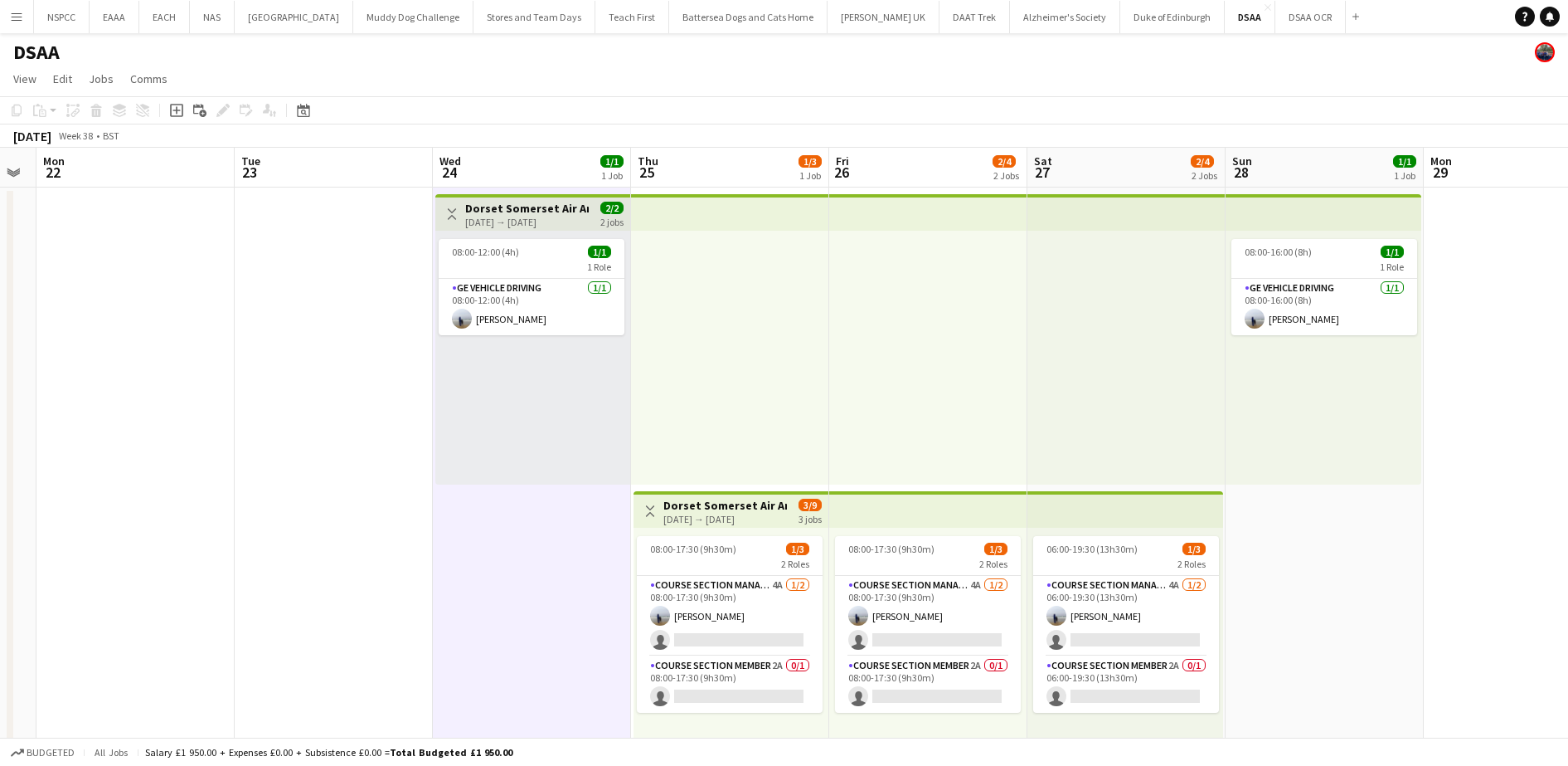
click at [346, 474] on app-date-cell at bounding box center [334, 636] width 198 height 898
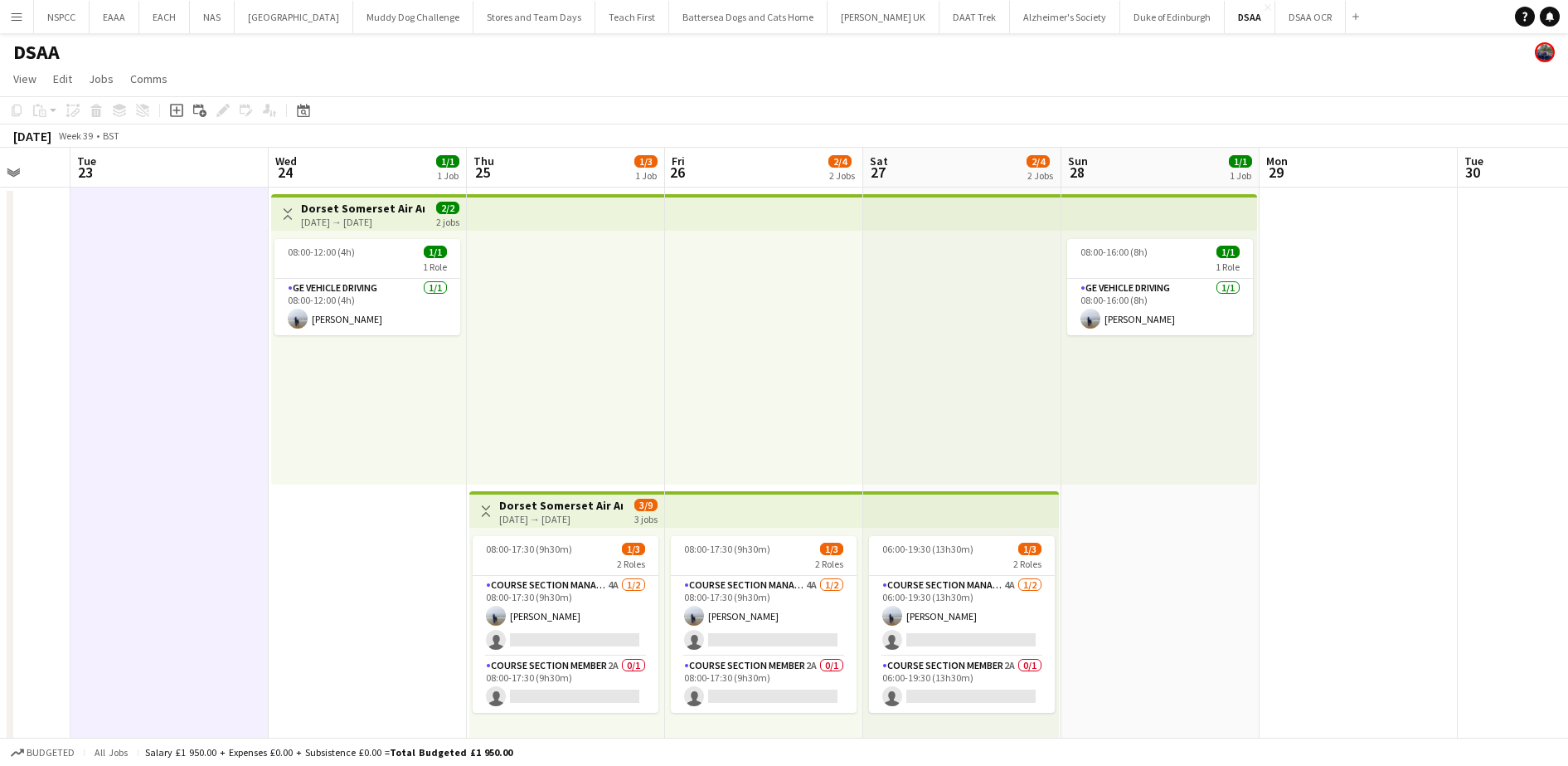
scroll to position [0, 523]
